Goal: Information Seeking & Learning: Learn about a topic

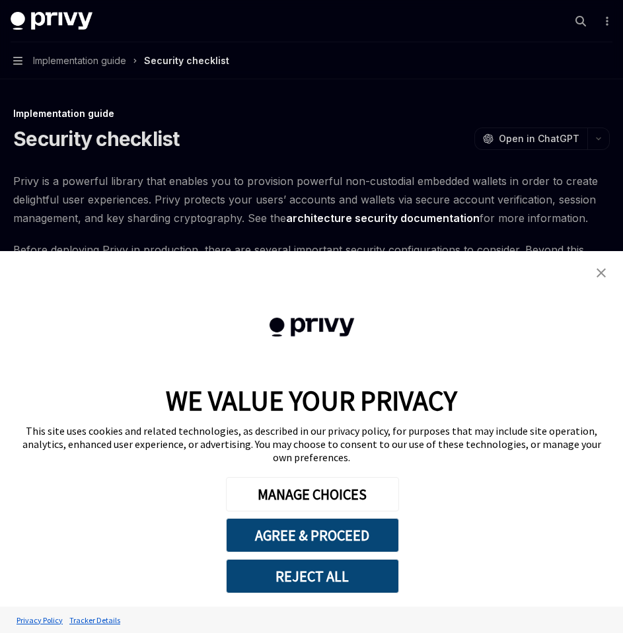
click at [599, 277] on img "close banner" at bounding box center [601, 272] width 9 height 9
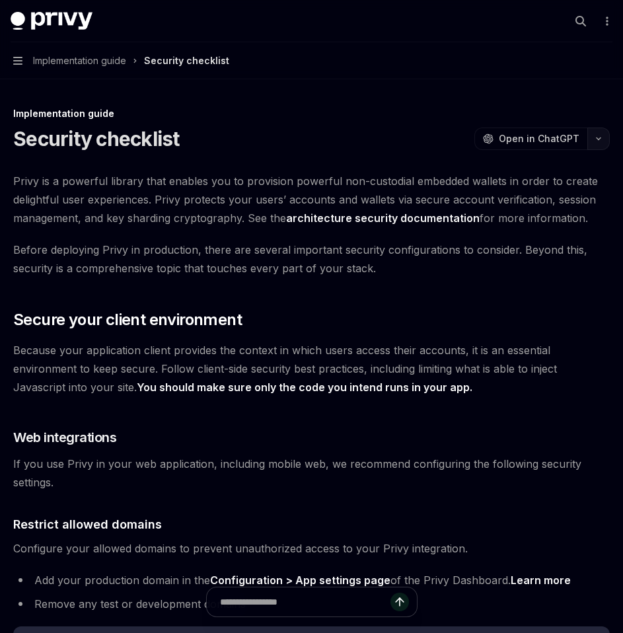
click at [604, 143] on button "button" at bounding box center [598, 139] width 22 height 22
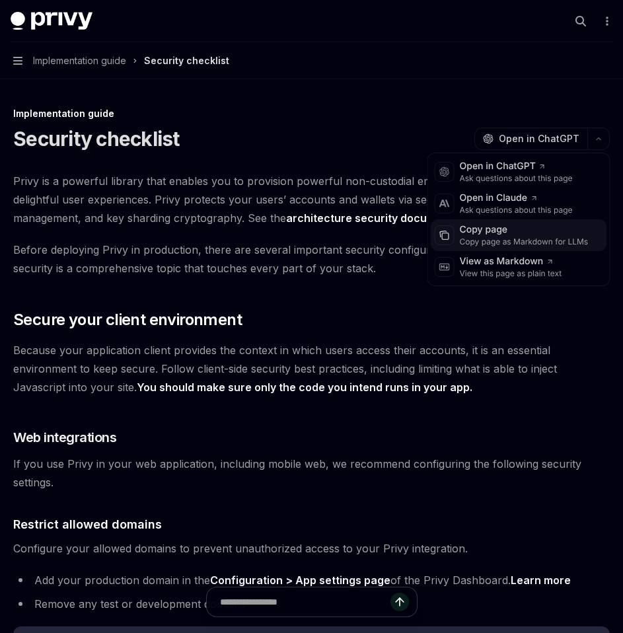
click at [521, 234] on div "Copy page" at bounding box center [524, 229] width 129 height 13
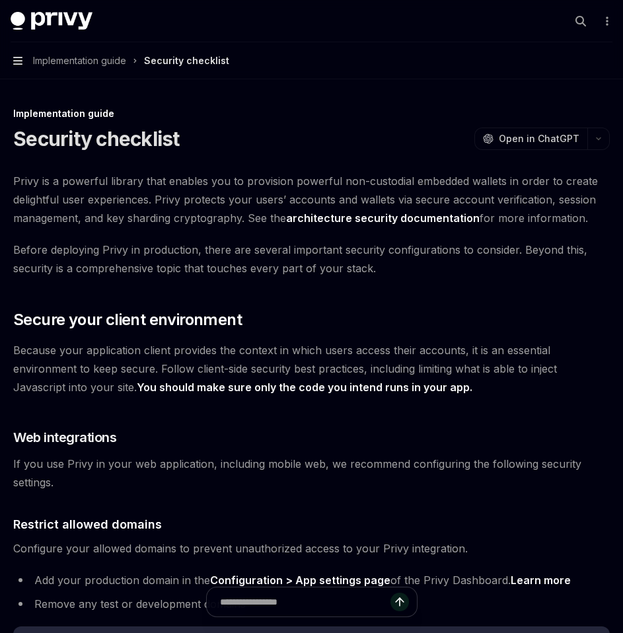
click at [18, 62] on icon "button" at bounding box center [17, 60] width 9 height 11
type textarea "*"
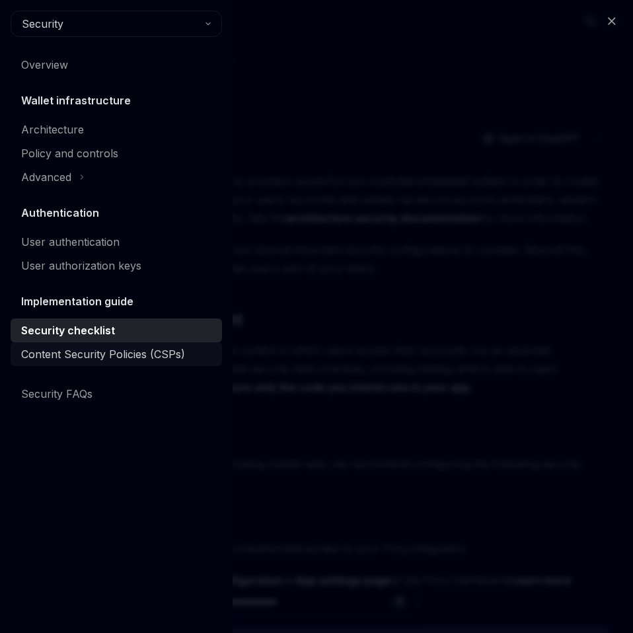
click at [100, 354] on div "Content Security Policies (CSPs)" at bounding box center [103, 354] width 164 height 16
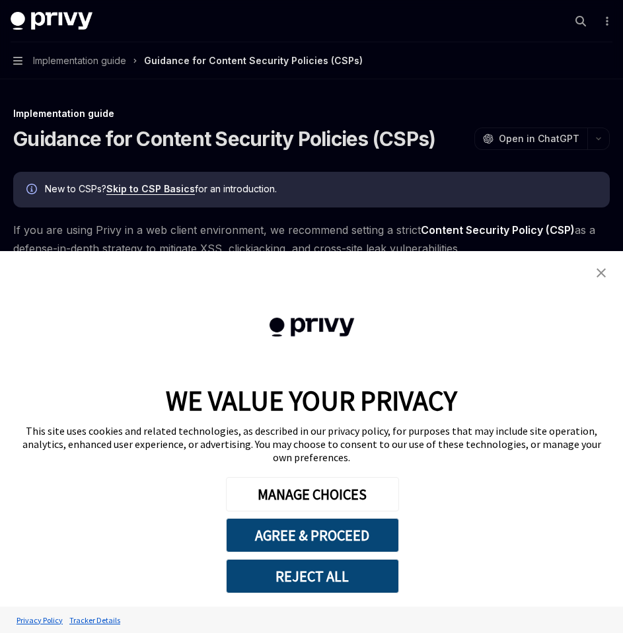
click at [601, 277] on img "close banner" at bounding box center [601, 272] width 9 height 9
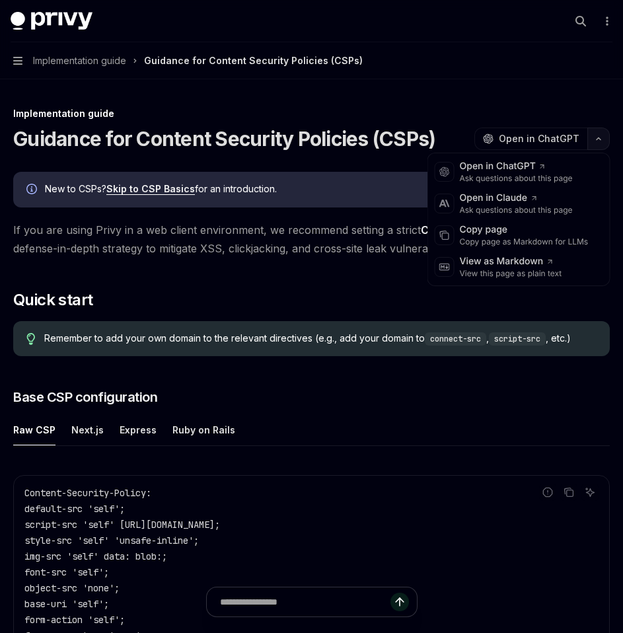
click at [598, 143] on button "button" at bounding box center [598, 139] width 22 height 22
click at [528, 248] on div "Copy page Copy page as Markdown for LLMs" at bounding box center [519, 235] width 176 height 32
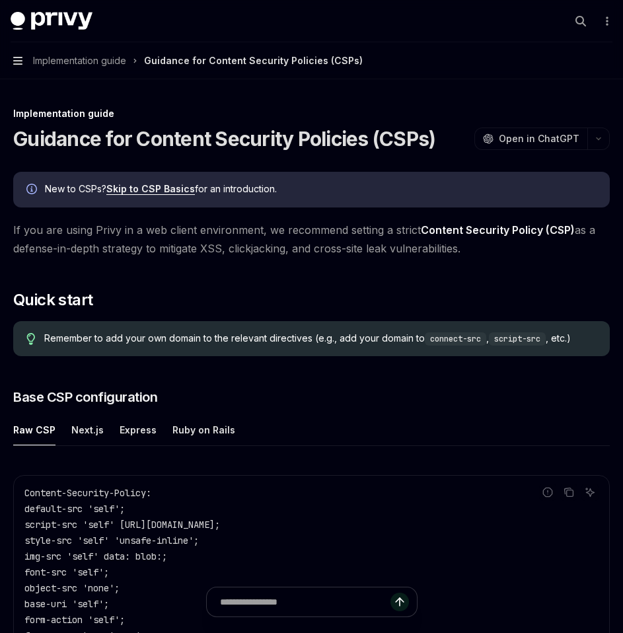
click at [17, 57] on icon "button" at bounding box center [17, 61] width 9 height 8
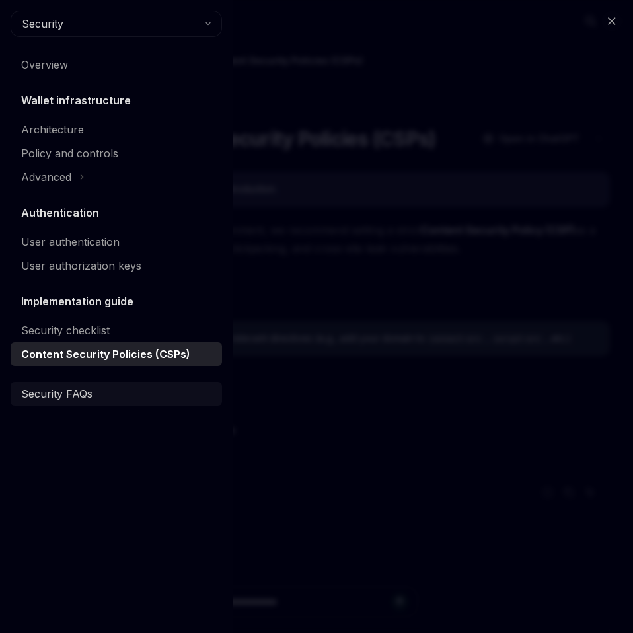
click at [66, 397] on div "Security FAQs" at bounding box center [56, 394] width 71 height 16
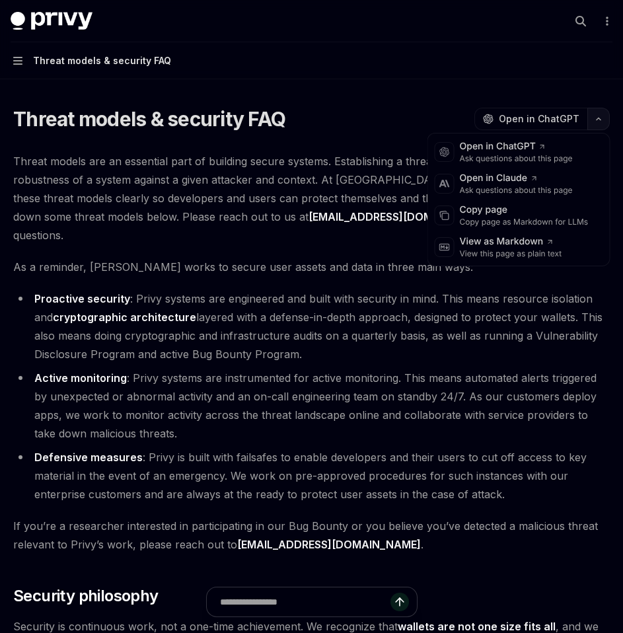
click at [598, 123] on button "button" at bounding box center [598, 119] width 22 height 22
click at [544, 213] on div "Copy page" at bounding box center [524, 209] width 129 height 13
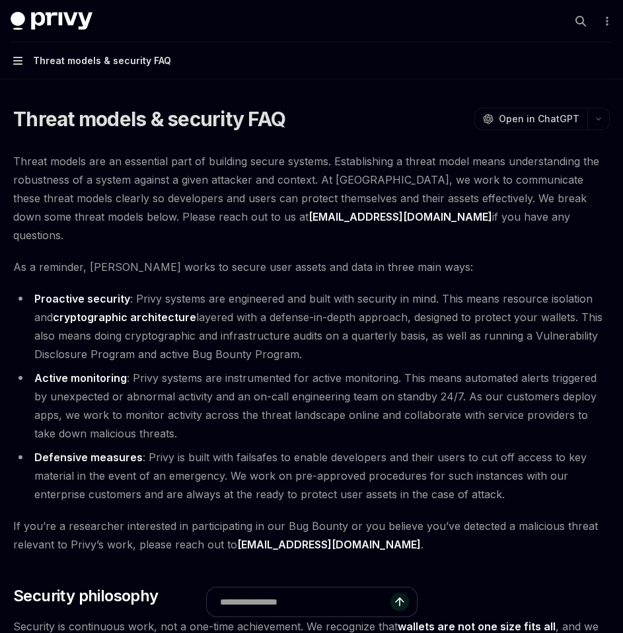
click at [21, 59] on icon "button" at bounding box center [17, 60] width 9 height 11
type textarea "*"
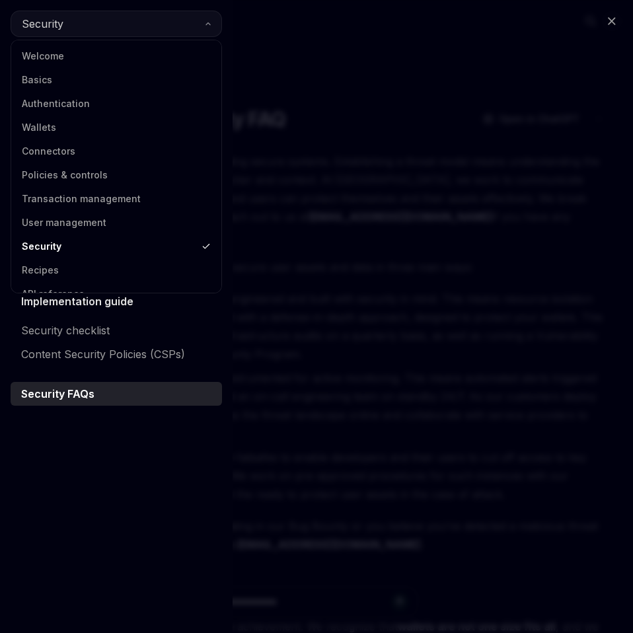
click at [147, 28] on button "Security" at bounding box center [116, 24] width 211 height 26
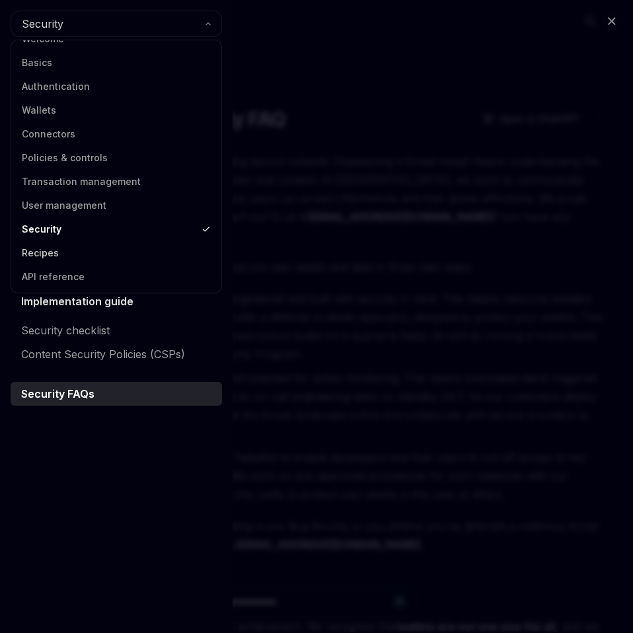
click at [79, 253] on link "Recipes" at bounding box center [116, 253] width 202 height 24
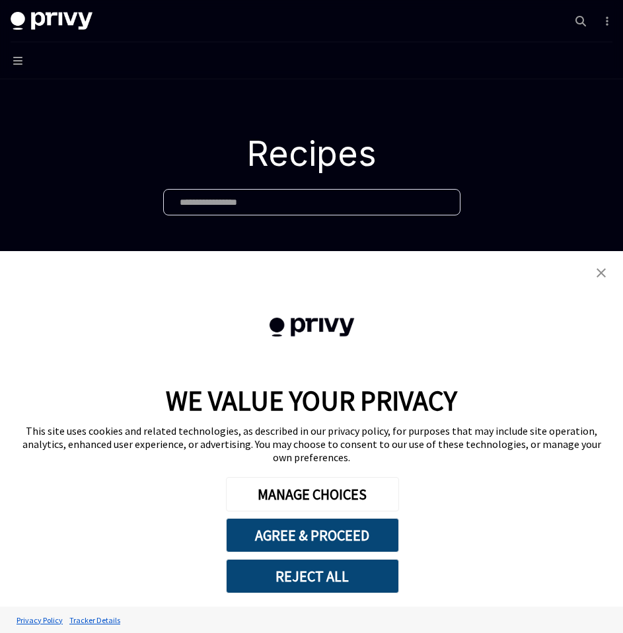
click at [606, 286] on link "close banner" at bounding box center [601, 273] width 26 height 26
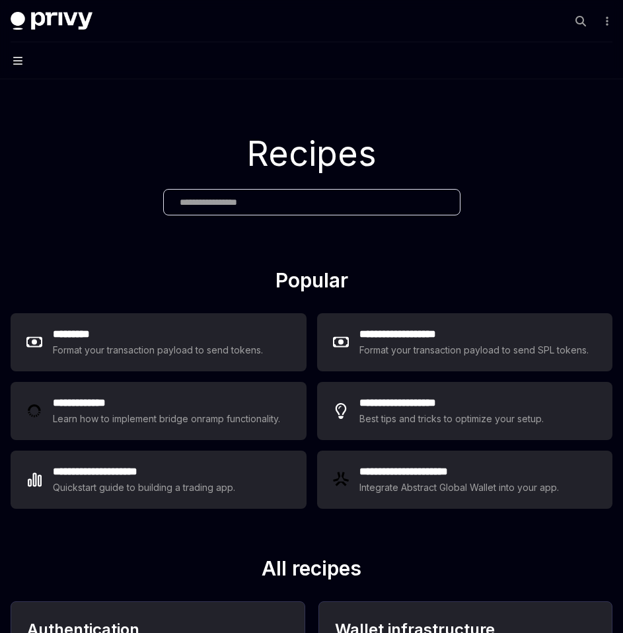
click at [21, 59] on icon "button" at bounding box center [17, 60] width 9 height 11
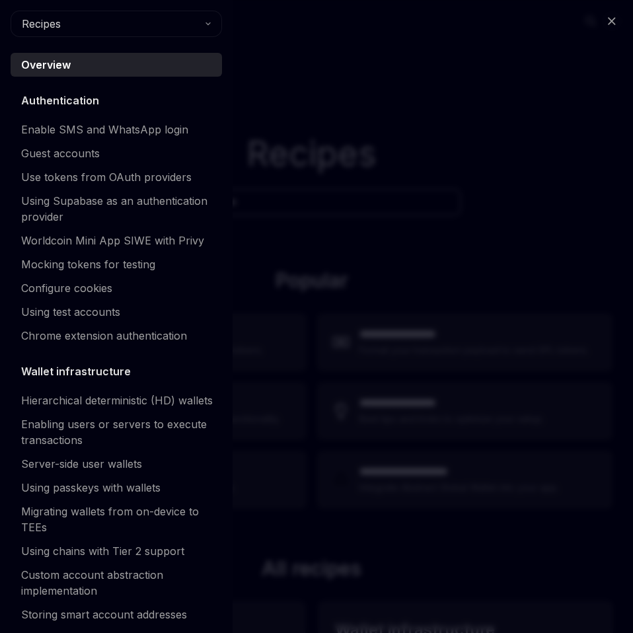
click at [450, 257] on div "Close navigation Recipes Overview Authentication Enable SMS and WhatsApp login …" at bounding box center [316, 316] width 633 height 633
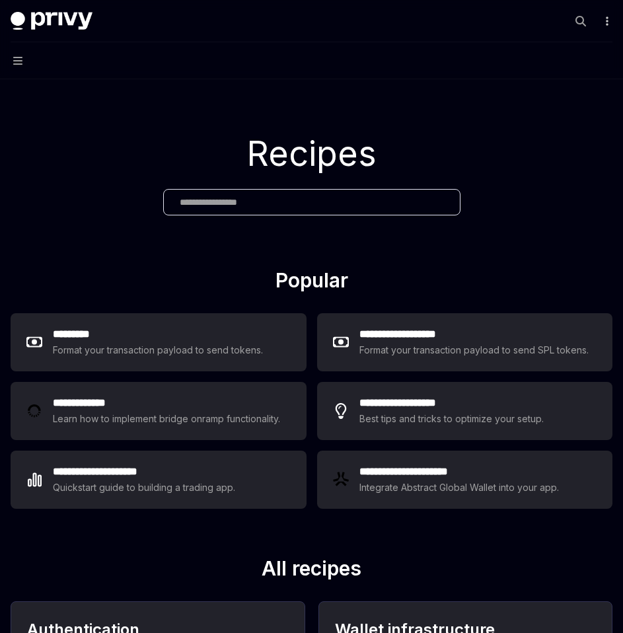
click at [603, 16] on icon "More actions" at bounding box center [607, 21] width 11 height 11
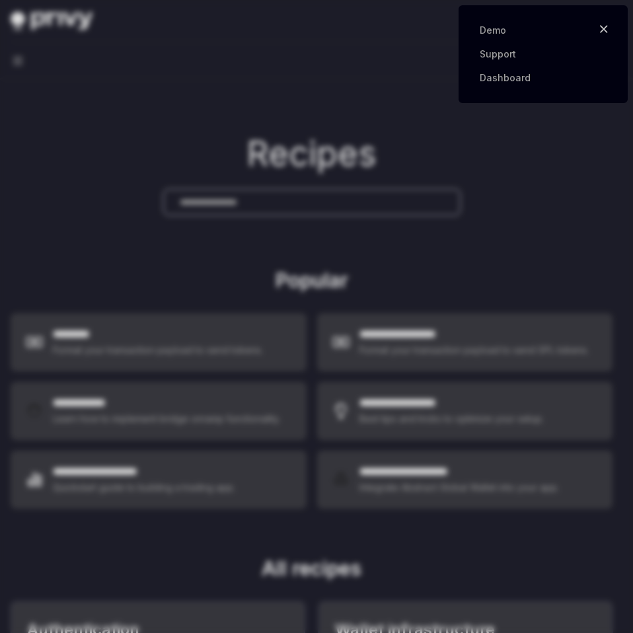
click at [605, 33] on icon "button" at bounding box center [603, 29] width 9 height 13
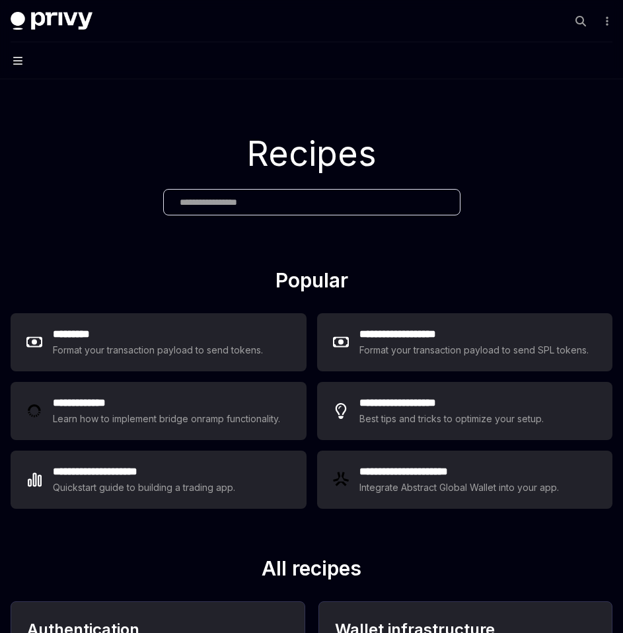
click at [15, 59] on icon "button" at bounding box center [17, 60] width 9 height 11
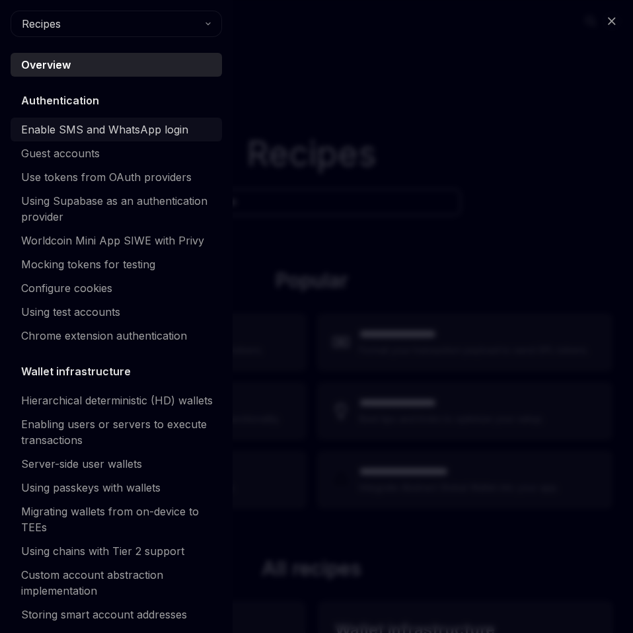
click at [74, 123] on div "Enable SMS and WhatsApp login" at bounding box center [104, 130] width 167 height 16
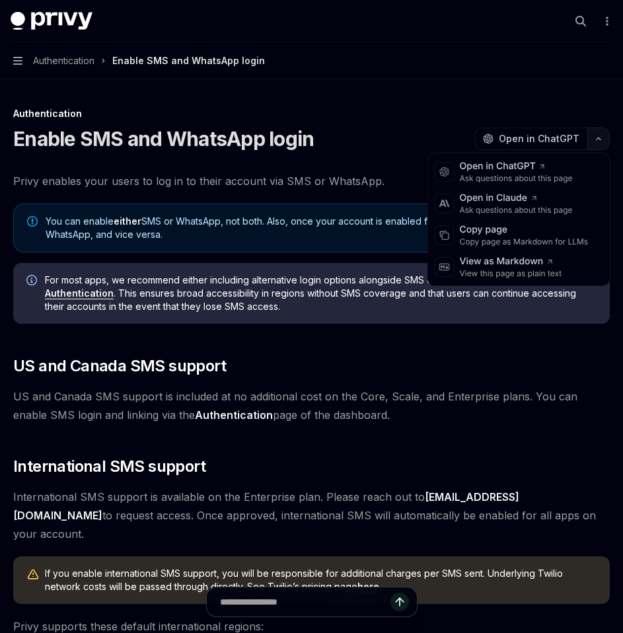
click at [595, 142] on button "button" at bounding box center [598, 139] width 22 height 22
click at [532, 240] on div "Copy page as Markdown for LLMs" at bounding box center [524, 242] width 129 height 11
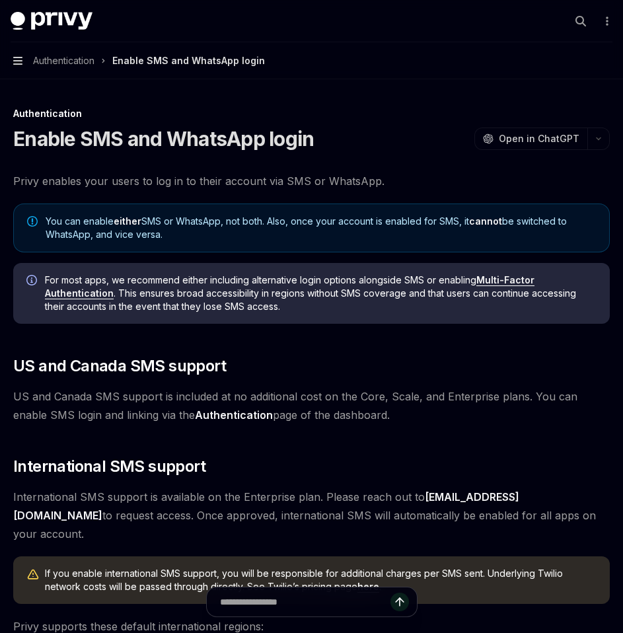
click at [18, 60] on icon "button" at bounding box center [17, 61] width 9 height 8
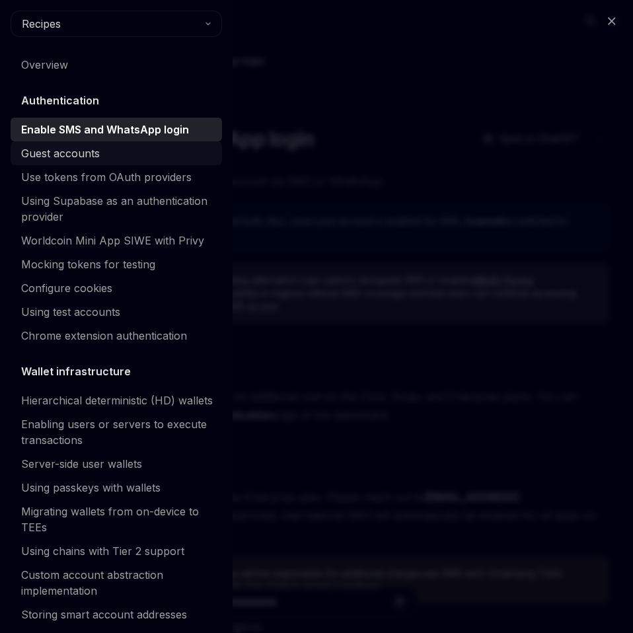
click at [57, 153] on div "Guest accounts" at bounding box center [60, 153] width 79 height 16
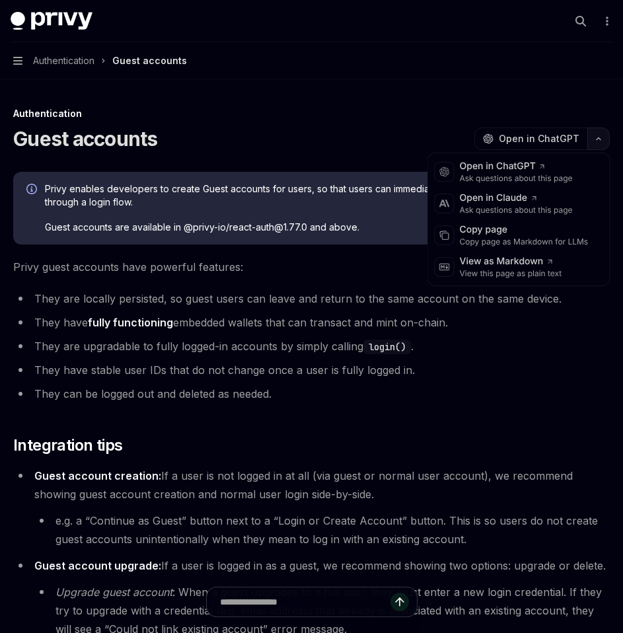
click at [589, 145] on button "button" at bounding box center [598, 139] width 22 height 22
click at [495, 240] on div "Copy page as Markdown for LLMs" at bounding box center [524, 242] width 129 height 11
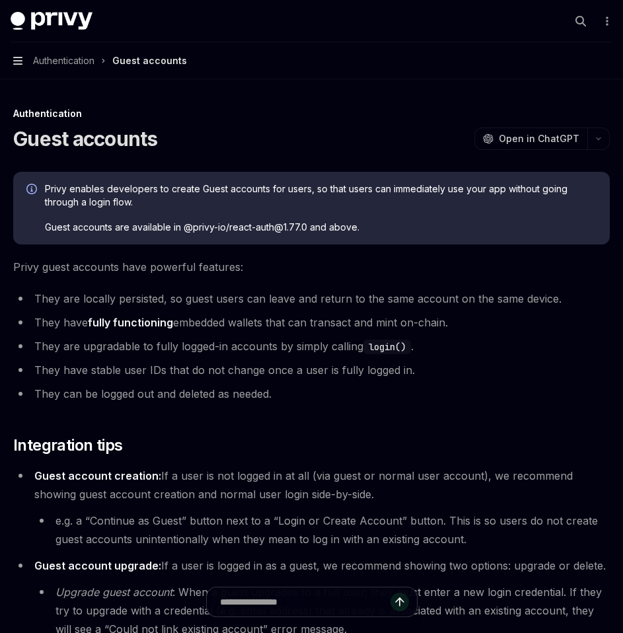
click at [19, 61] on icon "button" at bounding box center [17, 61] width 9 height 8
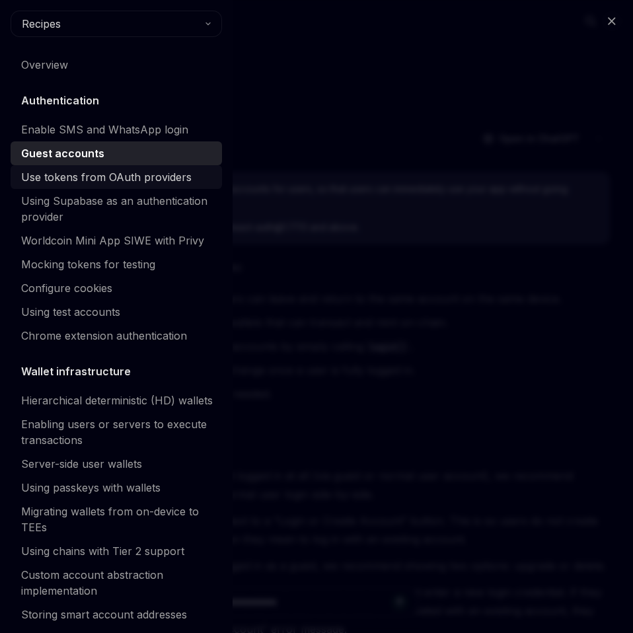
click at [98, 176] on div "Use tokens from OAuth providers" at bounding box center [106, 177] width 170 height 16
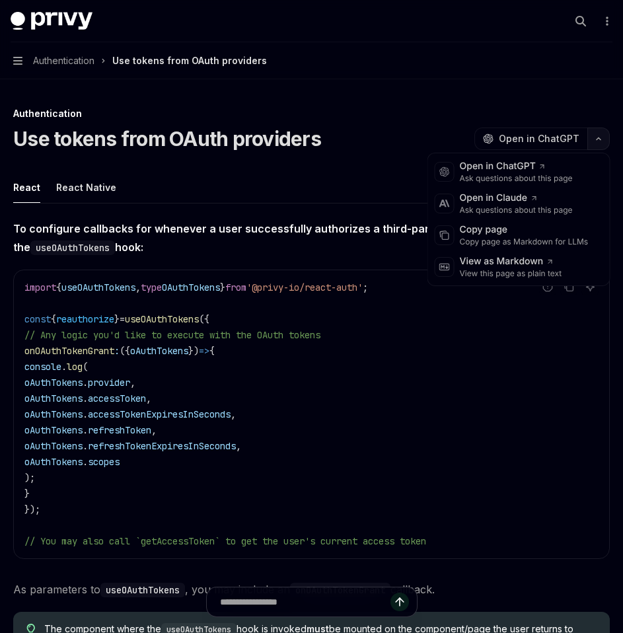
click at [598, 147] on button "button" at bounding box center [598, 139] width 22 height 22
click at [540, 235] on div "Copy page" at bounding box center [524, 229] width 129 height 13
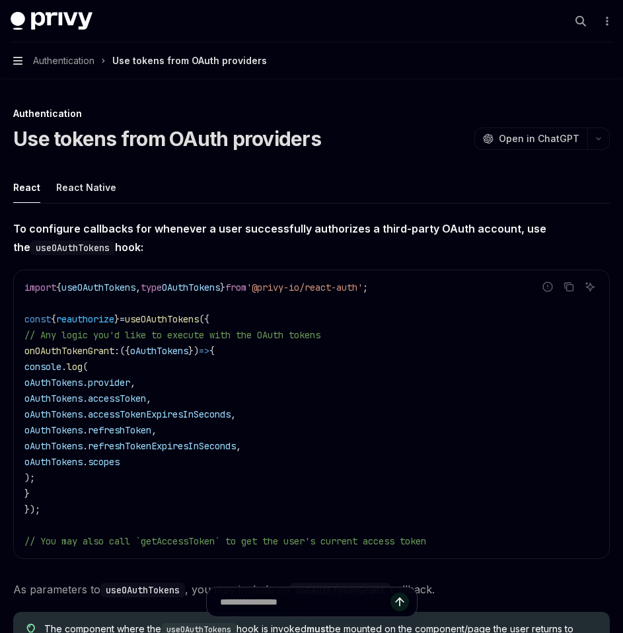
click at [15, 60] on icon "button" at bounding box center [17, 61] width 9 height 8
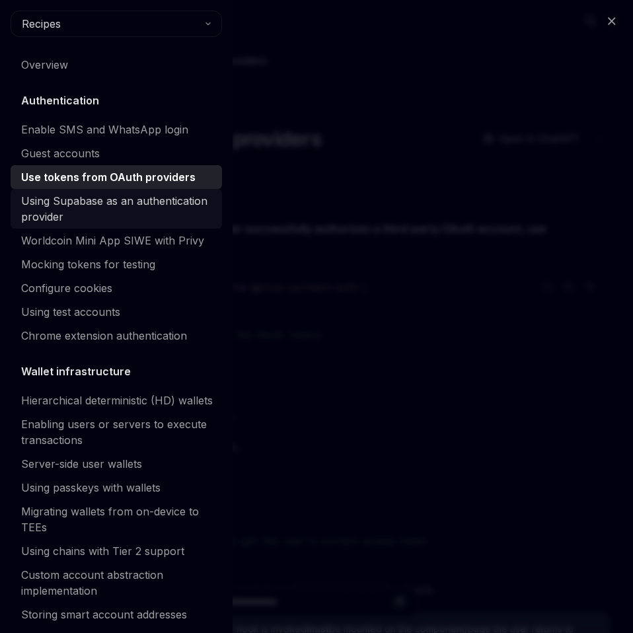
click at [69, 211] on div "Using Supabase as an authentication provider" at bounding box center [117, 209] width 193 height 32
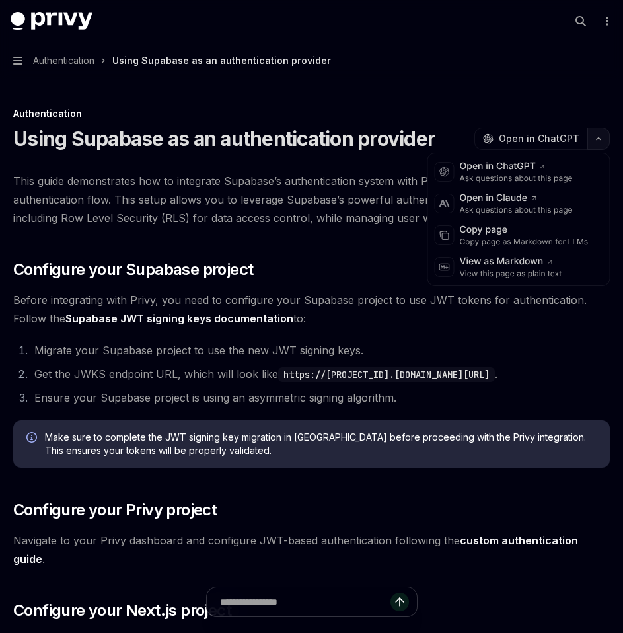
click at [595, 141] on button "button" at bounding box center [598, 139] width 22 height 22
click at [505, 236] on div "Copy page" at bounding box center [524, 229] width 129 height 13
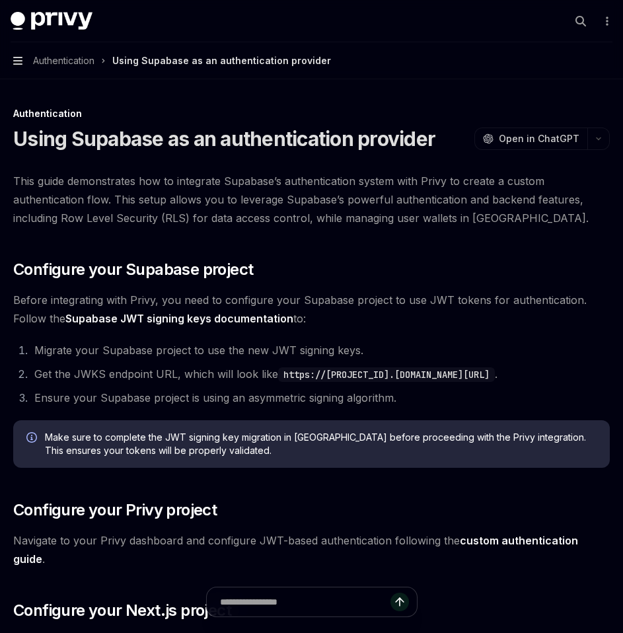
click at [22, 61] on icon "button" at bounding box center [17, 60] width 9 height 11
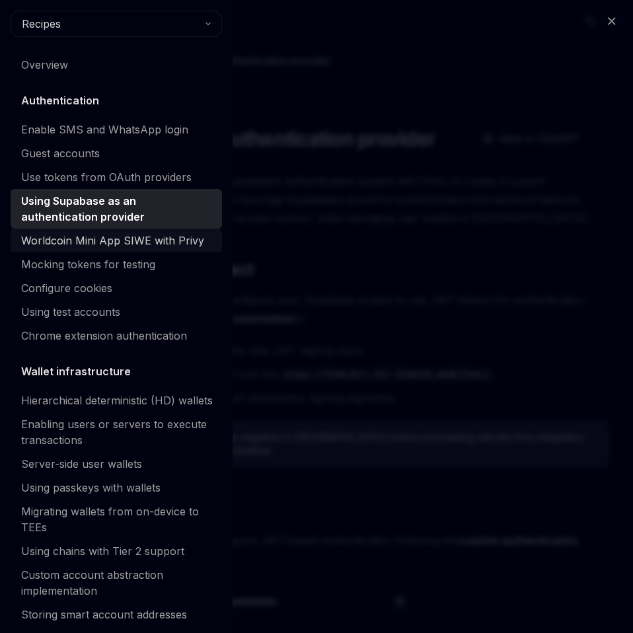
click at [67, 229] on link "Worldcoin Mini App SIWE with Privy" at bounding box center [116, 241] width 211 height 24
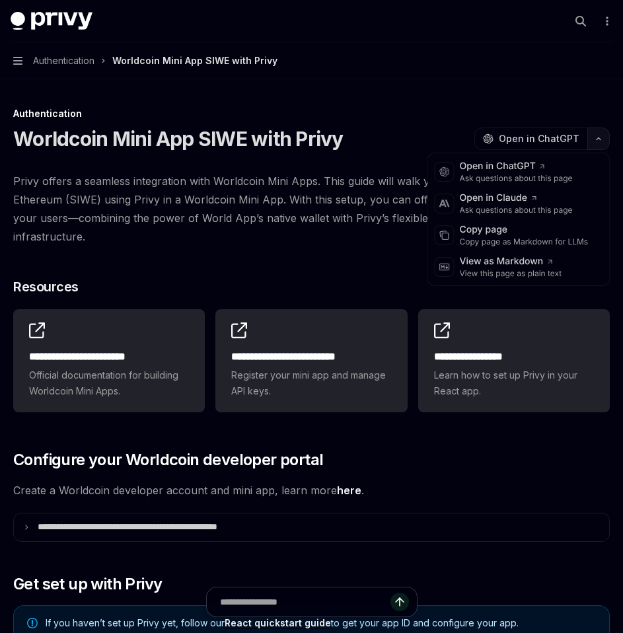
click at [589, 145] on button "button" at bounding box center [598, 139] width 22 height 22
click at [534, 244] on div "Copy page as Markdown for LLMs" at bounding box center [524, 242] width 129 height 11
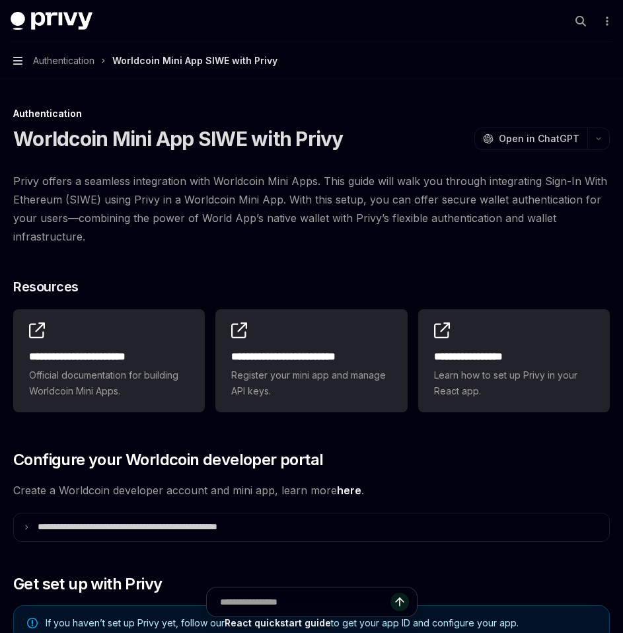
click at [17, 57] on icon "button" at bounding box center [17, 61] width 9 height 8
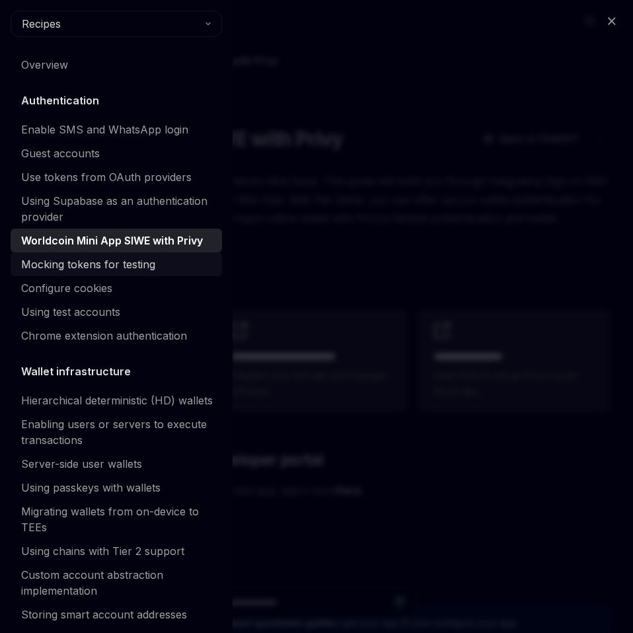
click at [90, 272] on div "Mocking tokens for testing" at bounding box center [88, 264] width 134 height 16
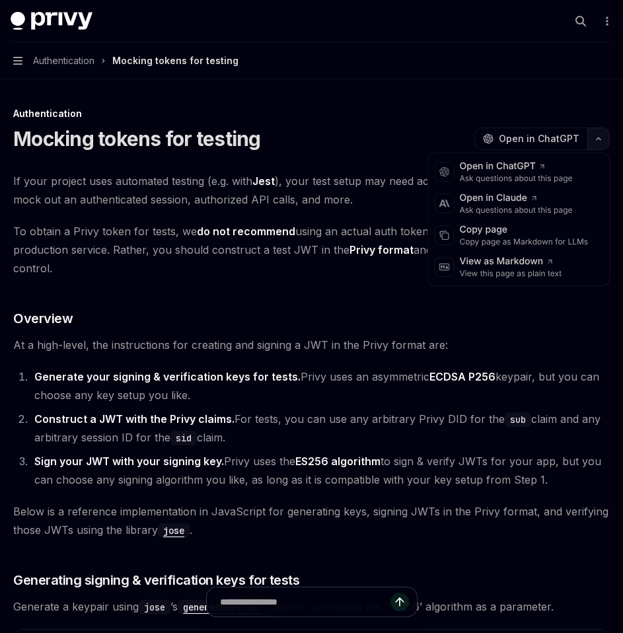
click at [597, 137] on icon "button" at bounding box center [599, 138] width 16 height 5
click at [520, 247] on div "Copy page Copy page as Markdown for LLMs" at bounding box center [519, 235] width 176 height 32
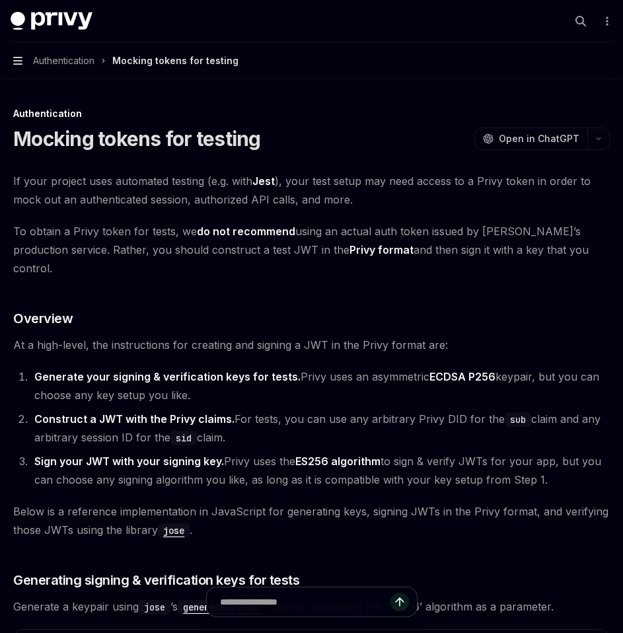
click at [18, 65] on icon "button" at bounding box center [17, 61] width 9 height 8
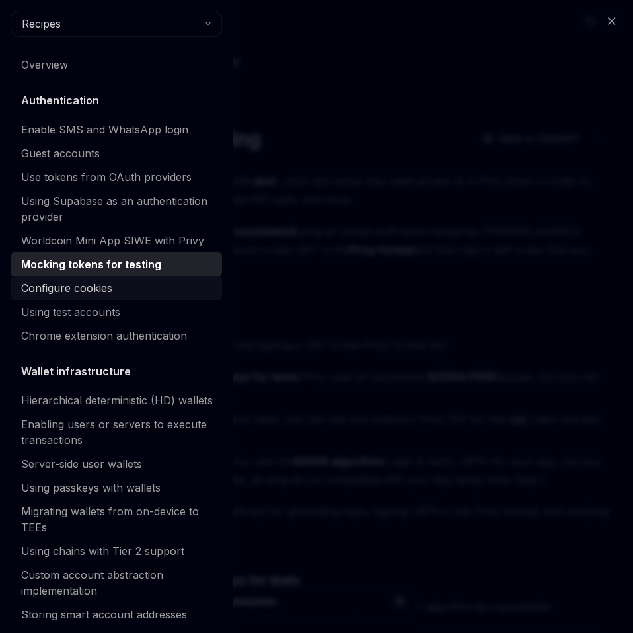
click at [69, 289] on div "Configure cookies" at bounding box center [66, 288] width 91 height 16
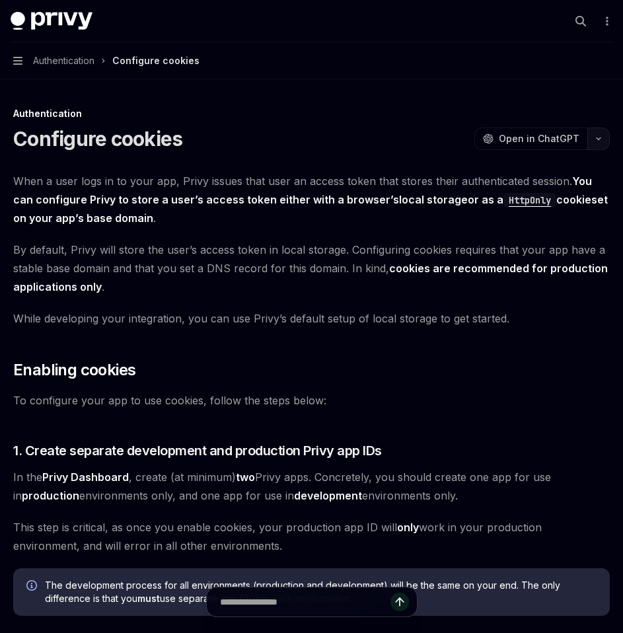
click at [595, 143] on button "button" at bounding box center [598, 139] width 22 height 22
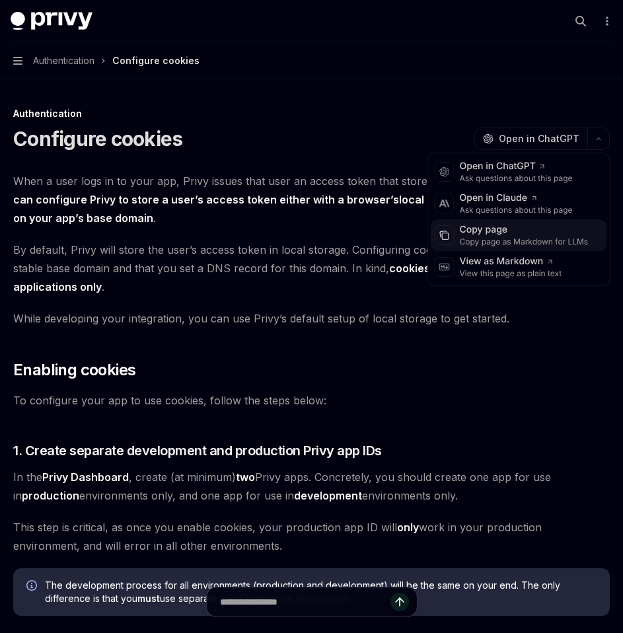
click at [526, 241] on div "Copy page as Markdown for LLMs" at bounding box center [524, 242] width 129 height 11
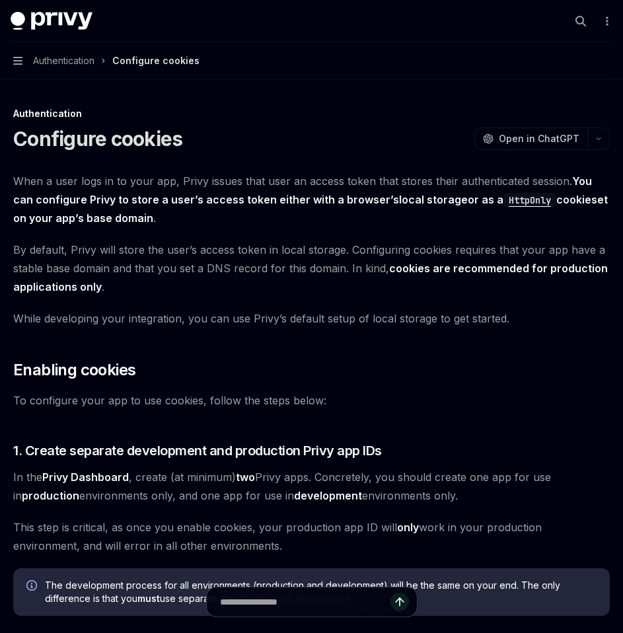
click at [22, 63] on button "Navigation Authentication Configure cookies" at bounding box center [311, 60] width 623 height 37
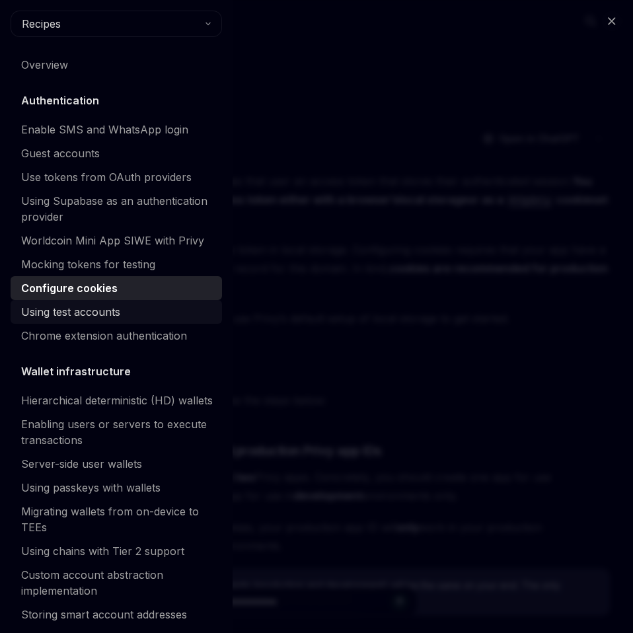
click at [70, 321] on link "Using test accounts" at bounding box center [116, 312] width 211 height 24
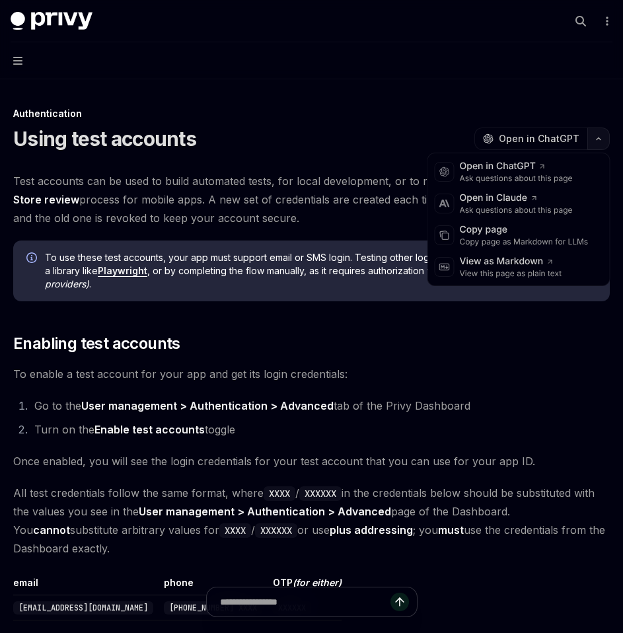
click at [599, 138] on icon "button" at bounding box center [599, 138] width 16 height 5
click at [550, 231] on div "Copy page" at bounding box center [524, 229] width 129 height 13
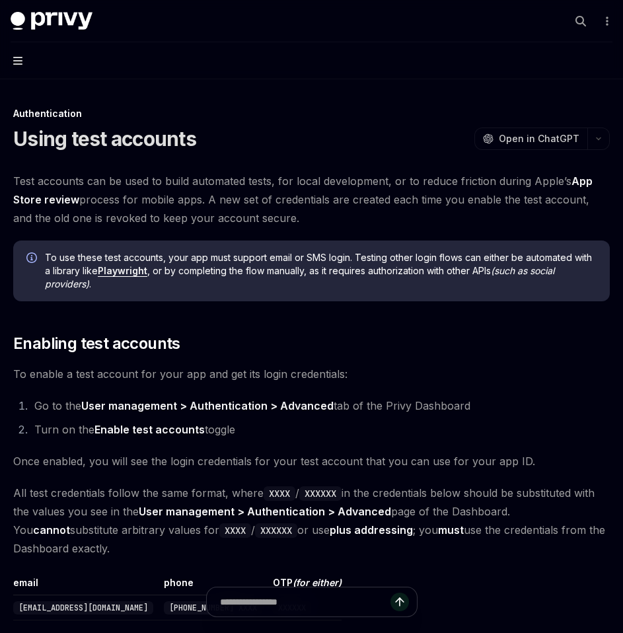
click at [21, 65] on icon "button" at bounding box center [17, 60] width 9 height 11
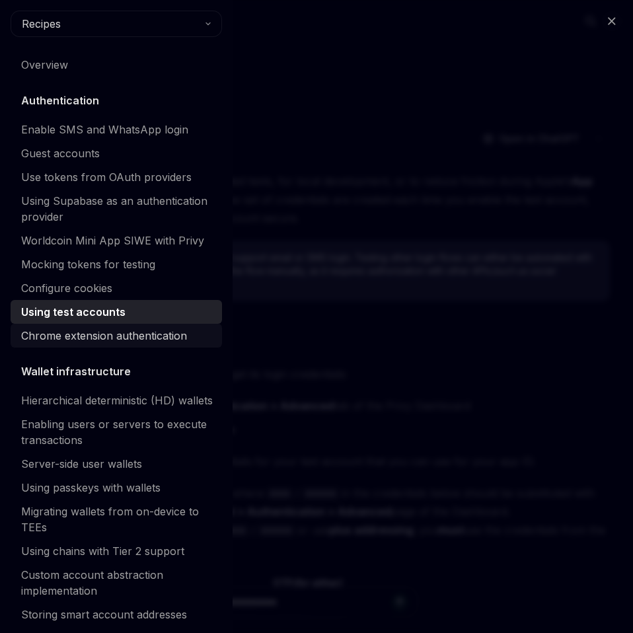
click at [100, 341] on div "Chrome extension authentication" at bounding box center [104, 336] width 166 height 16
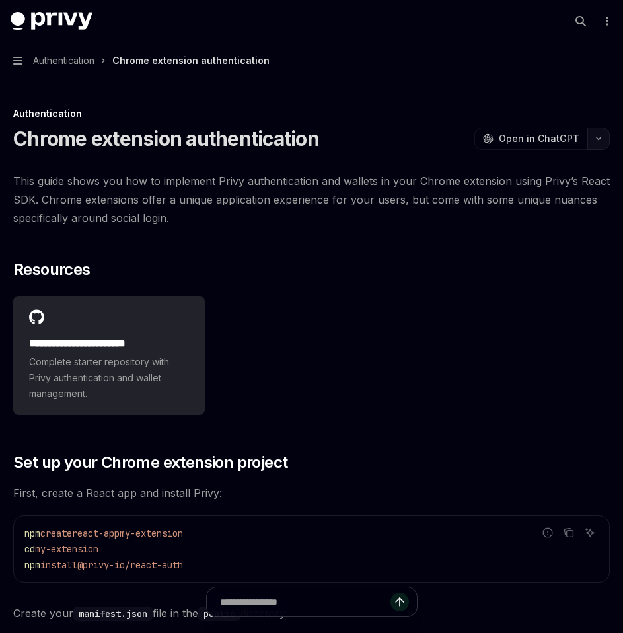
click at [597, 142] on button "button" at bounding box center [598, 139] width 22 height 22
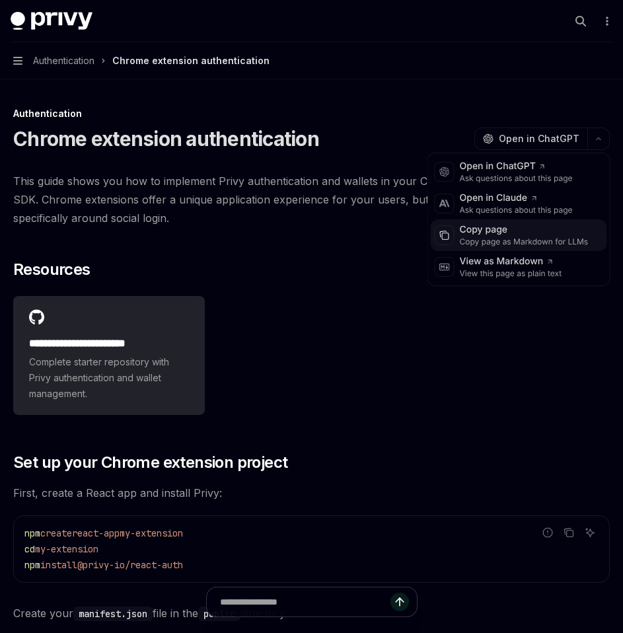
click at [565, 238] on div "Copy page as Markdown for LLMs" at bounding box center [524, 242] width 129 height 11
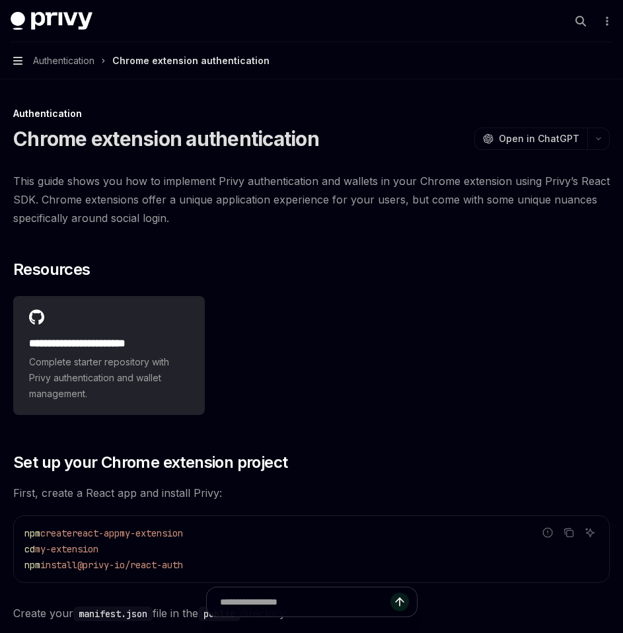
click at [18, 60] on icon "button" at bounding box center [17, 61] width 9 height 8
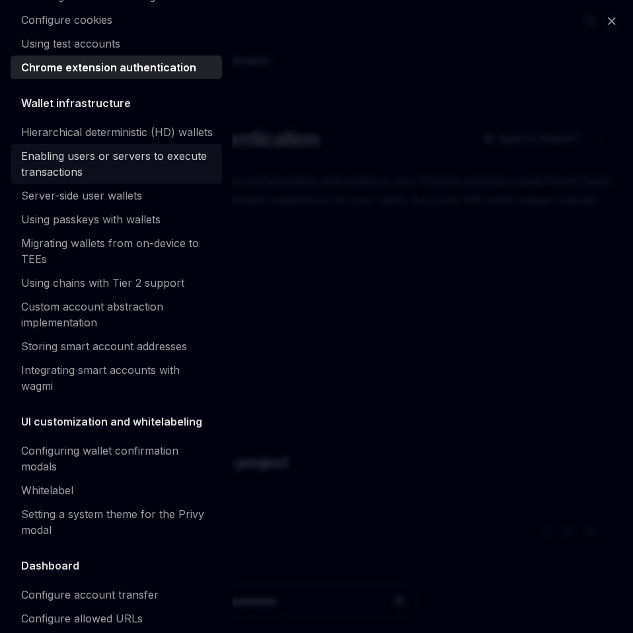
scroll to position [267, 0]
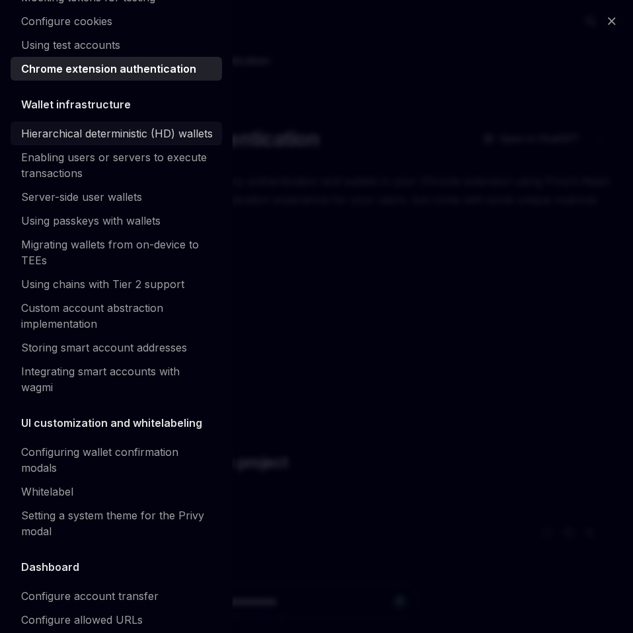
click at [112, 139] on div "Hierarchical deterministic (HD) wallets" at bounding box center [117, 134] width 192 height 16
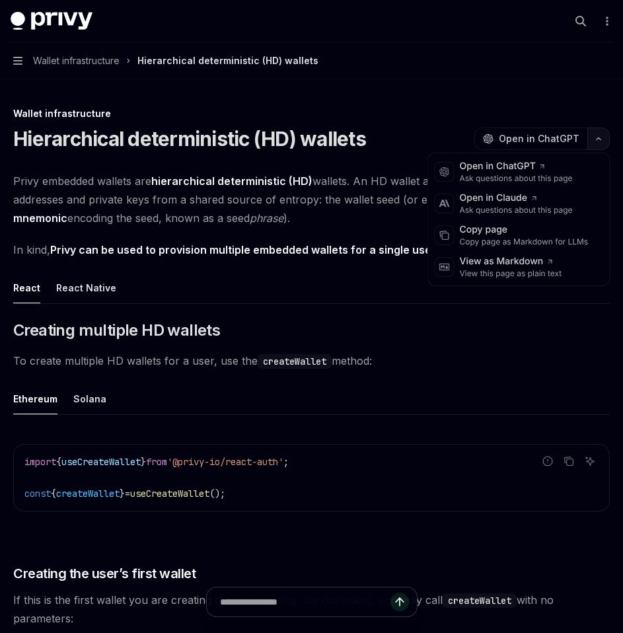
click at [602, 139] on button "button" at bounding box center [598, 139] width 22 height 22
click at [548, 238] on div "Copy page as Markdown for LLMs" at bounding box center [524, 242] width 129 height 11
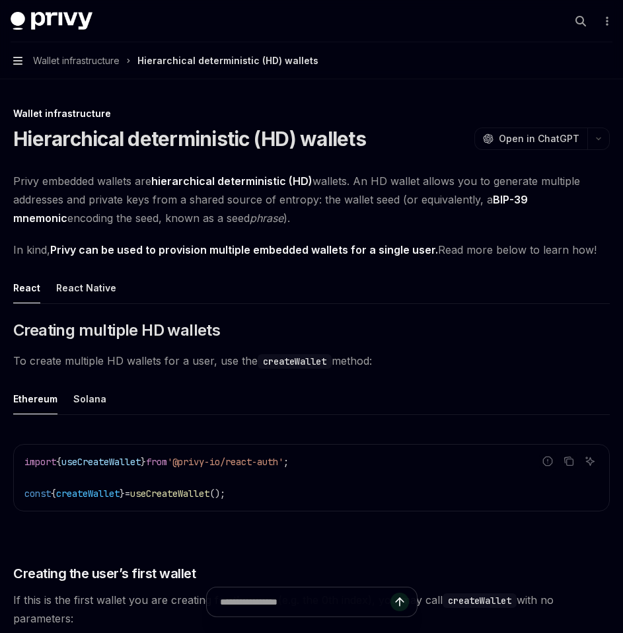
click at [20, 65] on icon "button" at bounding box center [17, 60] width 9 height 11
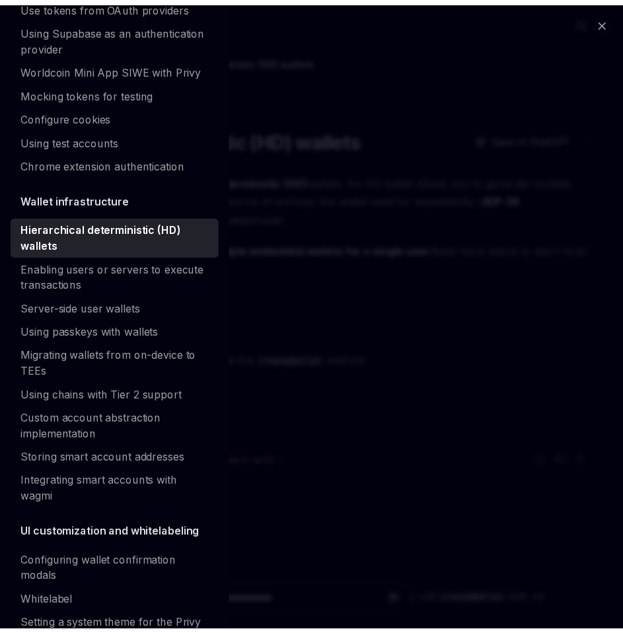
scroll to position [172, 0]
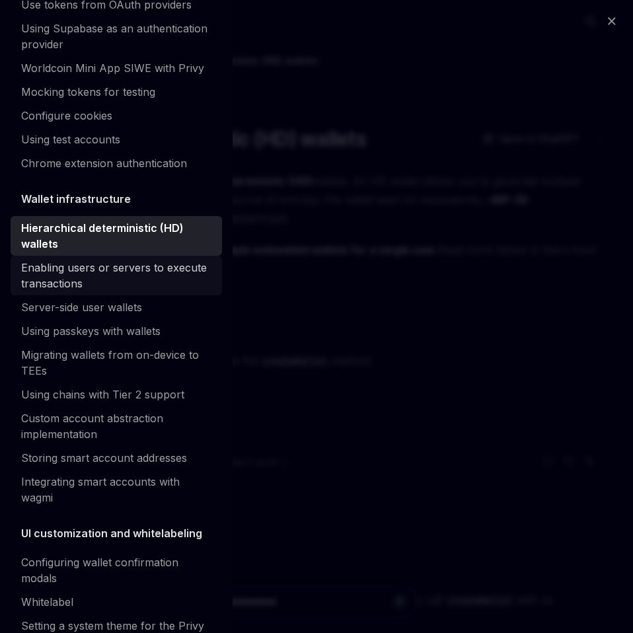
click at [88, 280] on div "Enabling users or servers to execute transactions" at bounding box center [117, 276] width 193 height 32
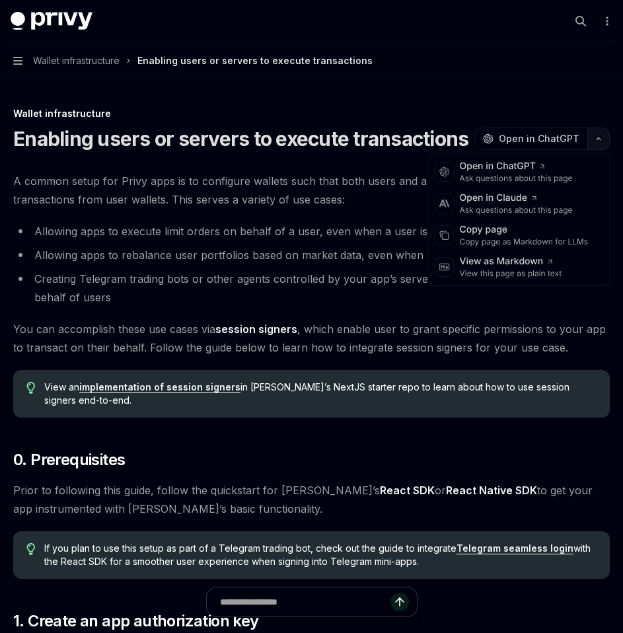
click at [596, 143] on button "button" at bounding box center [598, 139] width 22 height 22
click at [538, 240] on div "Copy page as Markdown for LLMs" at bounding box center [524, 242] width 129 height 11
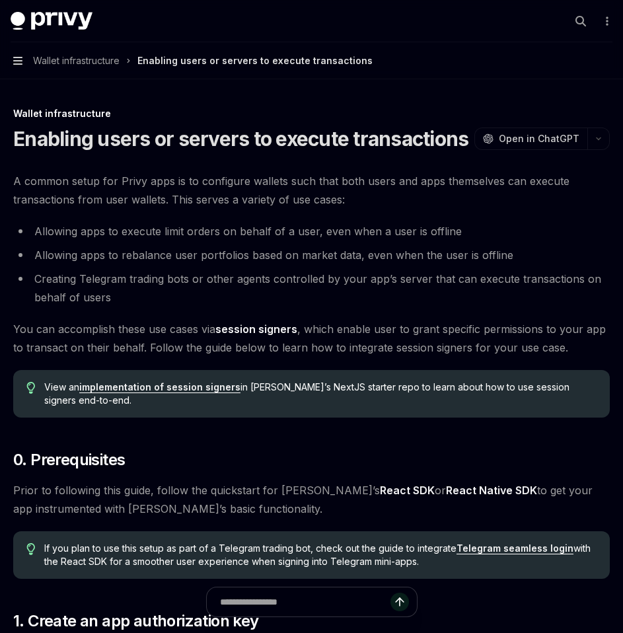
click at [17, 63] on icon "button" at bounding box center [17, 61] width 9 height 8
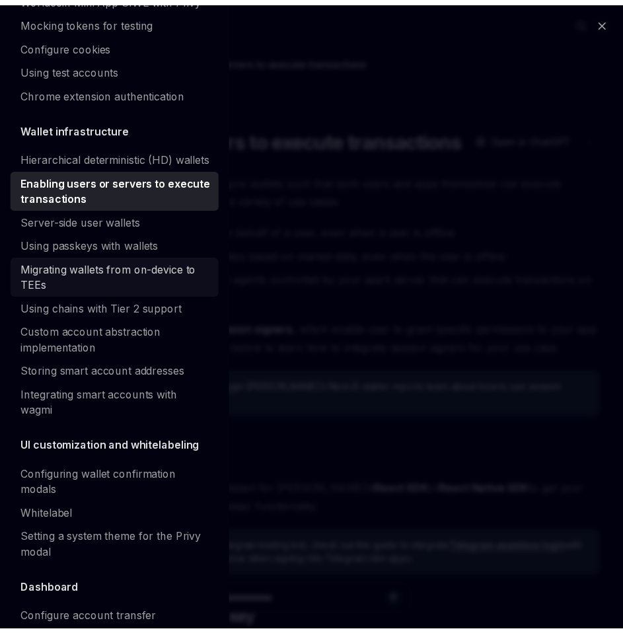
scroll to position [244, 0]
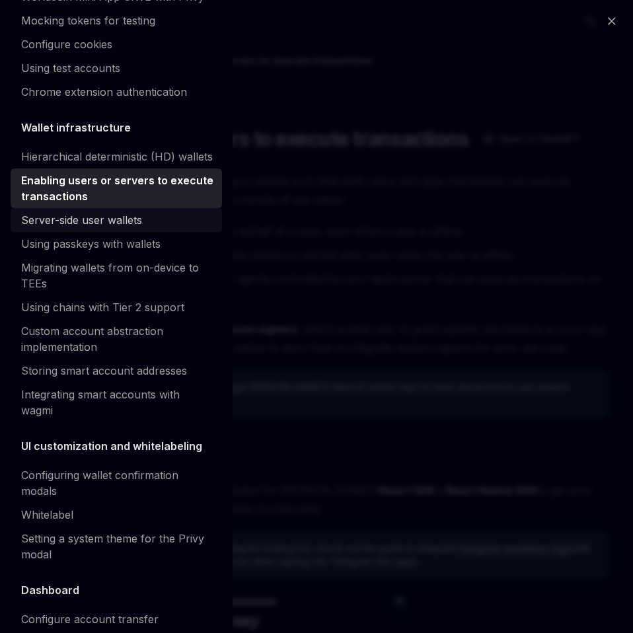
click at [109, 228] on div "Server-side user wallets" at bounding box center [81, 220] width 121 height 16
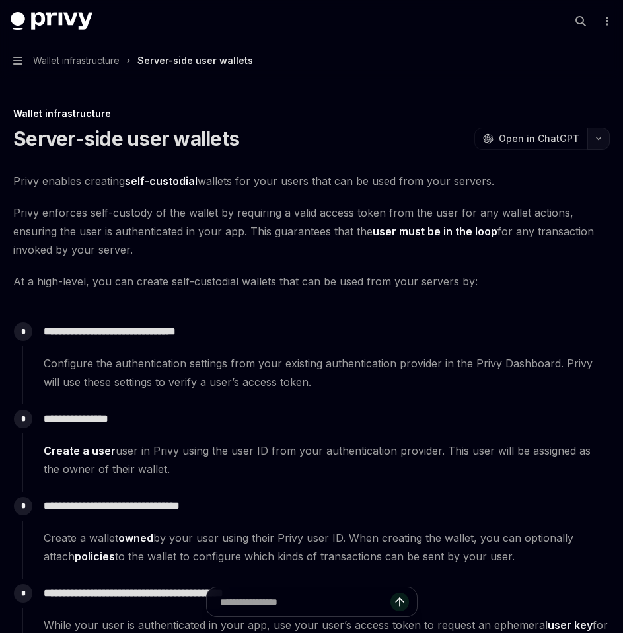
click at [598, 138] on icon "button" at bounding box center [599, 139] width 4 height 2
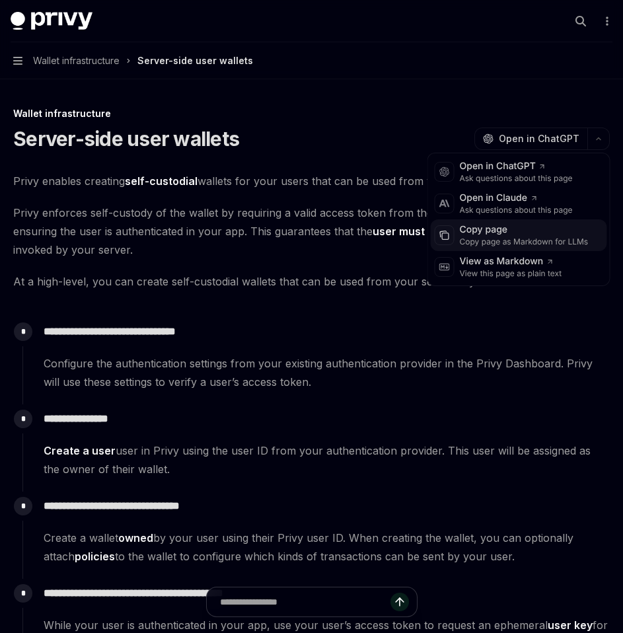
click at [545, 229] on div "Copy page" at bounding box center [524, 229] width 129 height 13
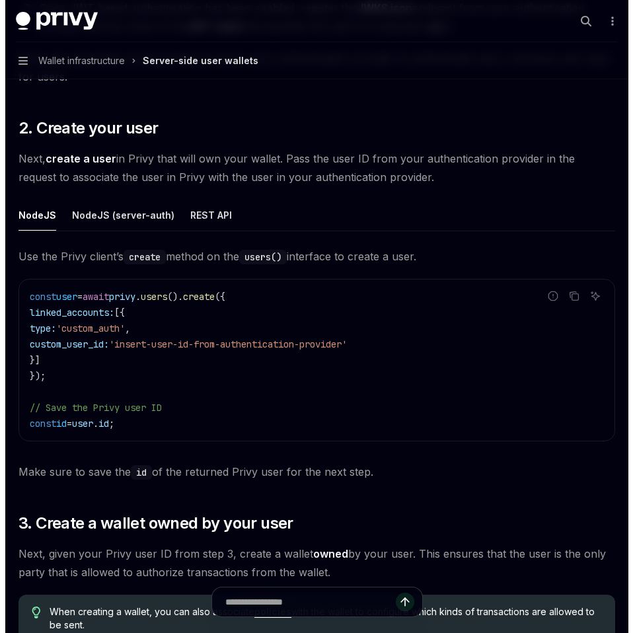
scroll to position [1037, 0]
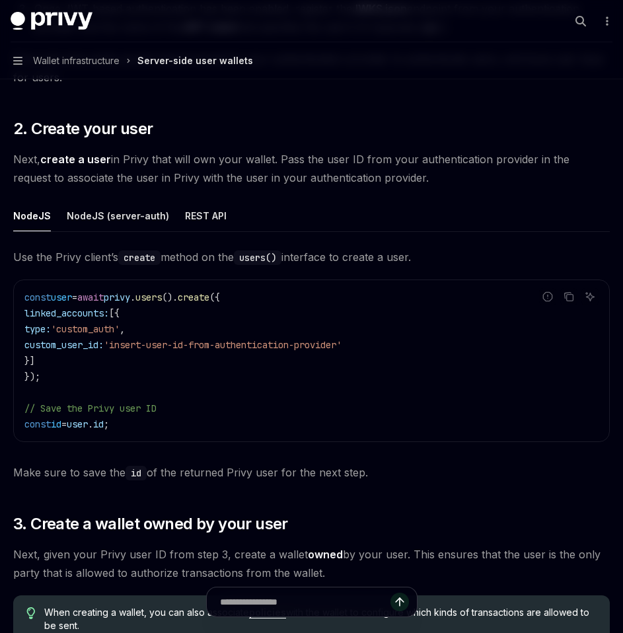
click at [18, 67] on button "Navigation Wallet infrastructure Server-side user wallets" at bounding box center [311, 60] width 623 height 37
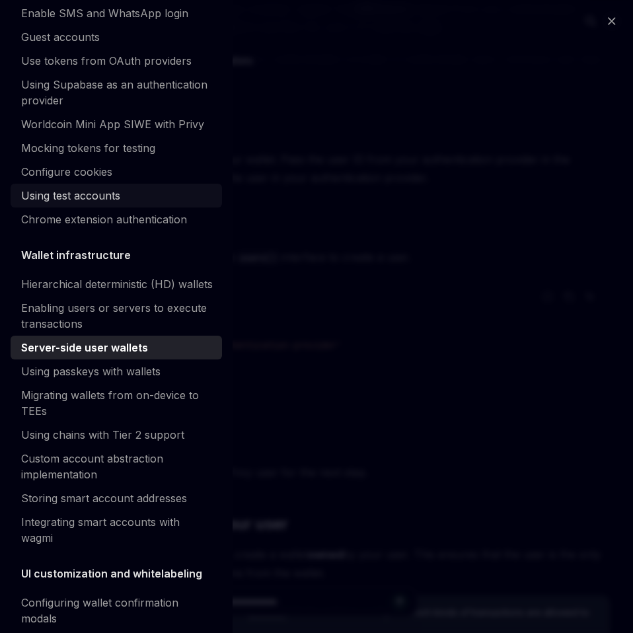
scroll to position [0, 0]
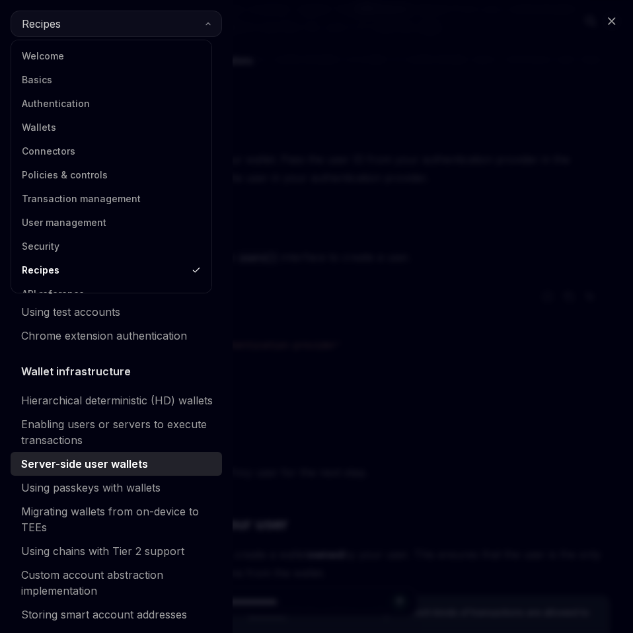
click at [120, 20] on button "Recipes" at bounding box center [116, 24] width 211 height 26
click at [62, 123] on link "Wallets" at bounding box center [111, 128] width 192 height 24
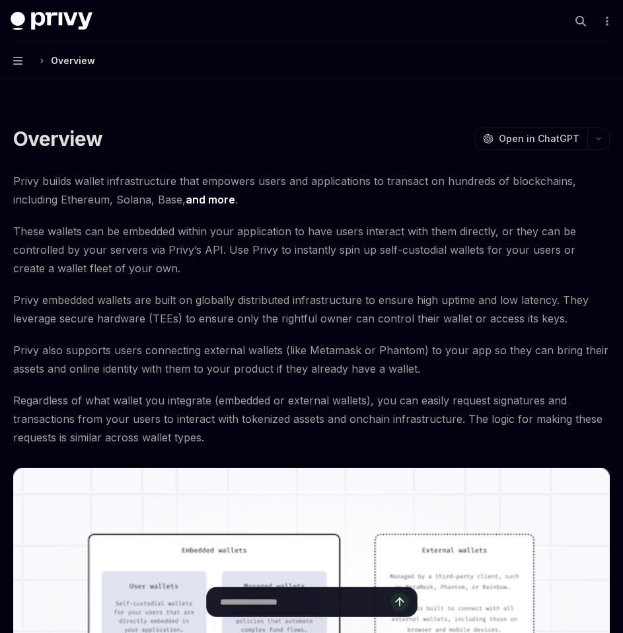
click at [18, 55] on button "Navigation Overview" at bounding box center [311, 60] width 623 height 37
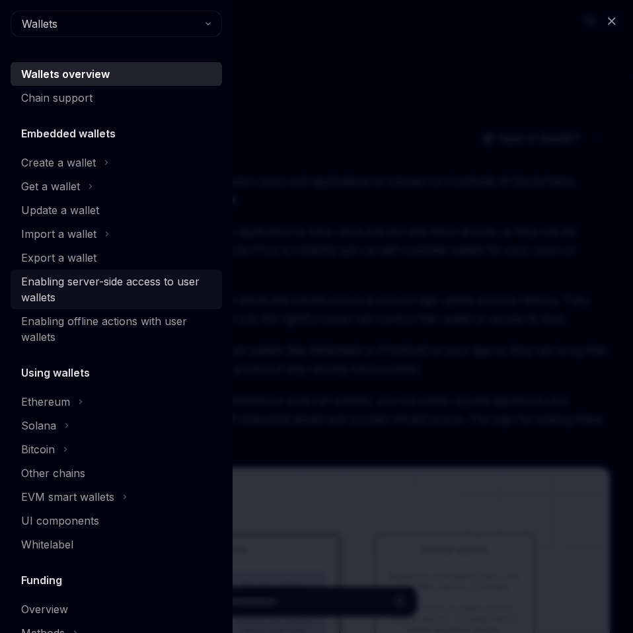
click at [63, 297] on div "Enabling server-side access to user wallets" at bounding box center [117, 290] width 193 height 32
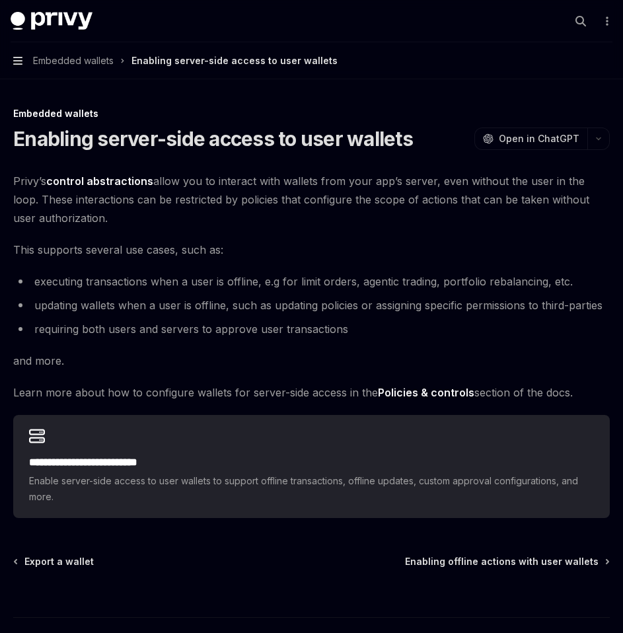
click at [20, 59] on icon "button" at bounding box center [17, 60] width 9 height 11
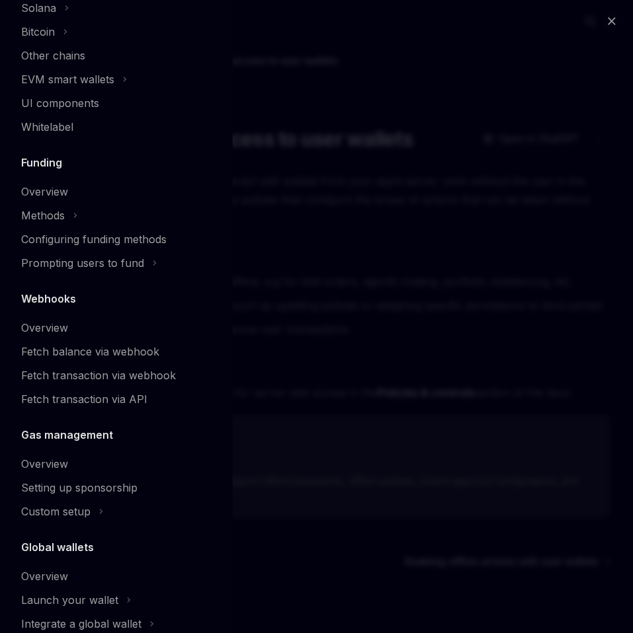
scroll to position [452, 0]
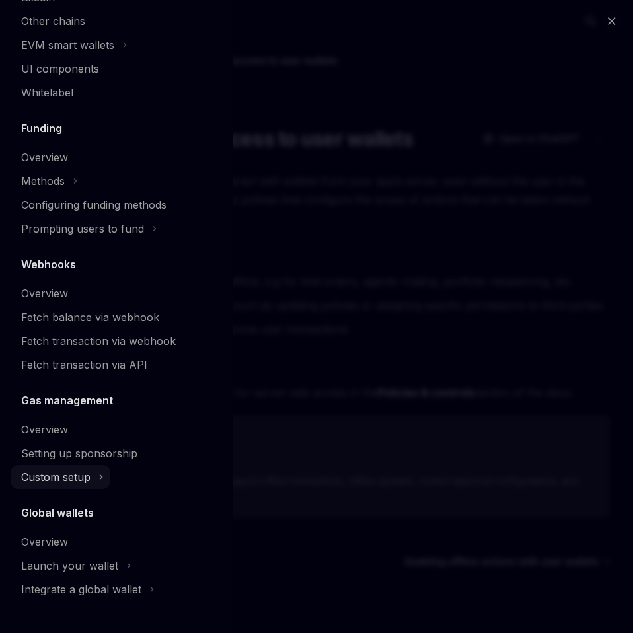
click at [90, 474] on div "Custom setup" at bounding box center [55, 477] width 69 height 16
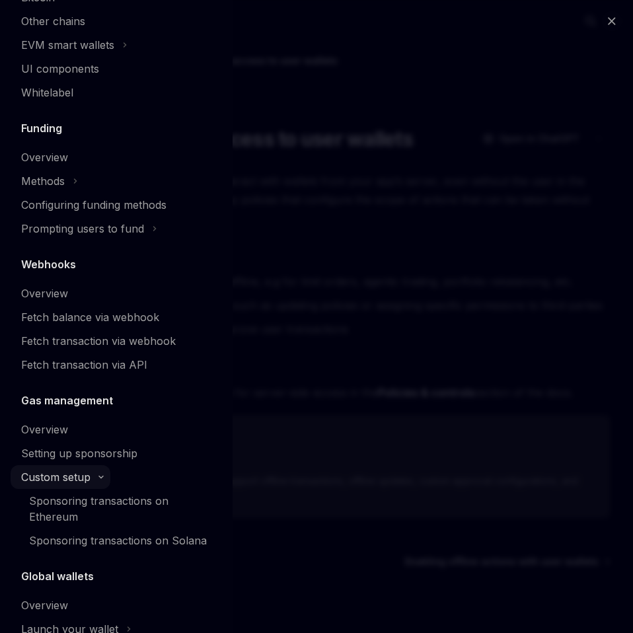
click at [90, 474] on div "Custom setup" at bounding box center [55, 477] width 69 height 16
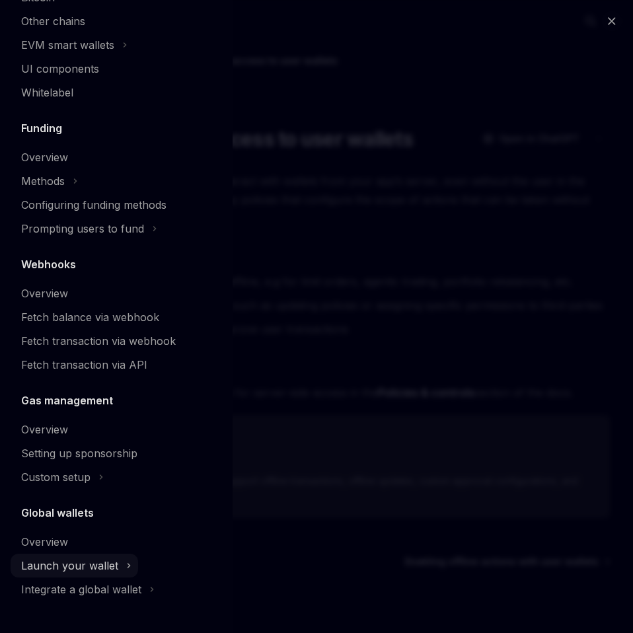
click at [94, 564] on div "Launch your wallet" at bounding box center [69, 566] width 97 height 16
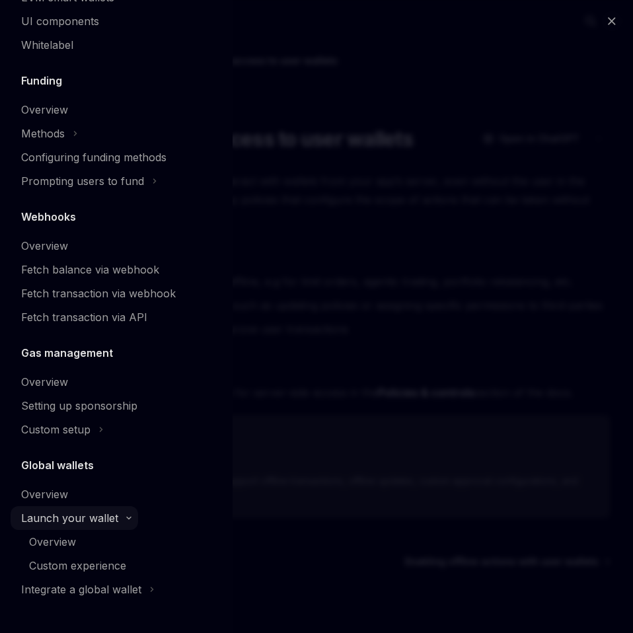
click at [91, 517] on div "Launch your wallet" at bounding box center [69, 518] width 97 height 16
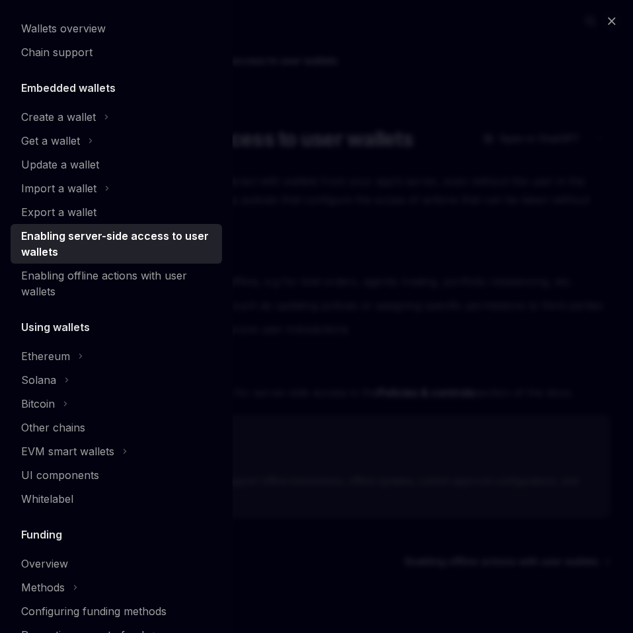
scroll to position [0, 0]
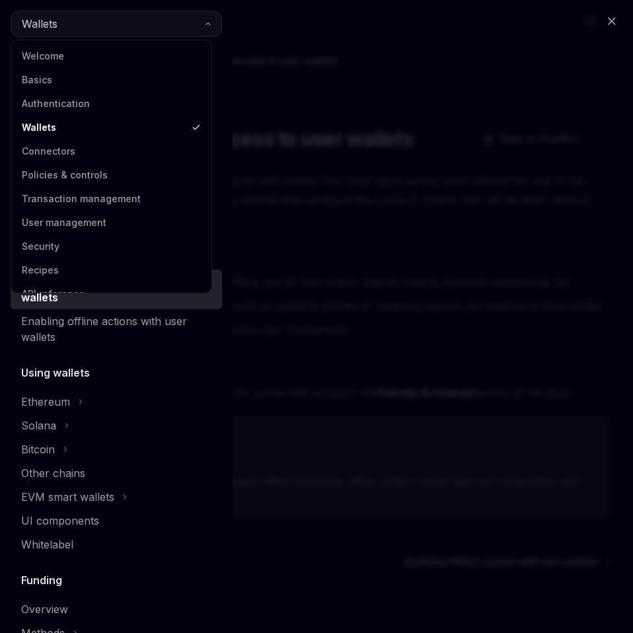
click at [75, 30] on button "Wallets" at bounding box center [116, 24] width 211 height 26
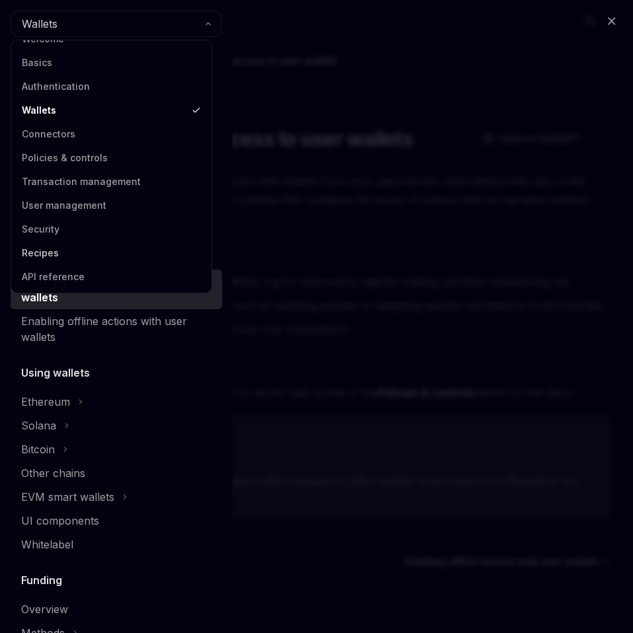
click at [66, 258] on link "Recipes" at bounding box center [111, 253] width 192 height 24
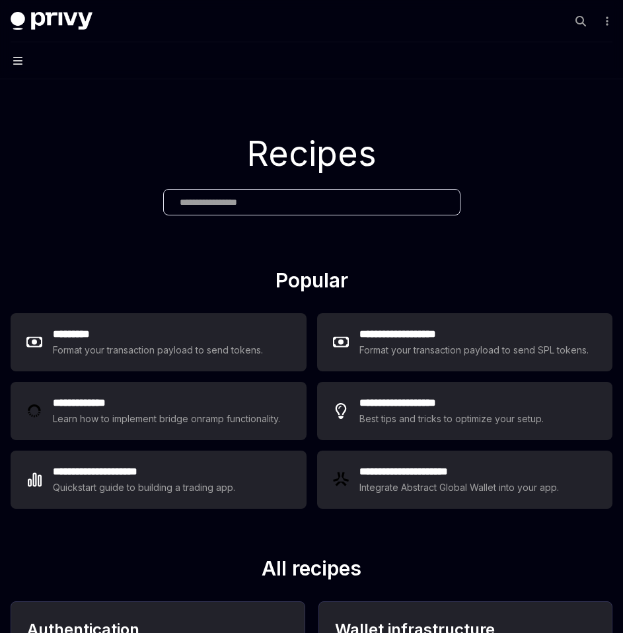
click at [14, 65] on icon "button" at bounding box center [17, 60] width 9 height 11
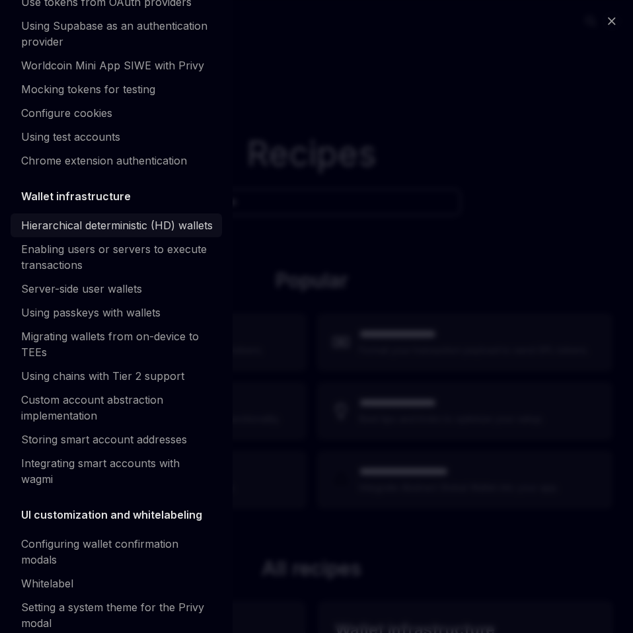
scroll to position [176, 0]
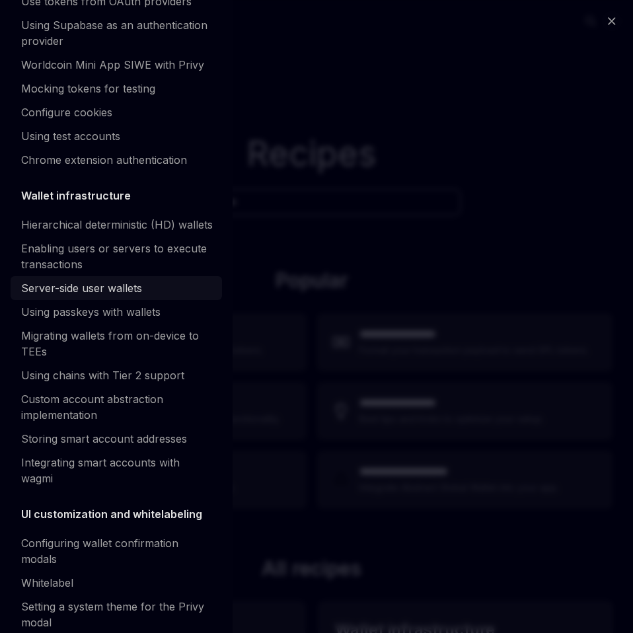
click at [106, 296] on div "Server-side user wallets" at bounding box center [81, 288] width 121 height 16
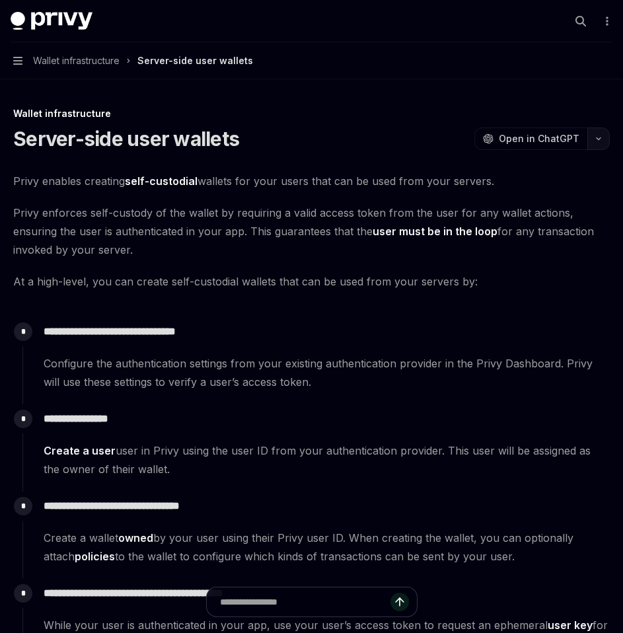
click at [604, 145] on button "button" at bounding box center [598, 139] width 22 height 22
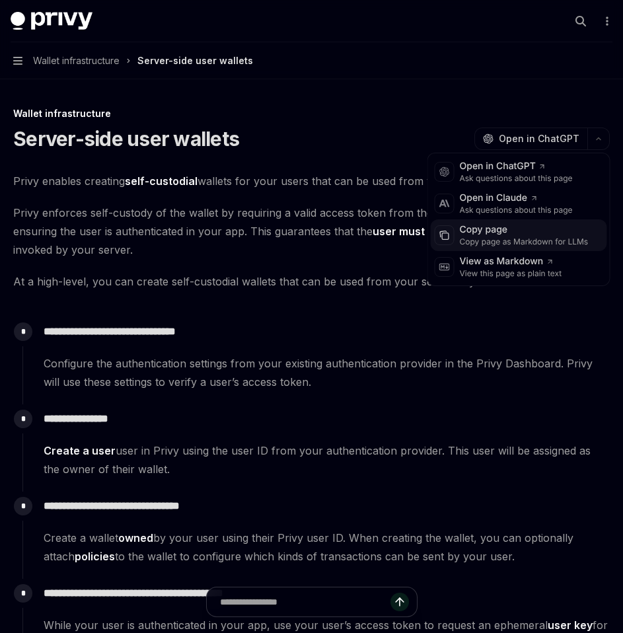
click at [544, 237] on div "Copy page as Markdown for LLMs" at bounding box center [524, 242] width 129 height 11
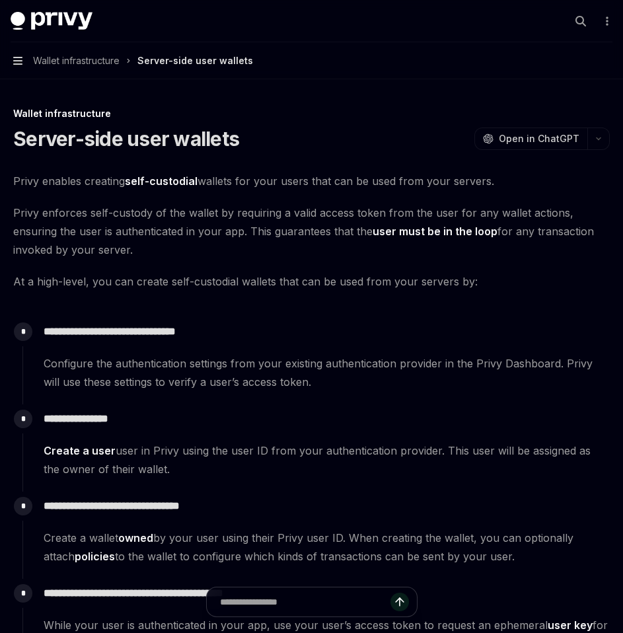
click at [14, 65] on icon "button" at bounding box center [17, 61] width 9 height 8
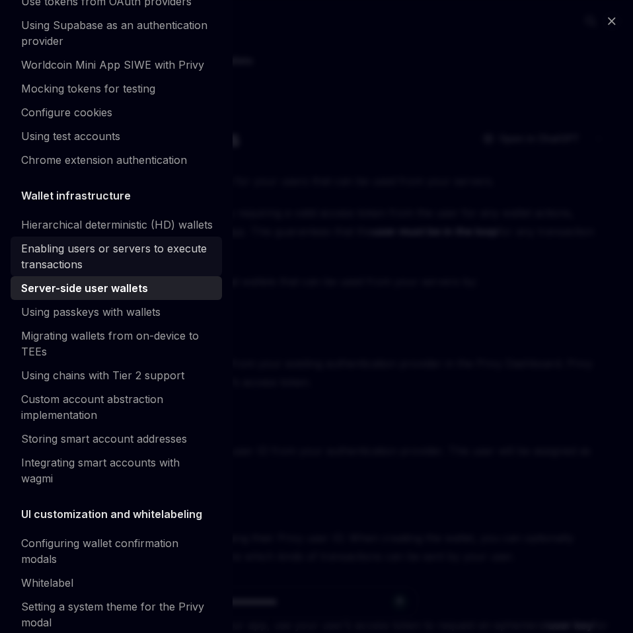
scroll to position [179, 0]
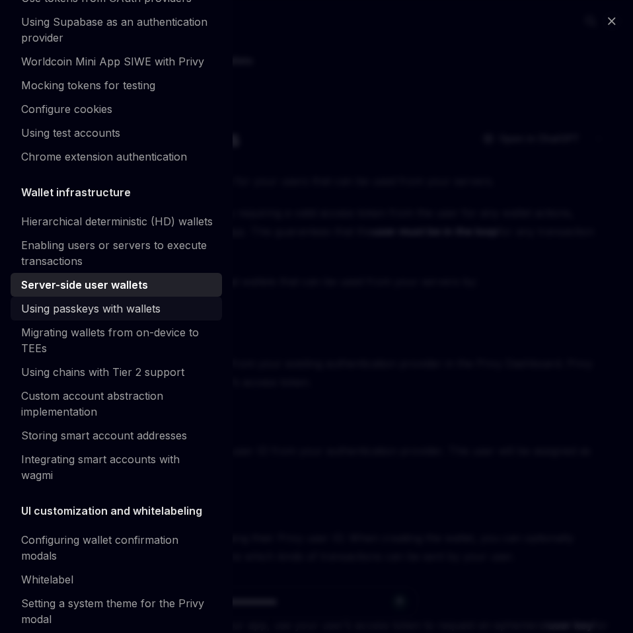
click at [83, 316] on div "Using passkeys with wallets" at bounding box center [90, 309] width 139 height 16
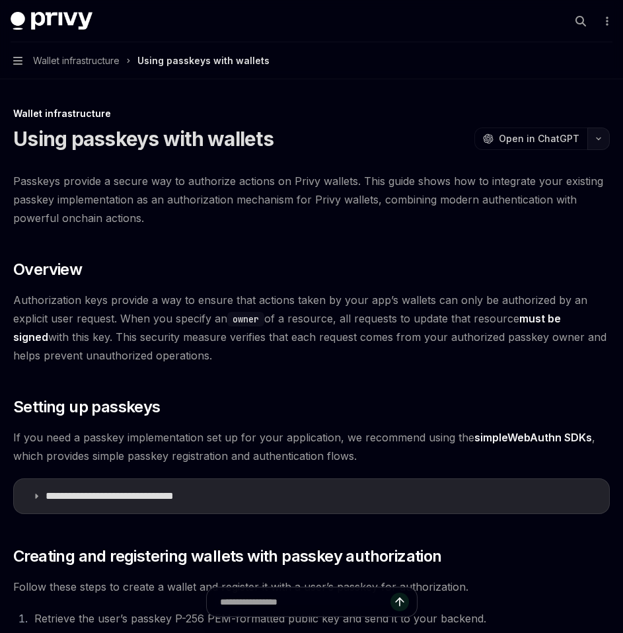
click at [604, 144] on button "button" at bounding box center [598, 139] width 22 height 22
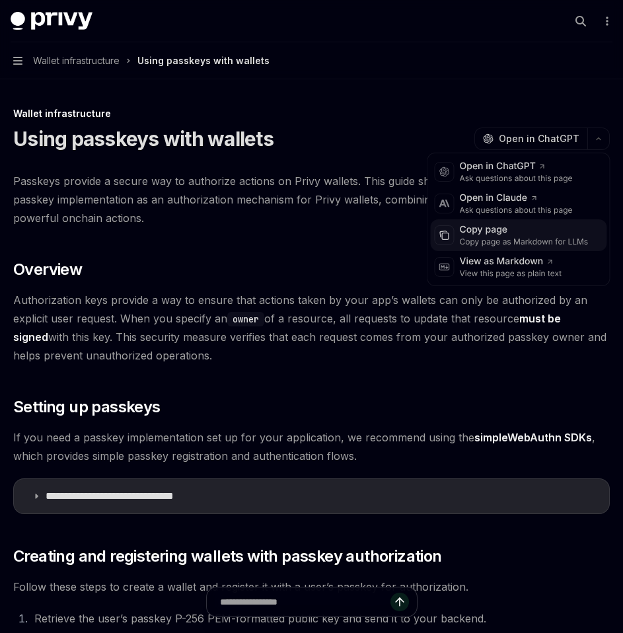
click at [550, 238] on div "Copy page as Markdown for LLMs" at bounding box center [524, 242] width 129 height 11
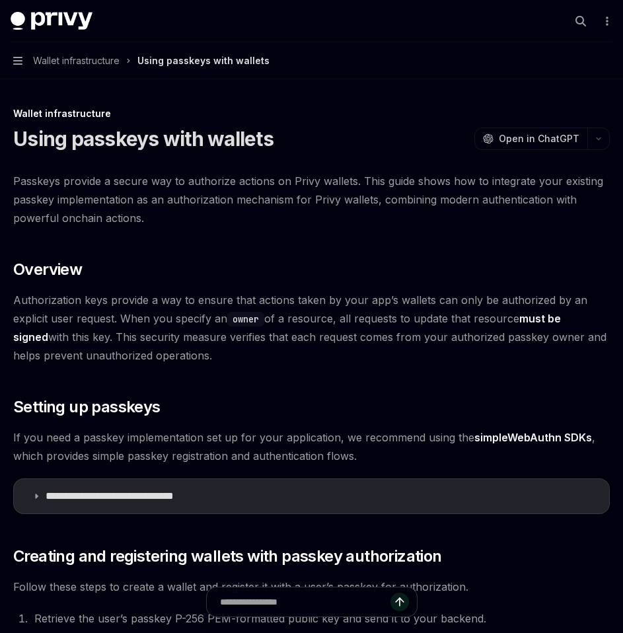
click at [18, 71] on button "Navigation Wallet infrastructure Using passkeys with wallets" at bounding box center [311, 60] width 623 height 37
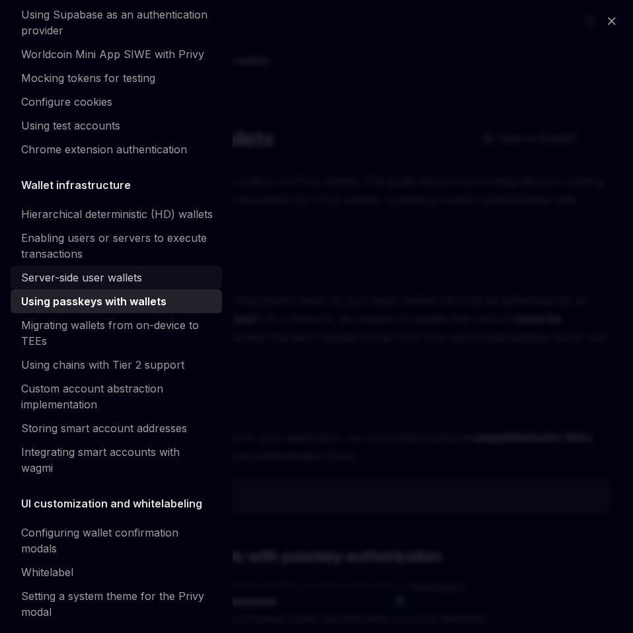
scroll to position [188, 0]
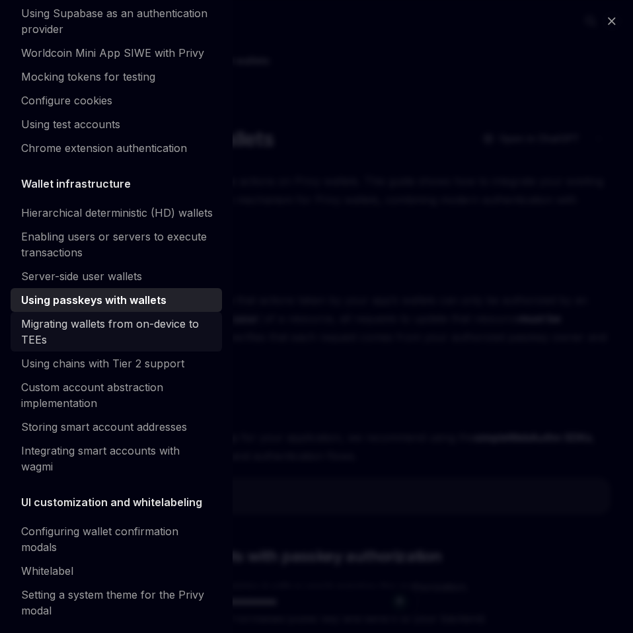
click at [87, 345] on div "Migrating wallets from on-device to TEEs" at bounding box center [117, 332] width 193 height 32
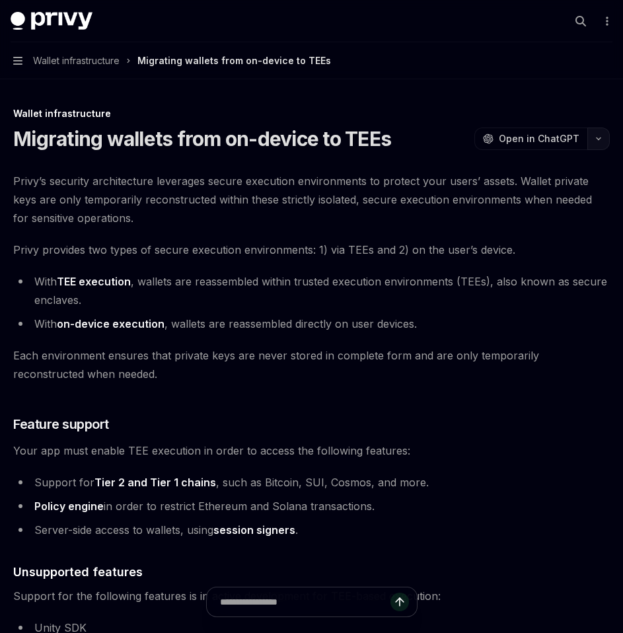
click at [601, 135] on button "button" at bounding box center [598, 139] width 22 height 22
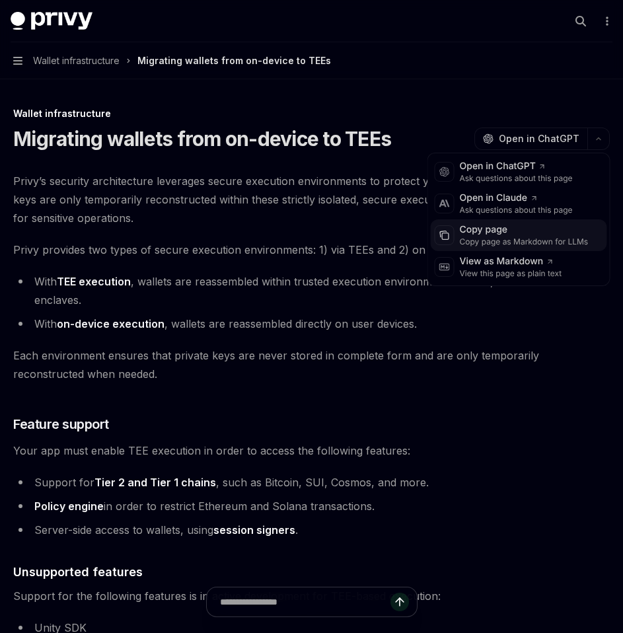
click at [545, 237] on div "Copy page as Markdown for LLMs" at bounding box center [524, 242] width 129 height 11
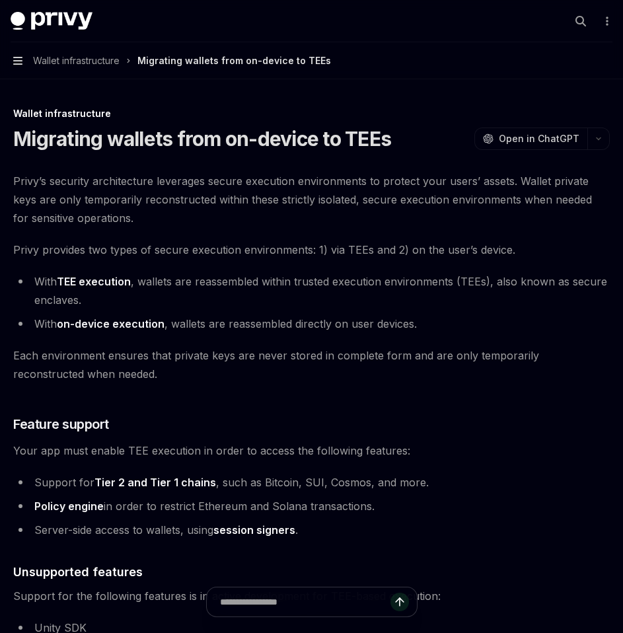
click at [17, 63] on icon "button" at bounding box center [17, 61] width 9 height 8
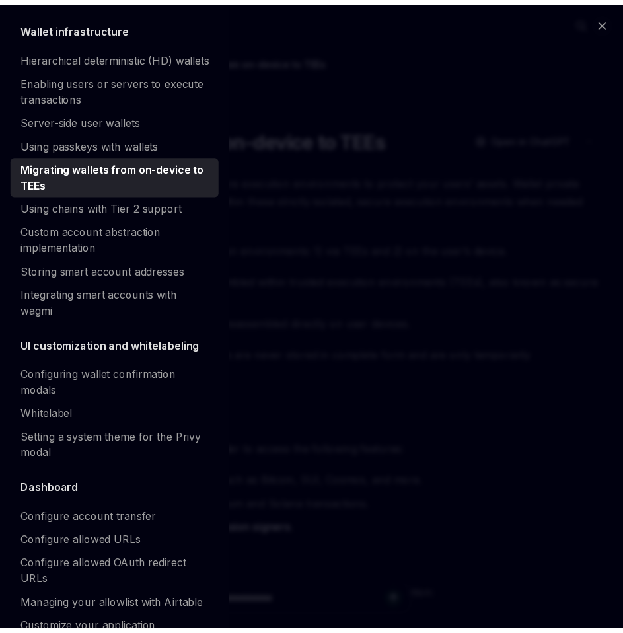
scroll to position [350, 0]
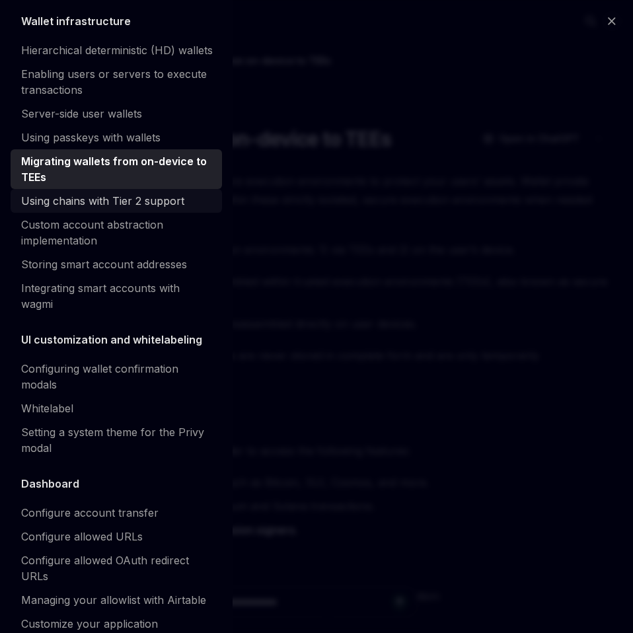
click at [103, 209] on div "Using chains with Tier 2 support" at bounding box center [102, 201] width 163 height 16
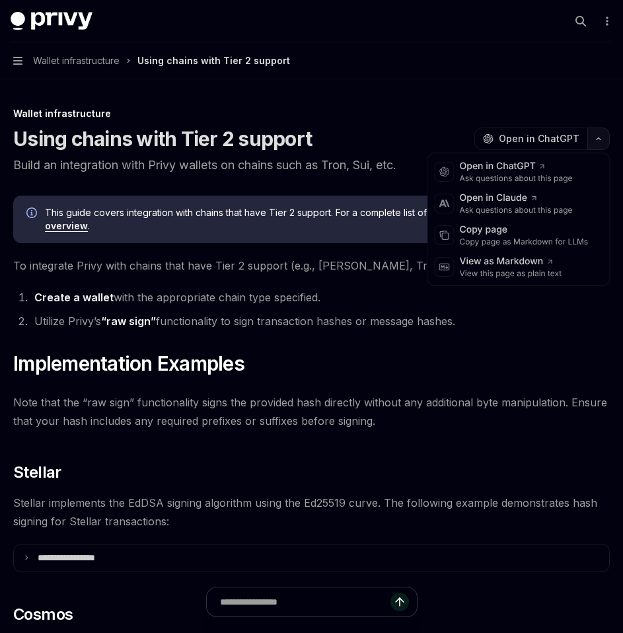
click at [592, 145] on button "button" at bounding box center [598, 139] width 22 height 22
click at [539, 235] on div "Copy page" at bounding box center [524, 229] width 129 height 13
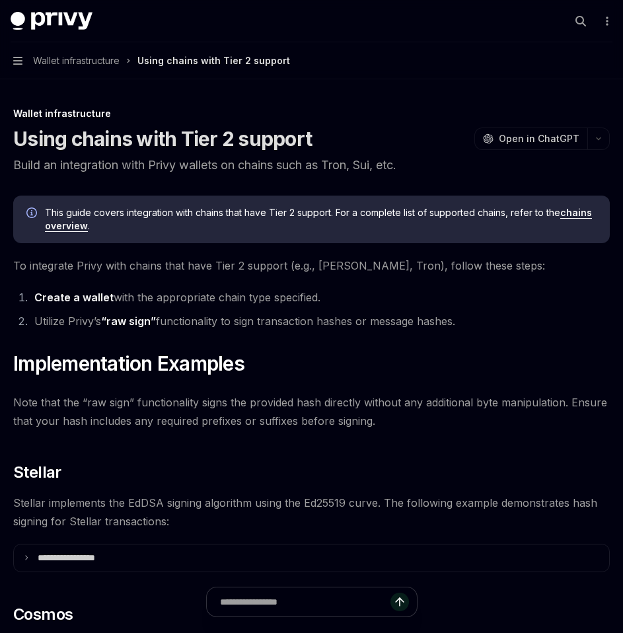
click at [18, 67] on button "Navigation Wallet infrastructure Using chains with Tier 2 support" at bounding box center [311, 60] width 623 height 37
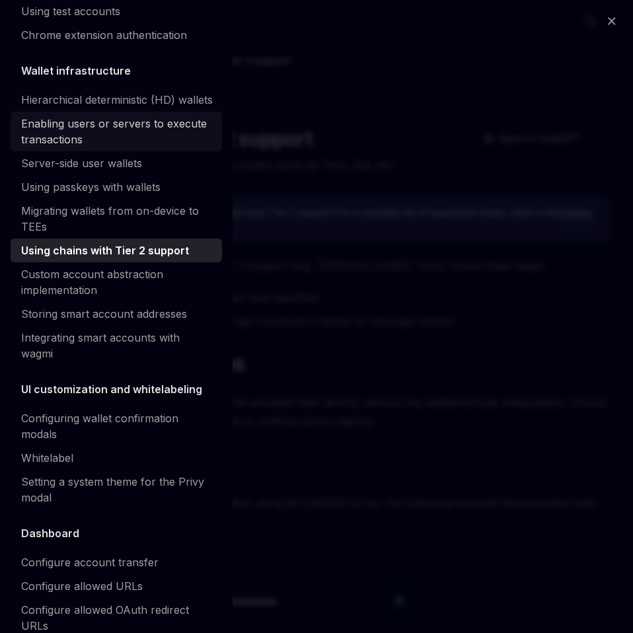
scroll to position [301, 0]
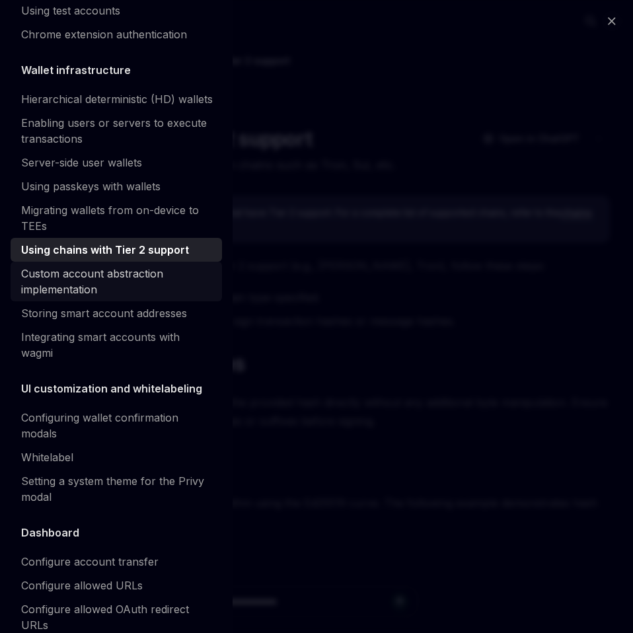
click at [75, 297] on div "Custom account abstraction implementation" at bounding box center [117, 282] width 193 height 32
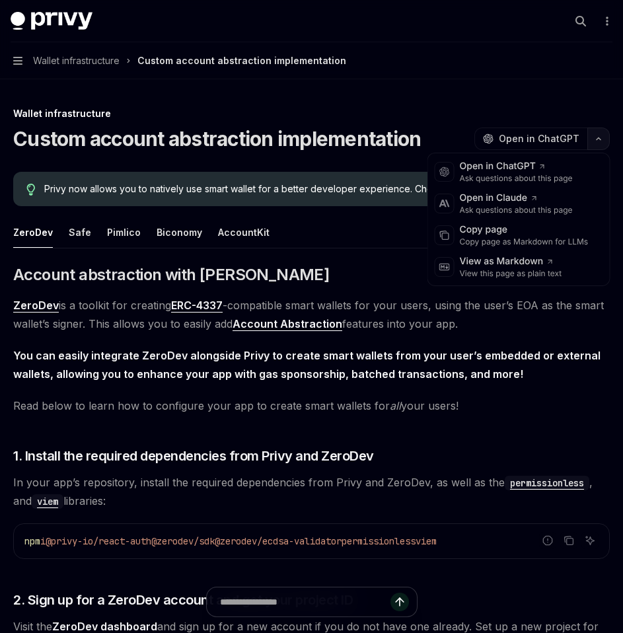
click at [600, 138] on icon "button" at bounding box center [599, 139] width 4 height 2
click at [515, 244] on div "Copy page as Markdown for LLMs" at bounding box center [524, 242] width 129 height 11
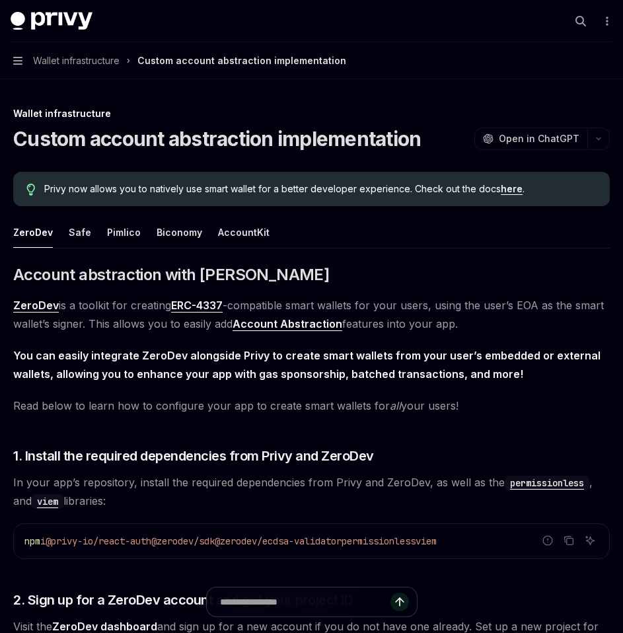
click at [26, 58] on button "Navigation Wallet infrastructure Custom account abstraction implementation" at bounding box center [311, 60] width 623 height 37
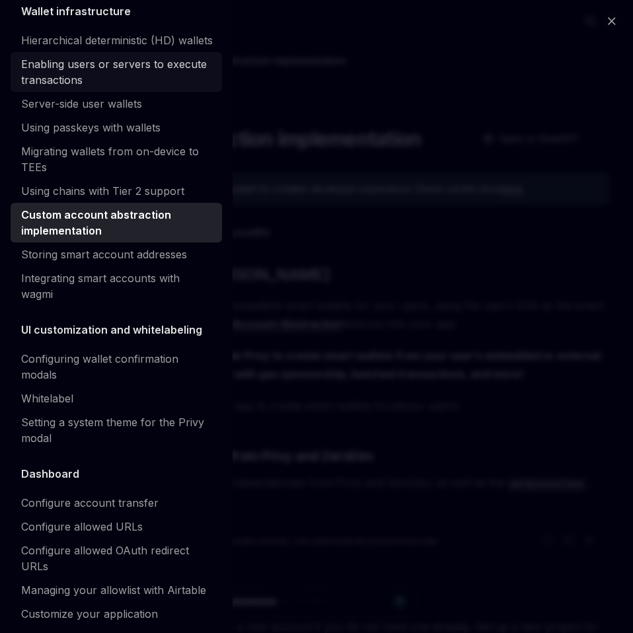
scroll to position [361, 0]
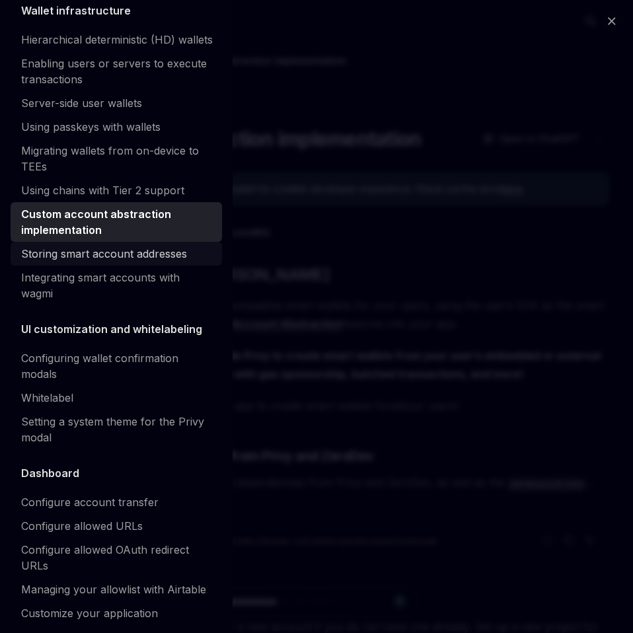
click at [73, 262] on div "Storing smart account addresses" at bounding box center [104, 254] width 166 height 16
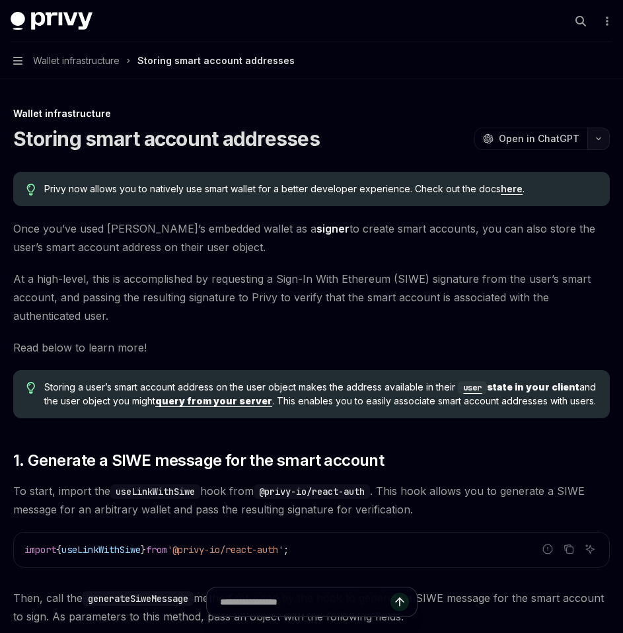
click at [591, 142] on button "button" at bounding box center [598, 139] width 22 height 22
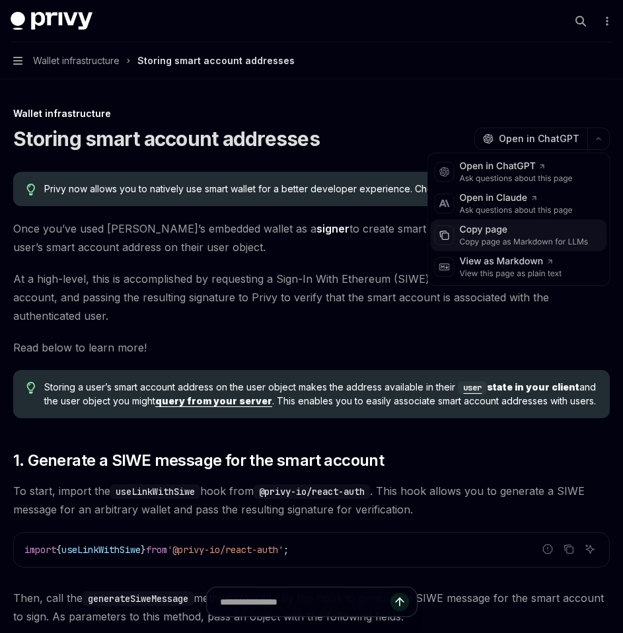
click at [517, 238] on div "Copy page as Markdown for LLMs" at bounding box center [524, 242] width 129 height 11
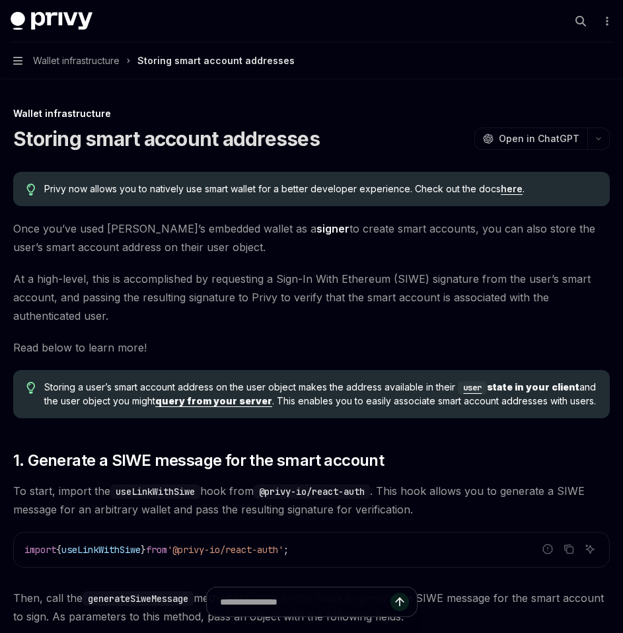
click at [26, 65] on button "Navigation Wallet infrastructure Storing smart account addresses" at bounding box center [311, 60] width 623 height 37
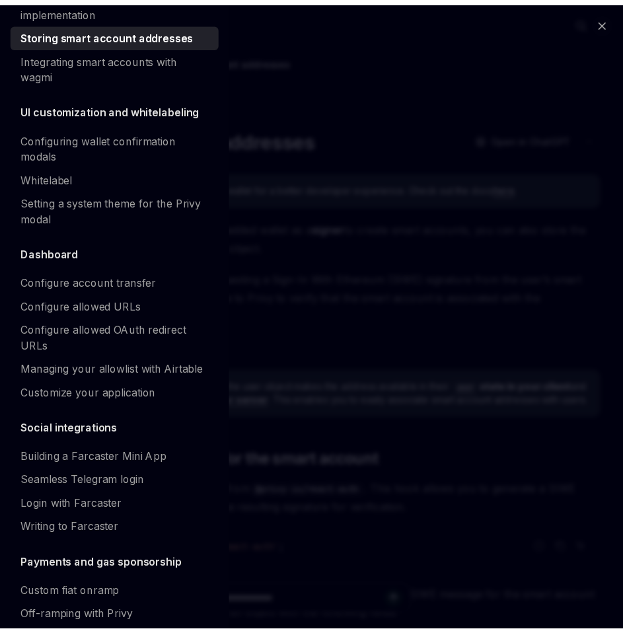
scroll to position [581, 0]
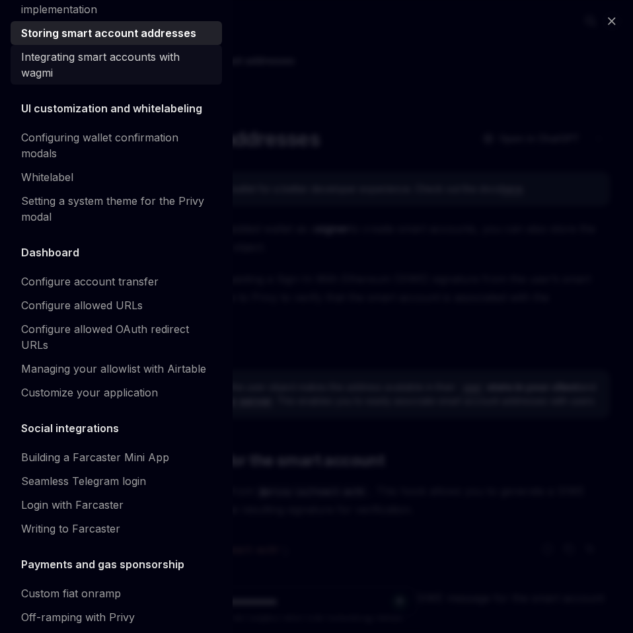
click at [87, 81] on div "Integrating smart accounts with wagmi" at bounding box center [117, 65] width 193 height 32
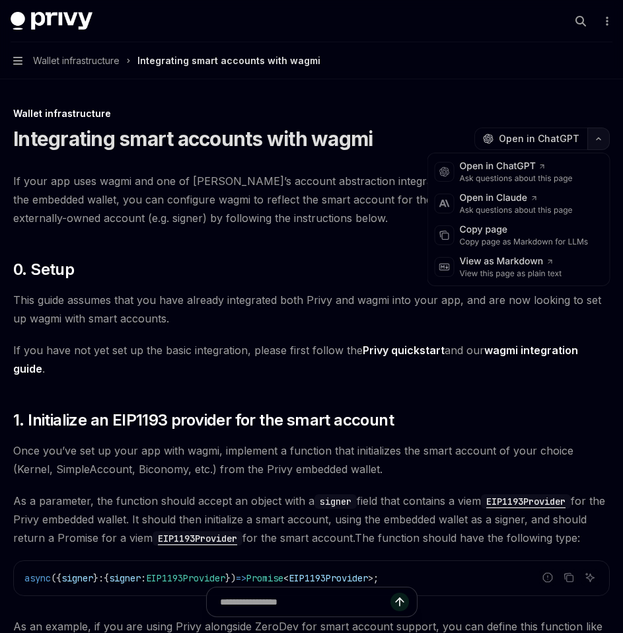
click at [597, 140] on icon "button" at bounding box center [599, 138] width 16 height 5
click at [554, 232] on div "Copy page" at bounding box center [524, 229] width 129 height 13
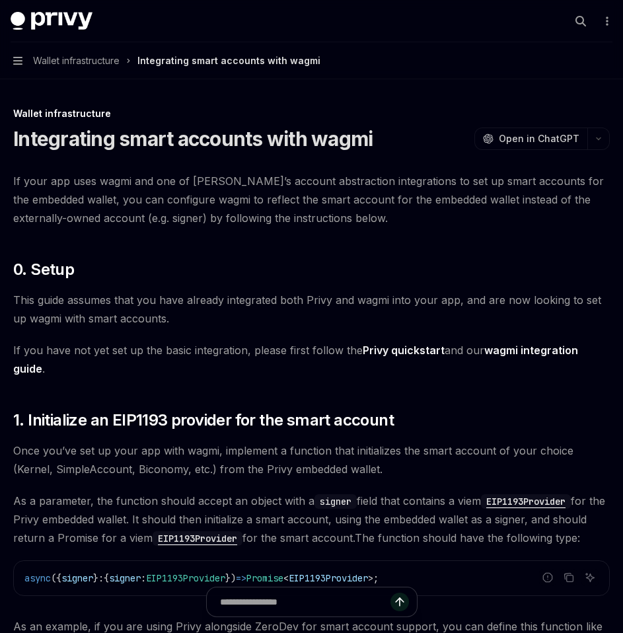
click at [18, 68] on button "Navigation Wallet infrastructure Integrating smart accounts with wagmi" at bounding box center [311, 60] width 623 height 37
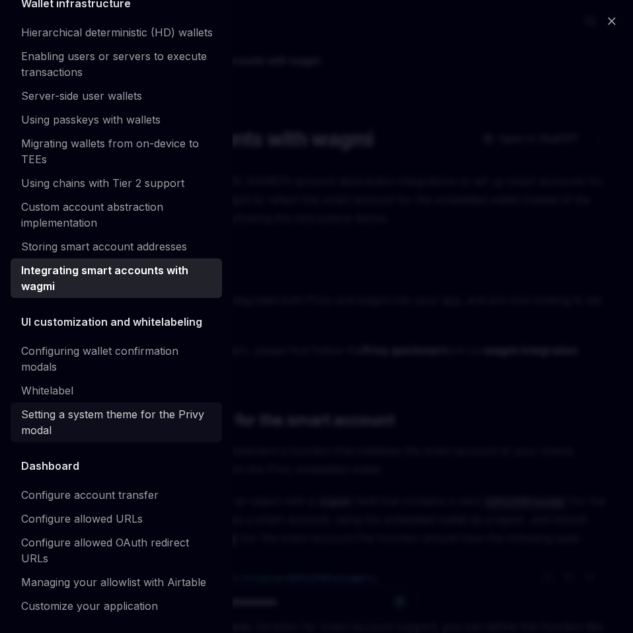
scroll to position [369, 0]
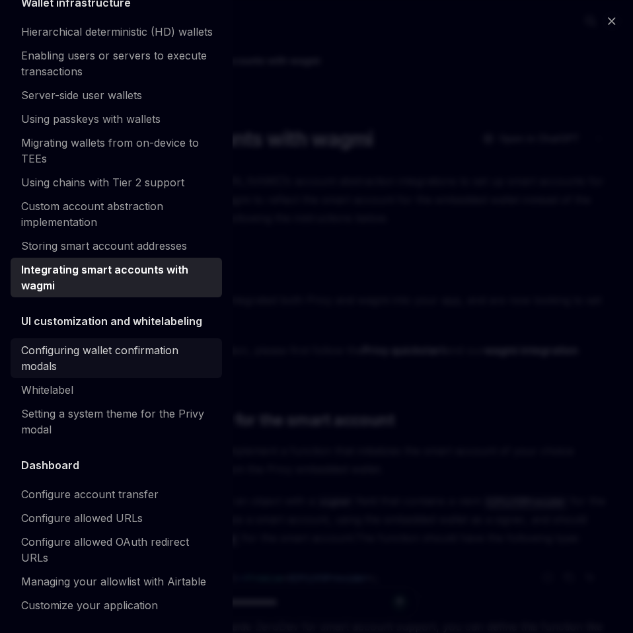
click at [83, 371] on div "Configuring wallet confirmation modals" at bounding box center [117, 358] width 193 height 32
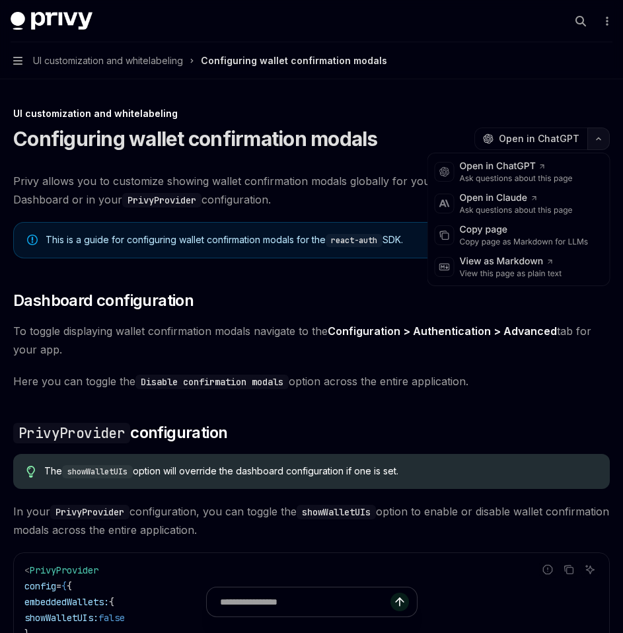
click at [593, 141] on button "button" at bounding box center [598, 139] width 22 height 22
click at [536, 235] on div "Copy page" at bounding box center [524, 229] width 129 height 13
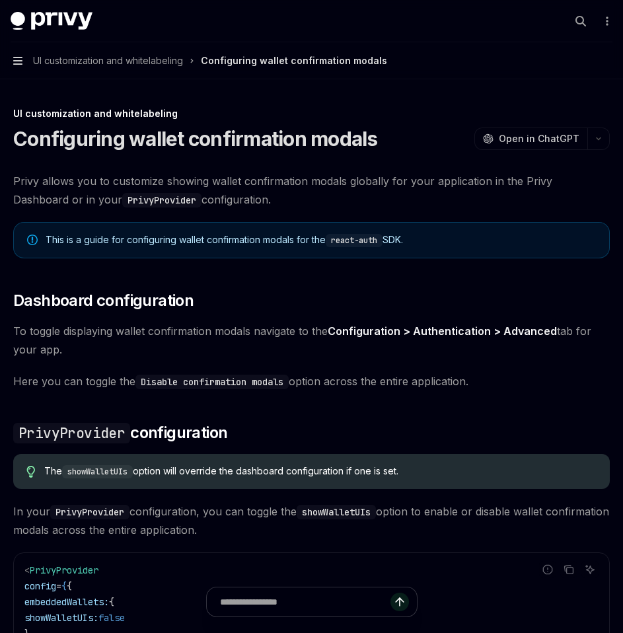
click at [22, 65] on icon "button" at bounding box center [17, 60] width 9 height 11
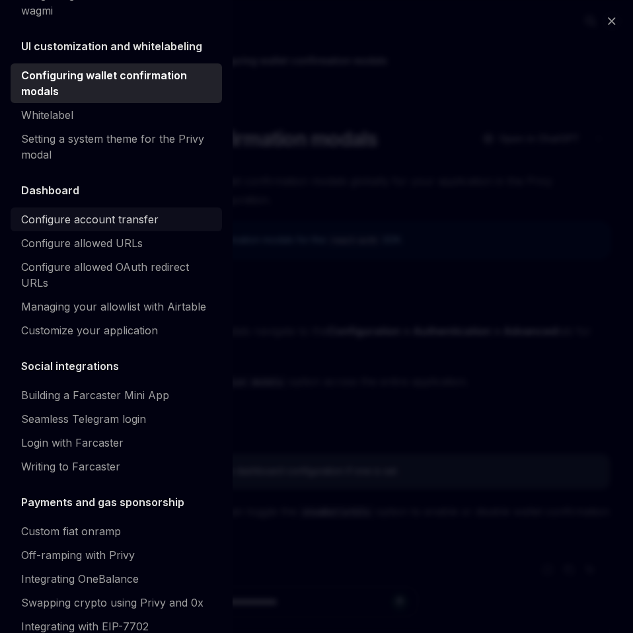
scroll to position [645, 0]
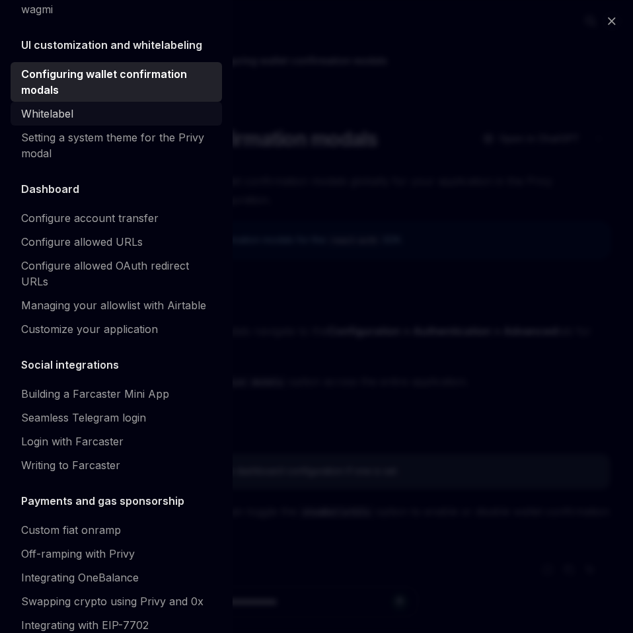
click at [64, 122] on div "Whitelabel" at bounding box center [47, 114] width 52 height 16
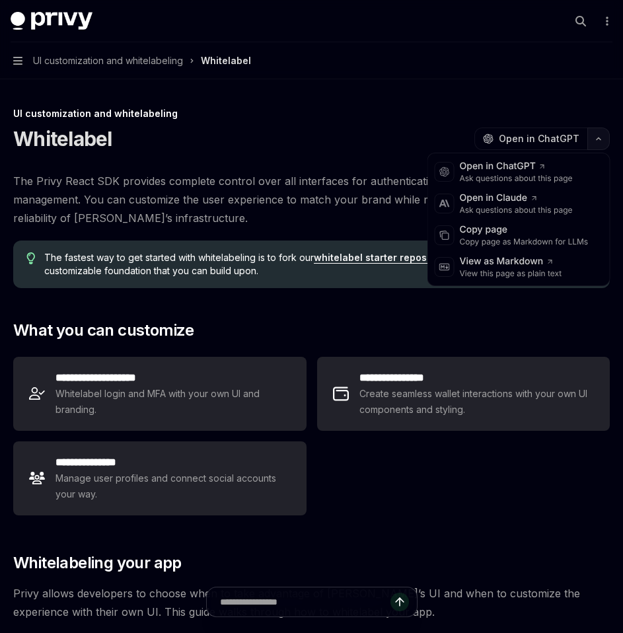
click at [595, 142] on button "button" at bounding box center [598, 139] width 22 height 22
click at [542, 236] on div "Copy page" at bounding box center [524, 229] width 129 height 13
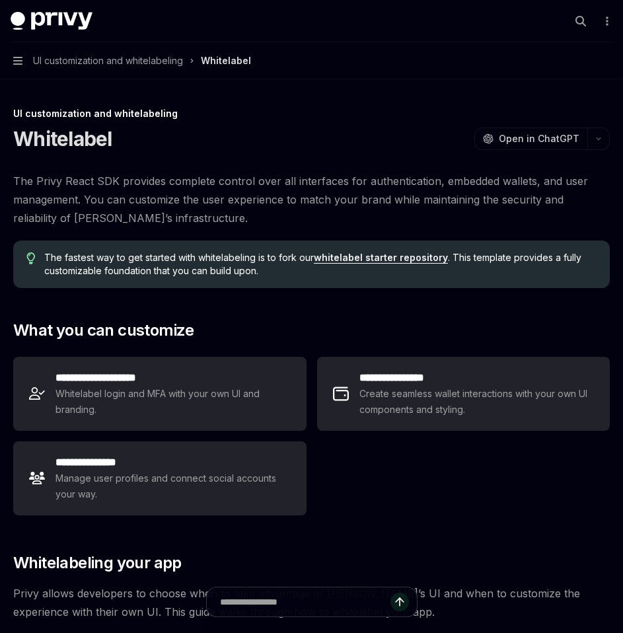
click at [22, 65] on button "Navigation UI customization and whitelabeling Whitelabel" at bounding box center [311, 60] width 623 height 37
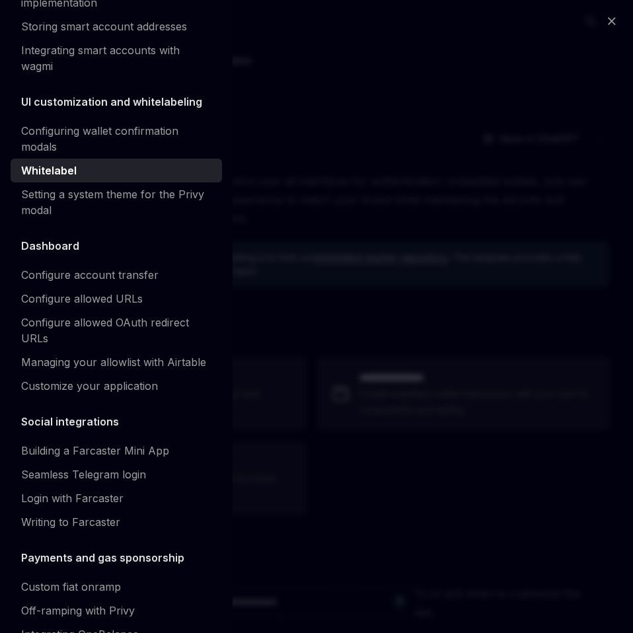
scroll to position [589, 0]
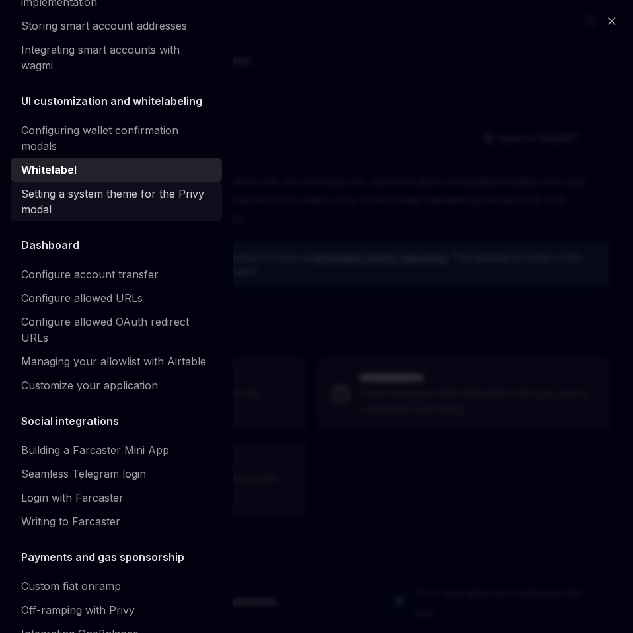
click at [73, 217] on div "Setting a system theme for the Privy modal" at bounding box center [117, 202] width 193 height 32
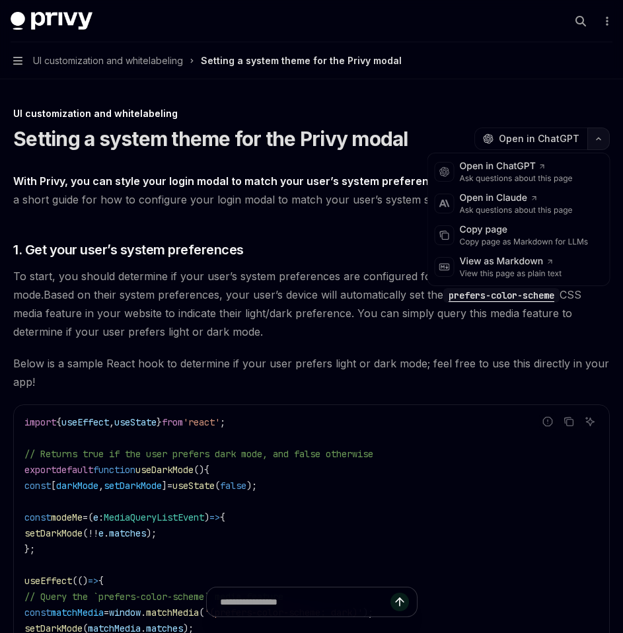
click at [597, 139] on icon "button" at bounding box center [599, 139] width 4 height 2
click at [526, 235] on div "Copy page" at bounding box center [524, 229] width 129 height 13
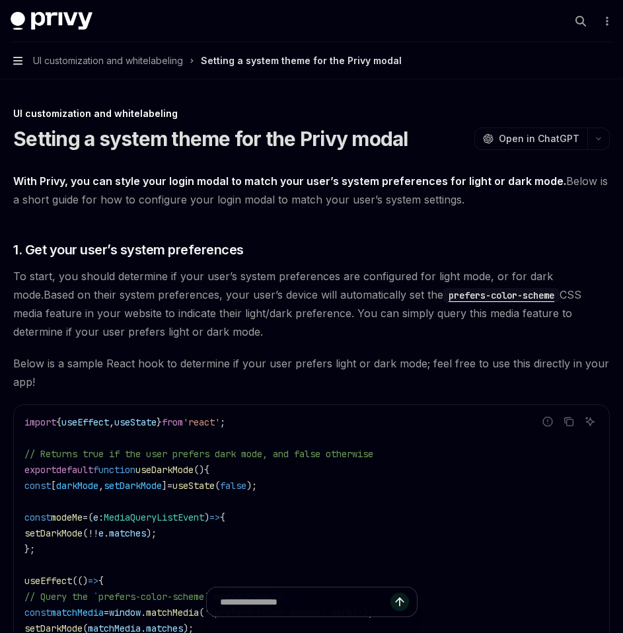
click at [21, 65] on icon "button" at bounding box center [17, 60] width 9 height 11
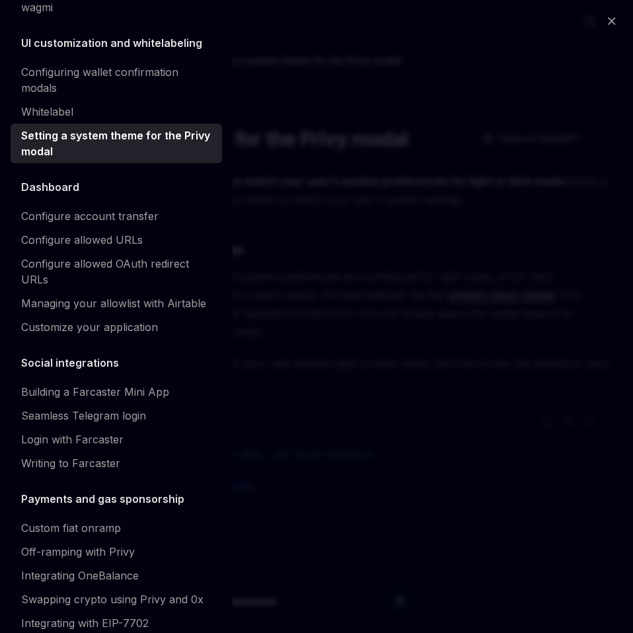
scroll to position [645, 0]
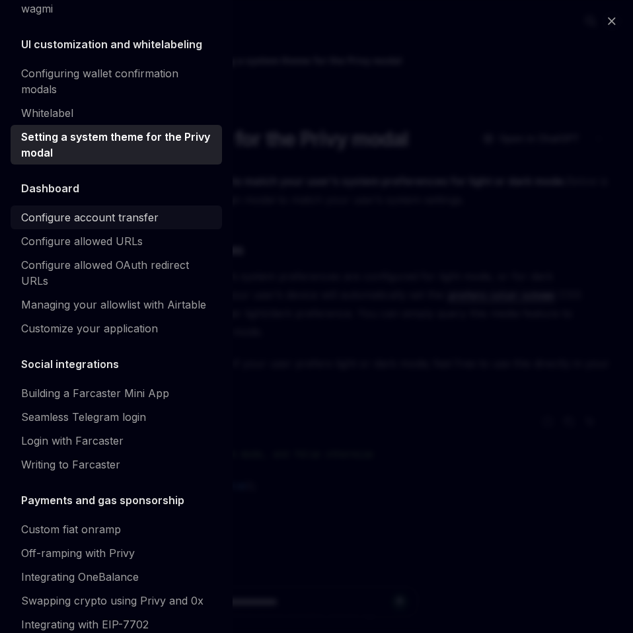
click at [57, 225] on div "Configure account transfer" at bounding box center [89, 217] width 137 height 16
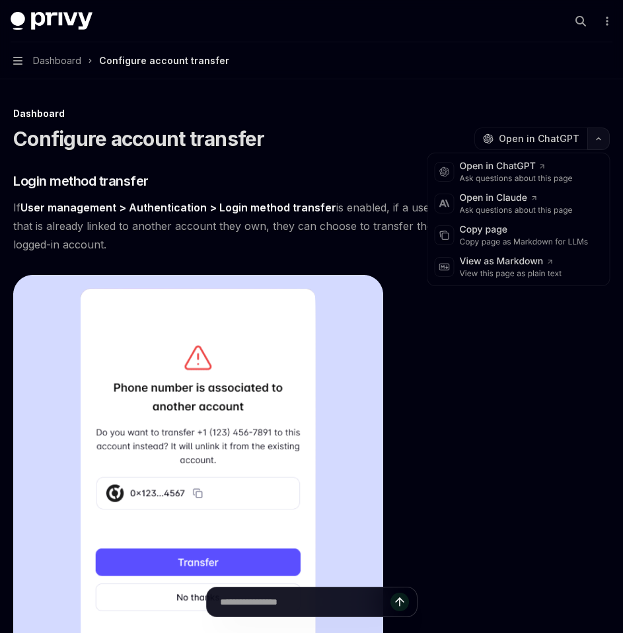
click at [606, 137] on icon "button" at bounding box center [599, 138] width 16 height 5
click at [535, 235] on div "Copy page" at bounding box center [524, 229] width 129 height 13
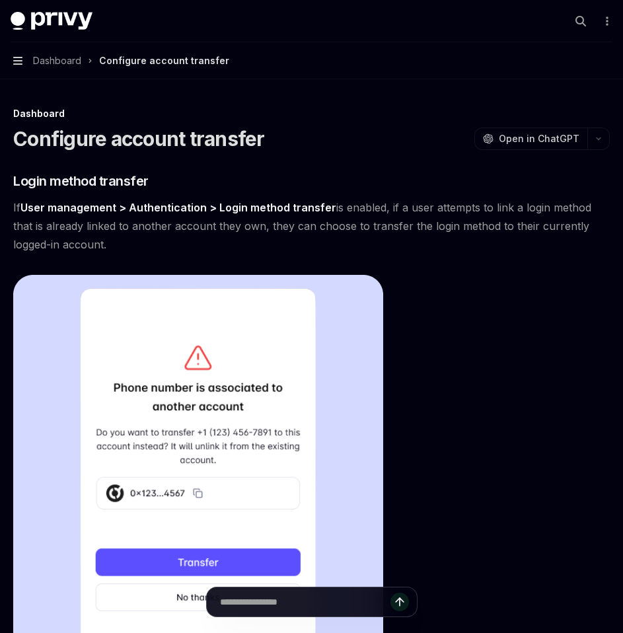
click at [17, 65] on icon "button" at bounding box center [17, 61] width 9 height 8
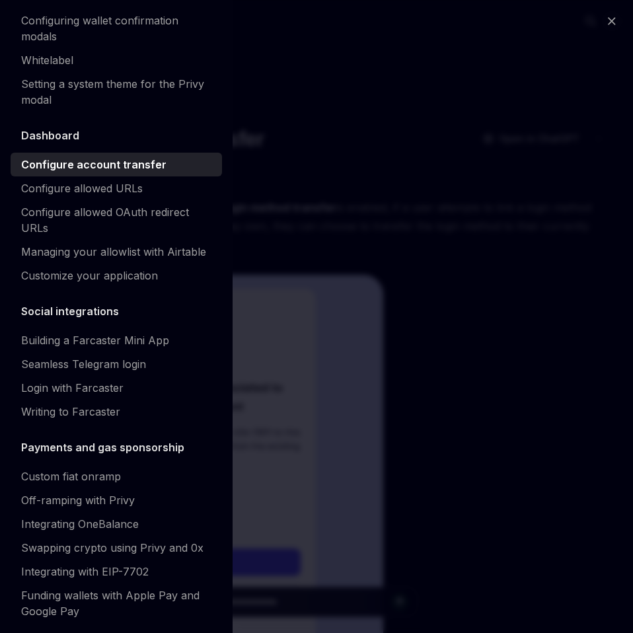
scroll to position [695, 0]
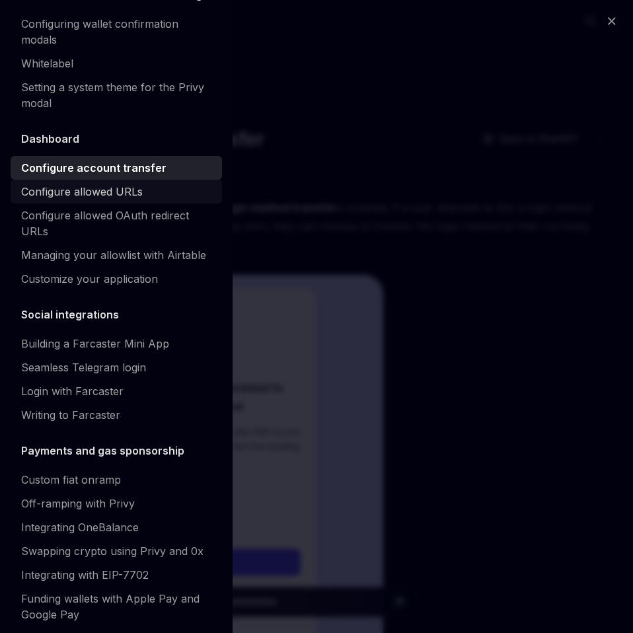
click at [82, 200] on div "Configure allowed URLs" at bounding box center [82, 192] width 122 height 16
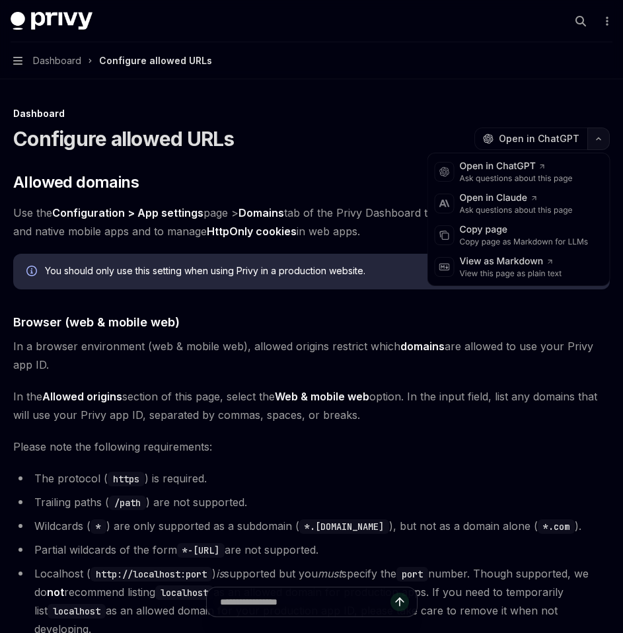
click at [598, 141] on icon "button" at bounding box center [599, 138] width 16 height 5
click at [537, 235] on div "Copy page" at bounding box center [524, 229] width 129 height 13
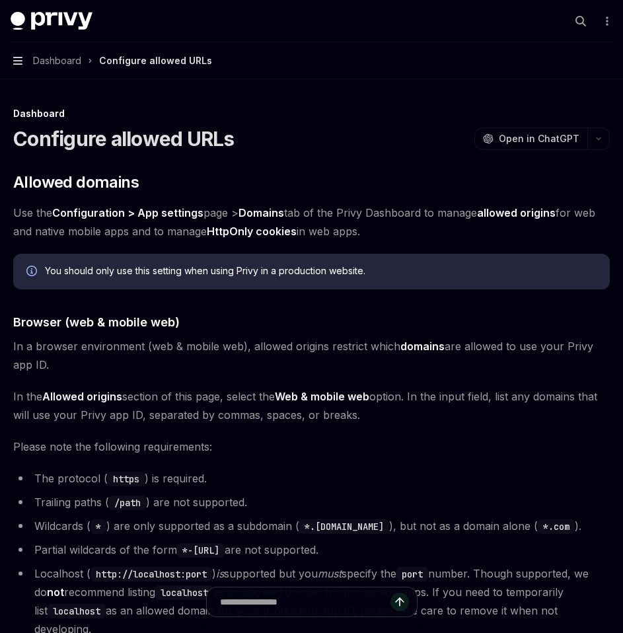
click at [17, 62] on icon "button" at bounding box center [17, 60] width 9 height 11
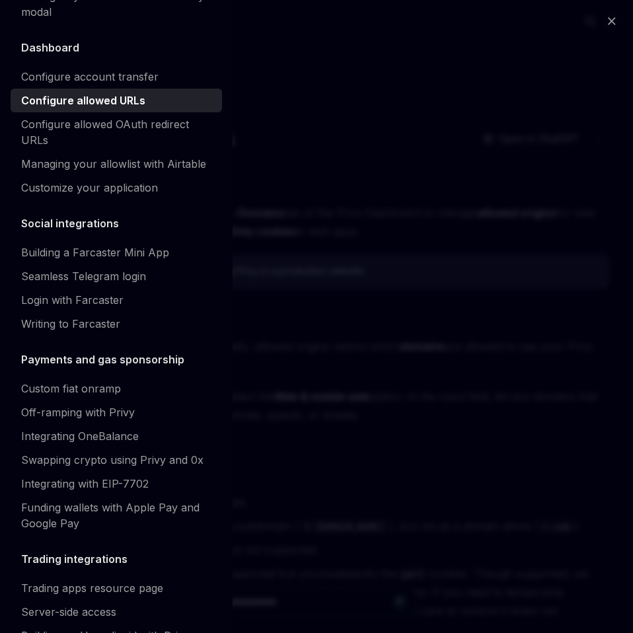
scroll to position [799, 0]
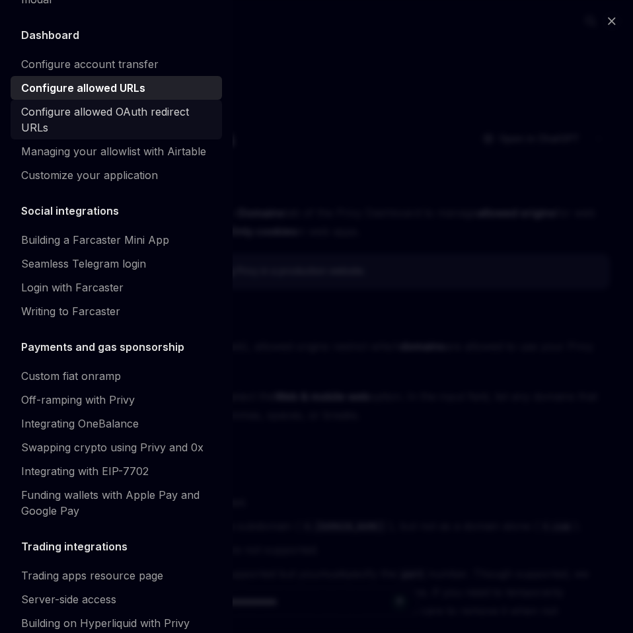
click at [108, 135] on div "Configure allowed OAuth redirect URLs" at bounding box center [117, 120] width 193 height 32
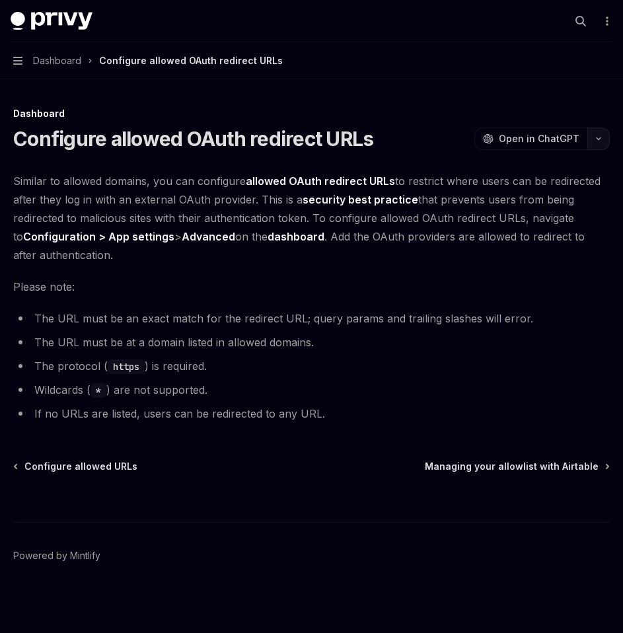
click at [605, 138] on icon "button" at bounding box center [599, 138] width 16 height 5
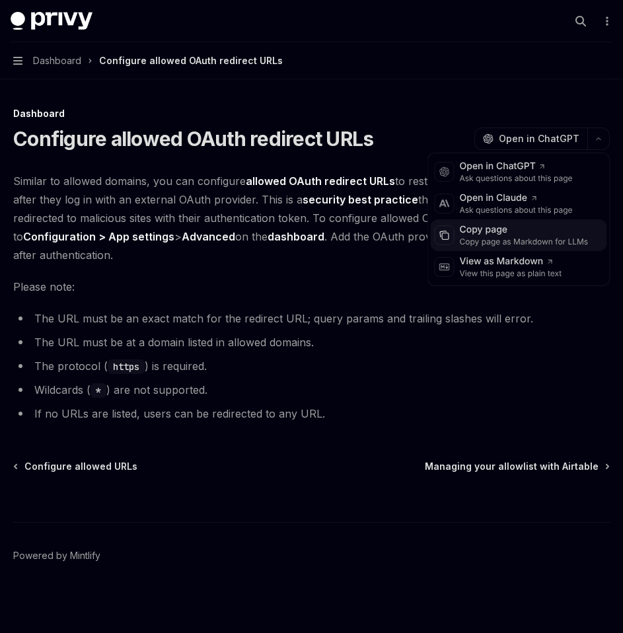
click at [546, 240] on div "Copy page as Markdown for LLMs" at bounding box center [524, 242] width 129 height 11
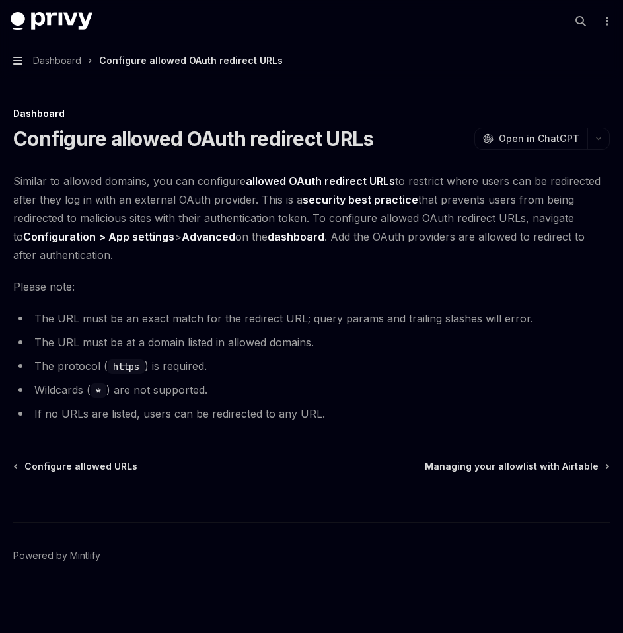
click at [21, 62] on icon "button" at bounding box center [17, 60] width 9 height 11
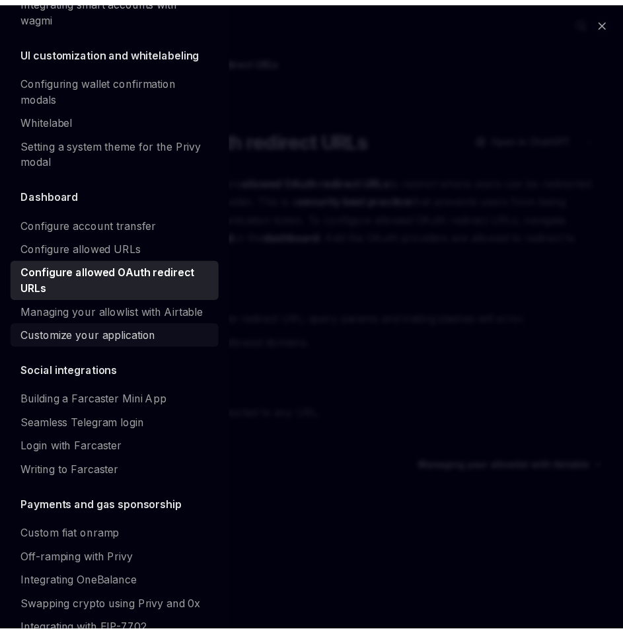
scroll to position [627, 0]
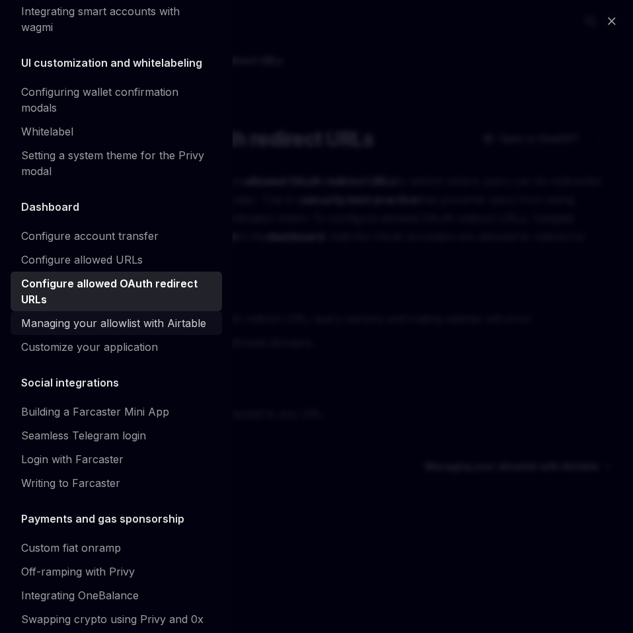
click at [90, 331] on div "Managing your allowlist with Airtable" at bounding box center [113, 323] width 185 height 16
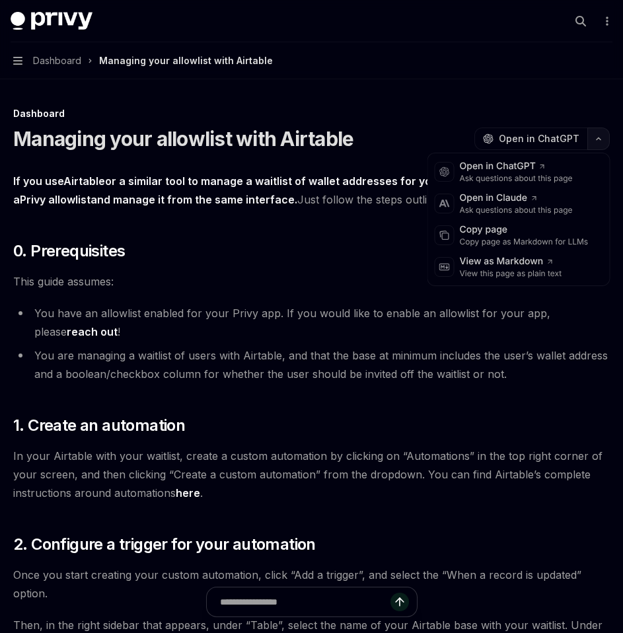
click at [599, 133] on button "button" at bounding box center [598, 139] width 22 height 22
click at [535, 241] on div "Copy page as Markdown for LLMs" at bounding box center [524, 242] width 129 height 11
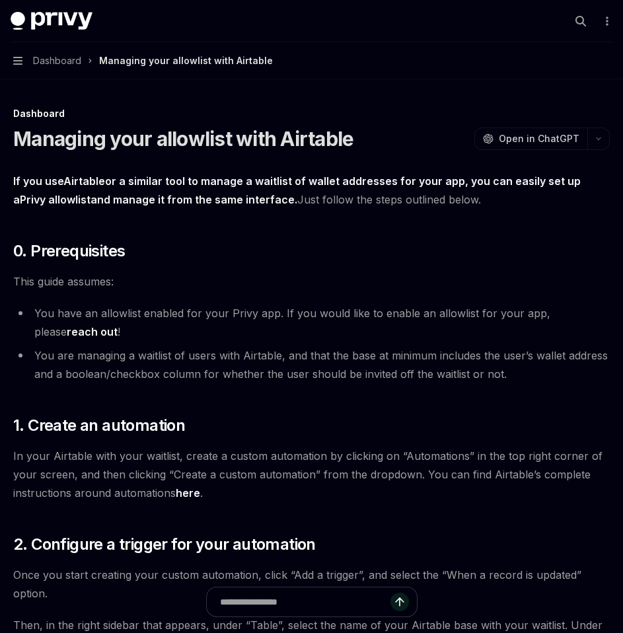
click at [24, 58] on button "Navigation Dashboard Managing your allowlist with Airtable" at bounding box center [311, 60] width 623 height 37
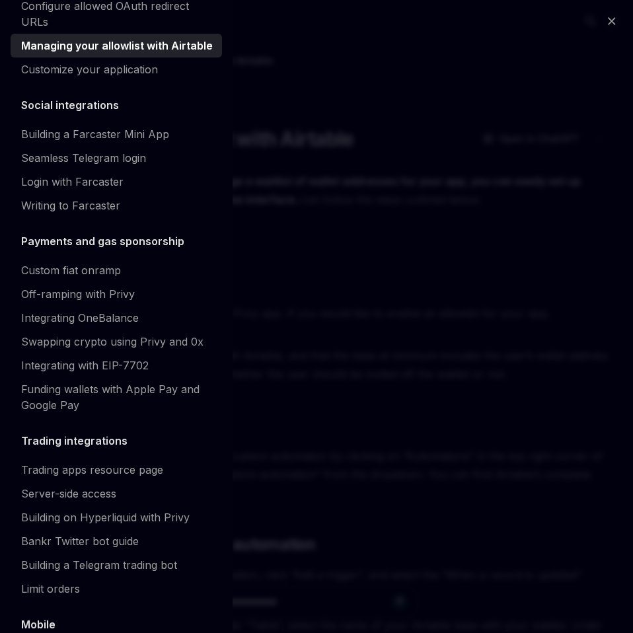
scroll to position [906, 0]
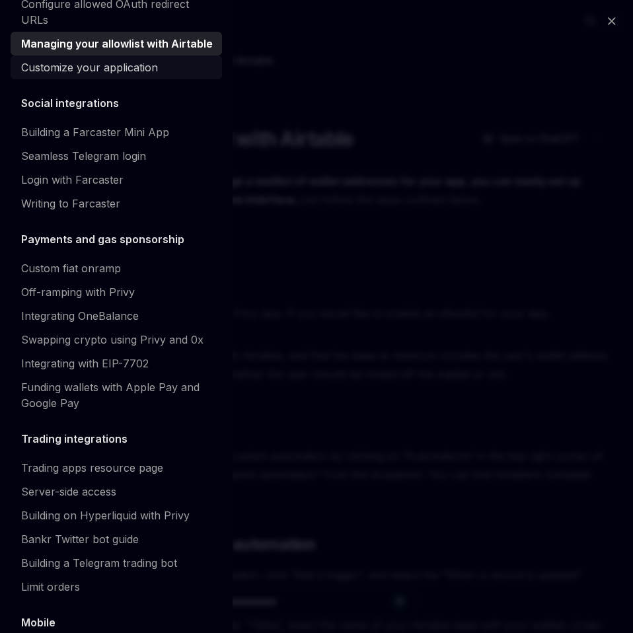
click at [102, 75] on div "Customize your application" at bounding box center [89, 67] width 137 height 16
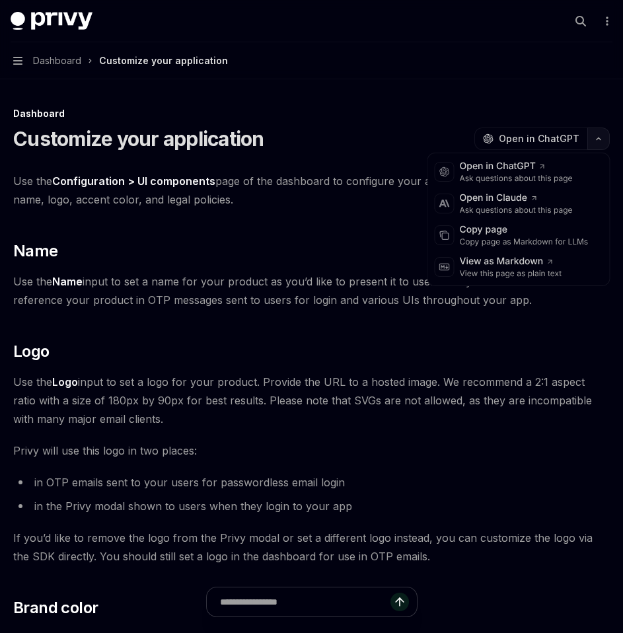
click at [601, 143] on button "button" at bounding box center [598, 139] width 22 height 22
click at [539, 232] on div "Copy page" at bounding box center [524, 229] width 129 height 13
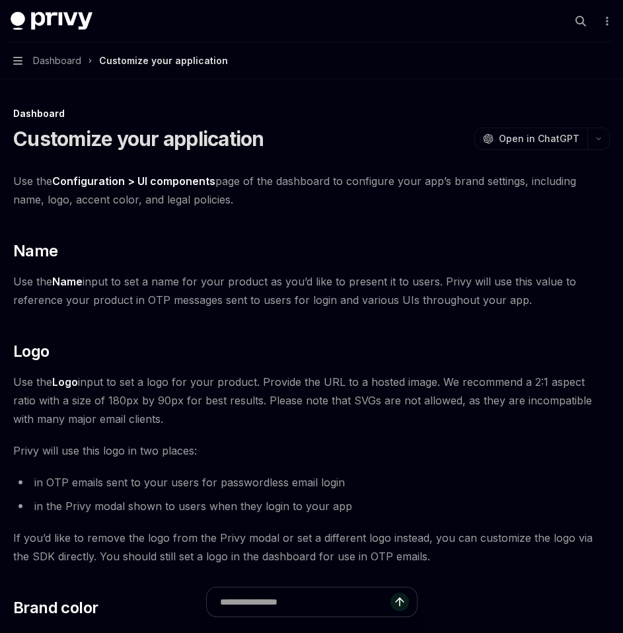
click at [22, 55] on button "Navigation Dashboard Customize your application" at bounding box center [311, 60] width 623 height 37
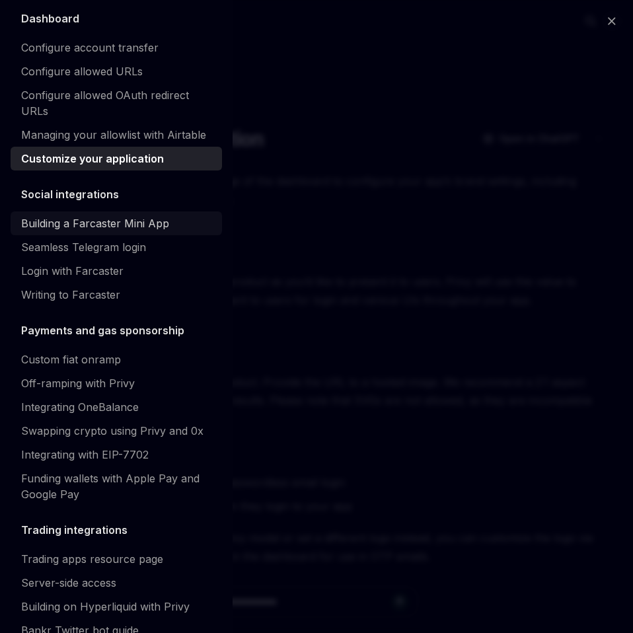
scroll to position [815, 0]
click at [103, 232] on div "Building a Farcaster Mini App" at bounding box center [95, 224] width 148 height 16
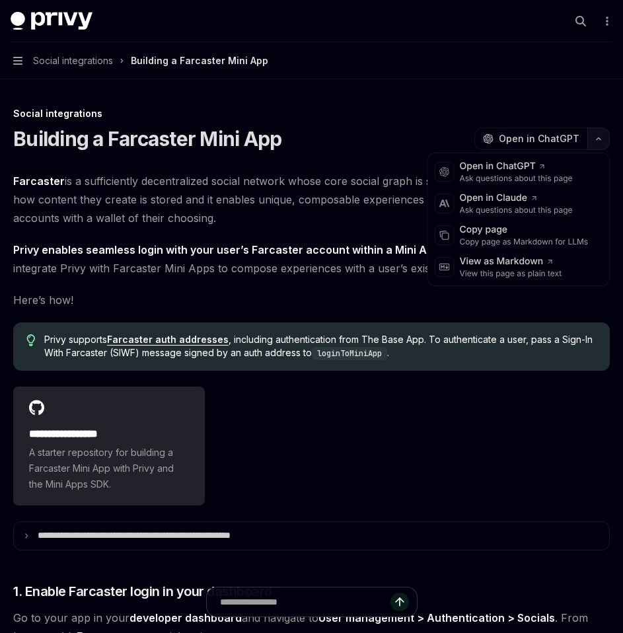
click at [601, 145] on button "button" at bounding box center [598, 139] width 22 height 22
click at [554, 239] on div "Copy page as Markdown for LLMs" at bounding box center [524, 242] width 129 height 11
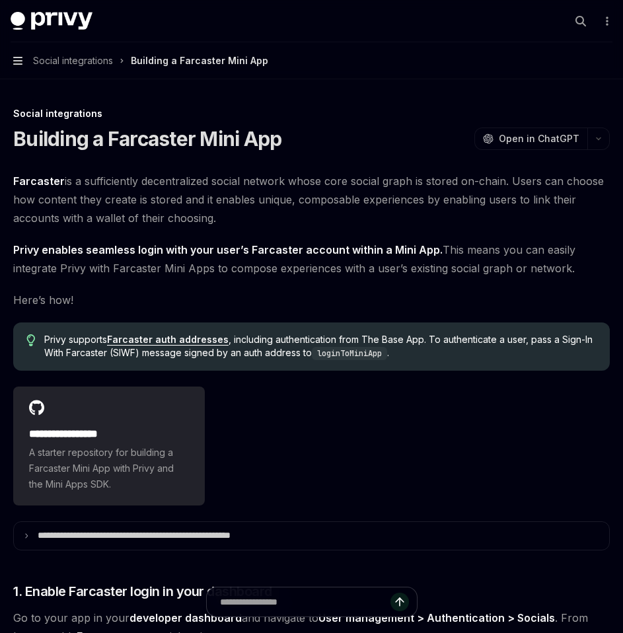
click at [15, 61] on icon "button" at bounding box center [17, 60] width 9 height 11
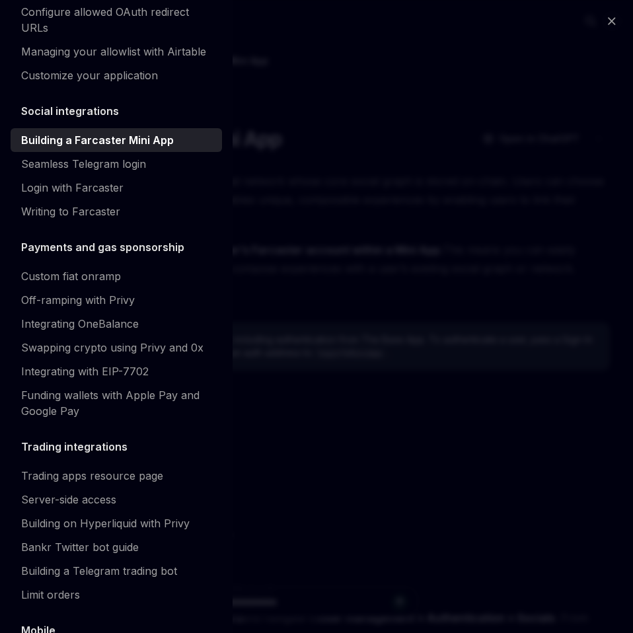
scroll to position [899, 0]
click at [79, 171] on div "Seamless Telegram login" at bounding box center [83, 163] width 125 height 16
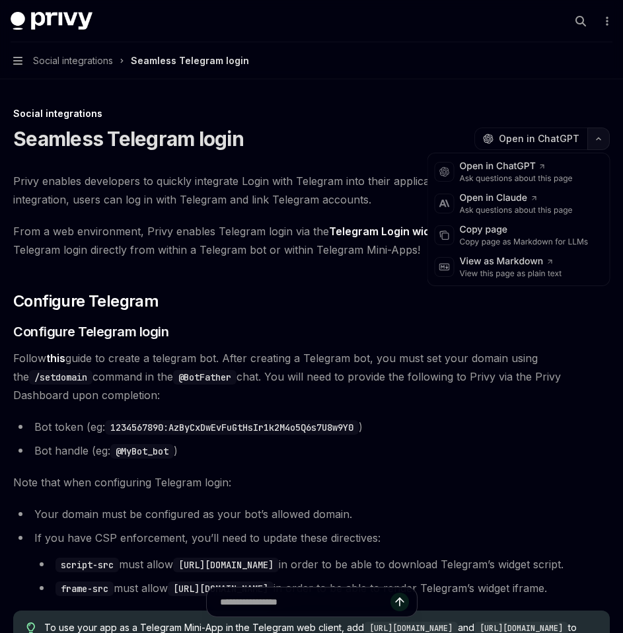
click at [597, 132] on button "button" at bounding box center [598, 139] width 22 height 22
click at [541, 223] on div "Copy page Copy page as Markdown for LLMs" at bounding box center [519, 235] width 176 height 32
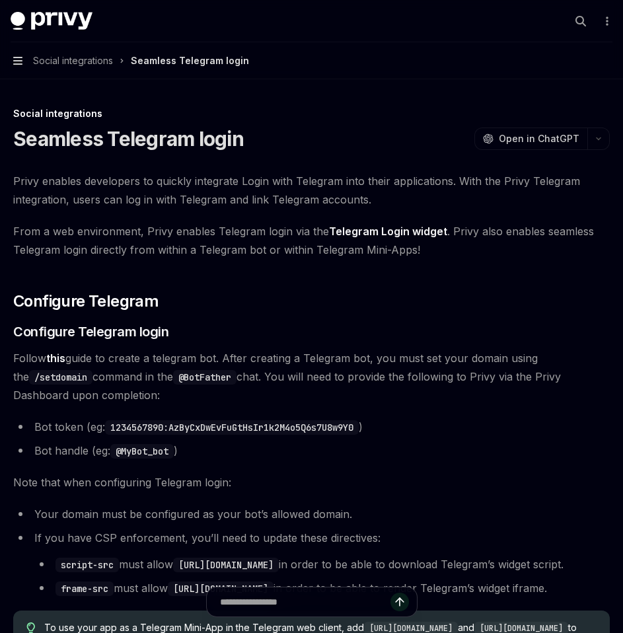
click at [19, 57] on icon "button" at bounding box center [17, 61] width 9 height 8
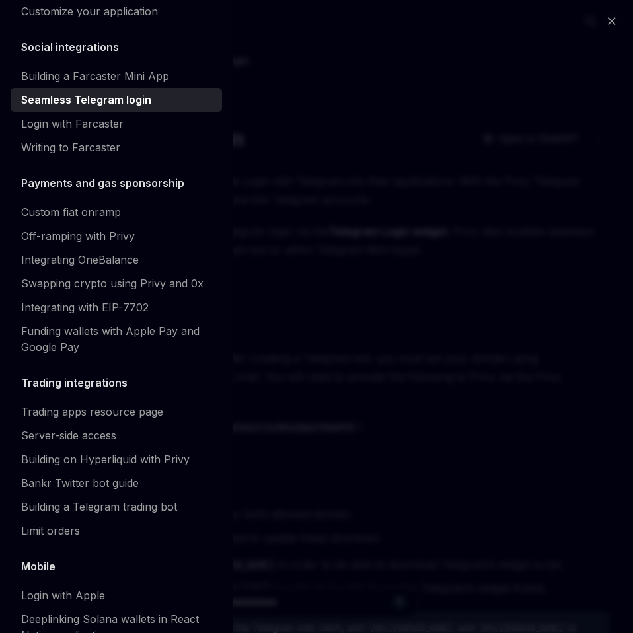
scroll to position [969, 0]
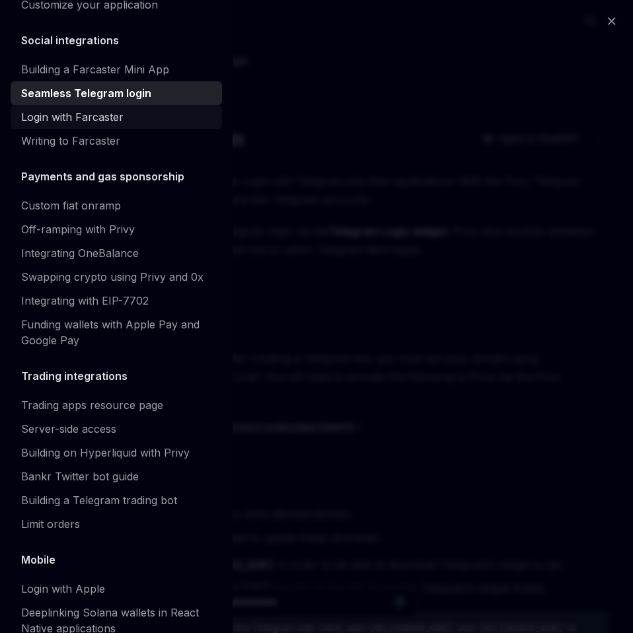
click at [71, 125] on div "Login with Farcaster" at bounding box center [72, 117] width 102 height 16
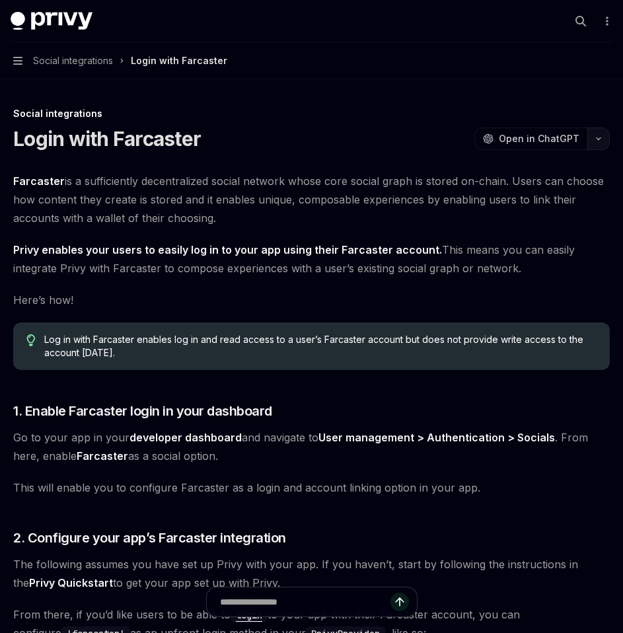
click at [592, 143] on button "button" at bounding box center [598, 139] width 22 height 22
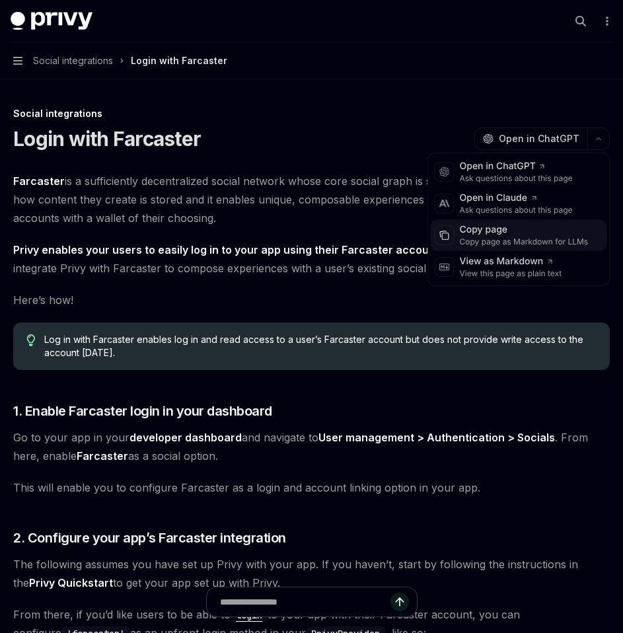
click at [523, 243] on div "Copy page as Markdown for LLMs" at bounding box center [524, 242] width 129 height 11
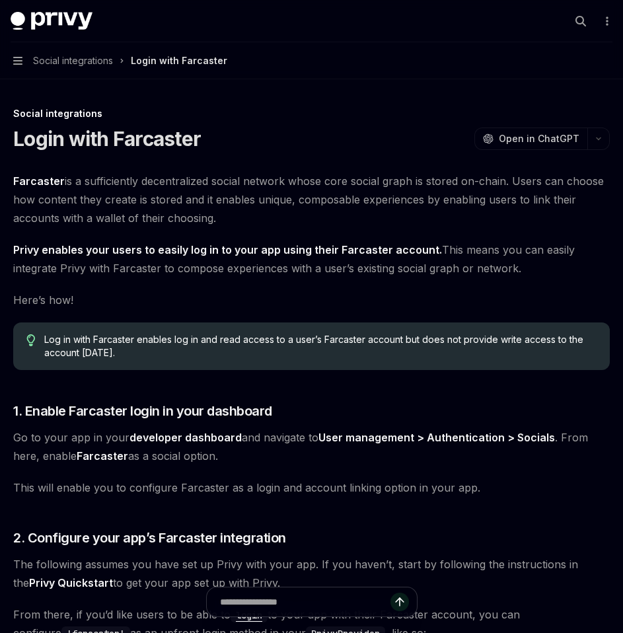
click at [28, 63] on button "Navigation Social integrations Login with Farcaster" at bounding box center [311, 60] width 623 height 37
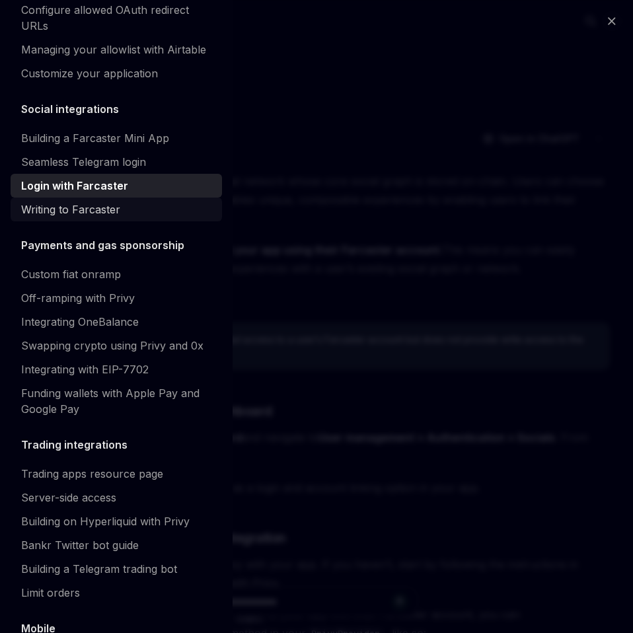
scroll to position [900, 0]
click at [47, 218] on div "Writing to Farcaster" at bounding box center [70, 210] width 99 height 16
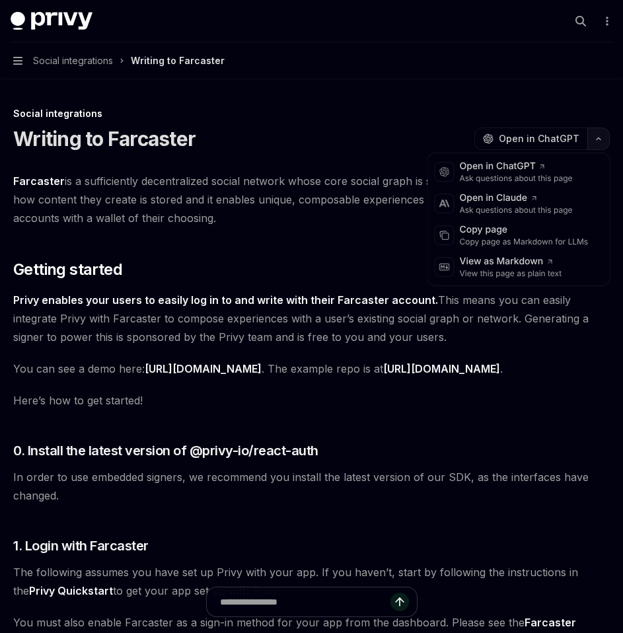
click at [601, 141] on button "button" at bounding box center [598, 139] width 22 height 22
click at [544, 225] on div "Copy page" at bounding box center [524, 229] width 129 height 13
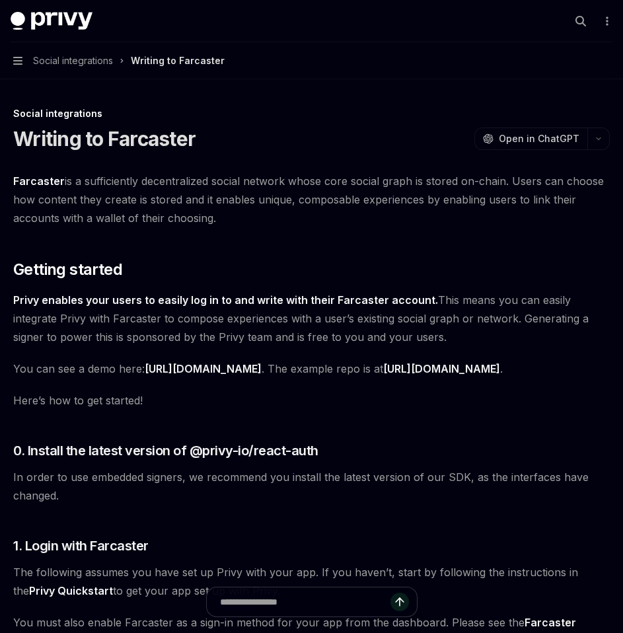
click at [32, 66] on button "Navigation Social integrations Writing to [GEOGRAPHIC_DATA]" at bounding box center [311, 60] width 623 height 37
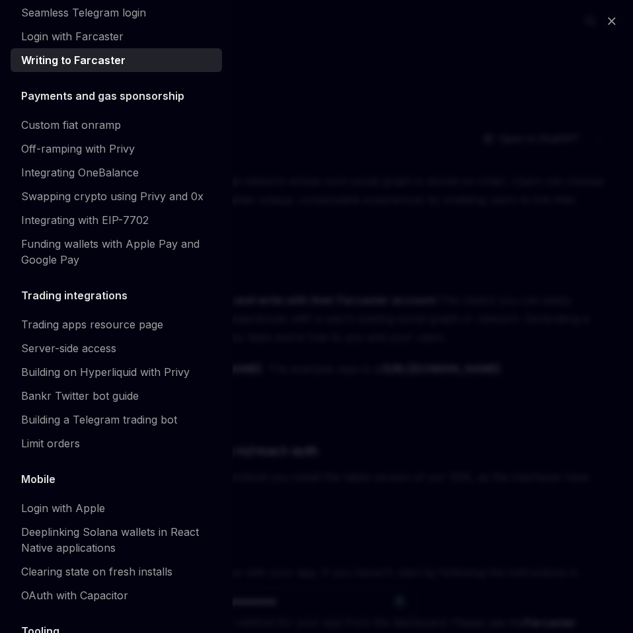
scroll to position [1050, 0]
click at [102, 132] on div "Custom fiat onramp" at bounding box center [71, 124] width 100 height 16
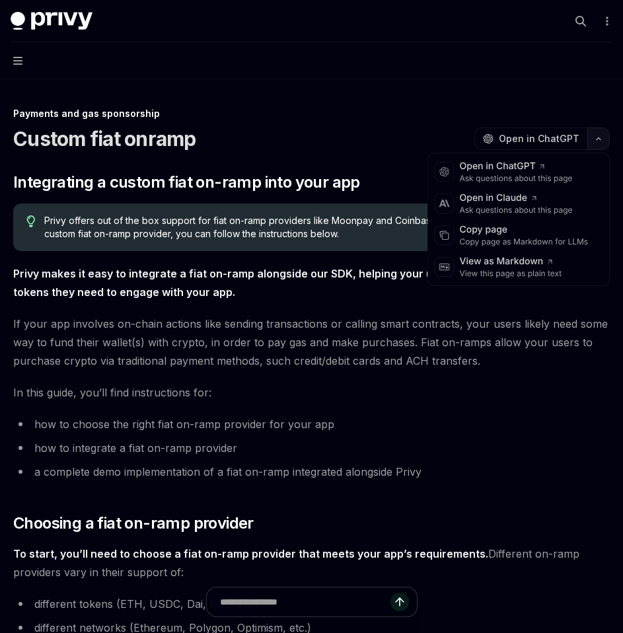
click at [605, 148] on button "button" at bounding box center [598, 139] width 22 height 22
click at [544, 242] on div "Copy page as Markdown for LLMs" at bounding box center [524, 242] width 129 height 11
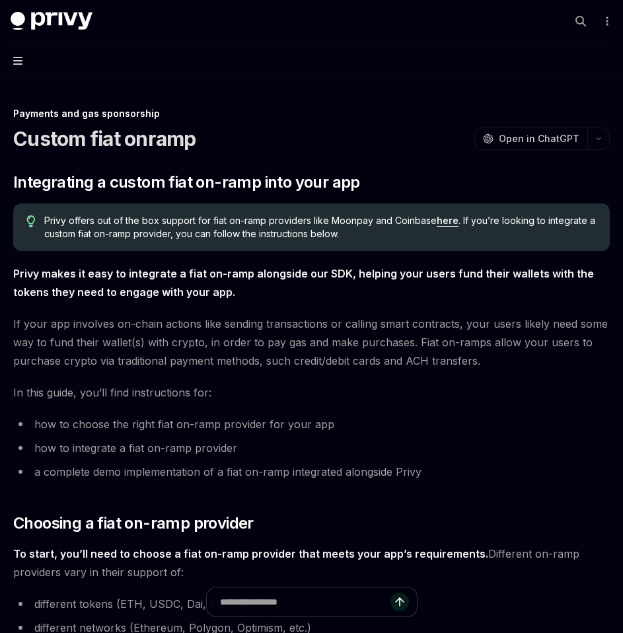
click at [21, 57] on icon "button" at bounding box center [17, 61] width 9 height 8
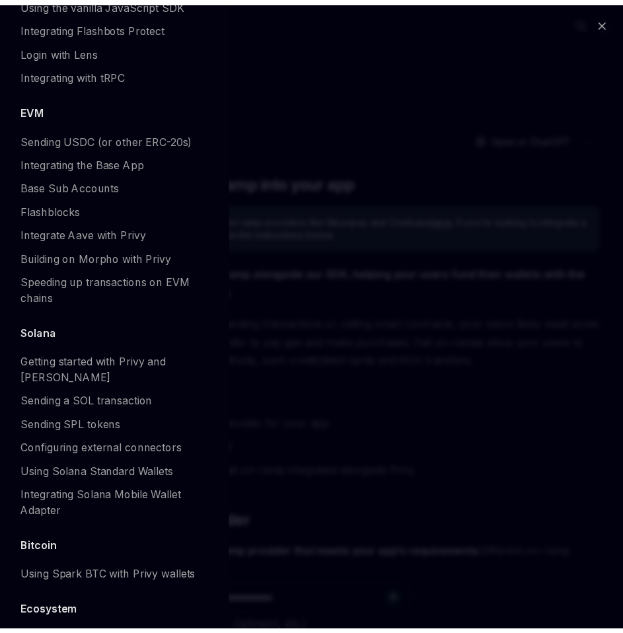
scroll to position [1792, 0]
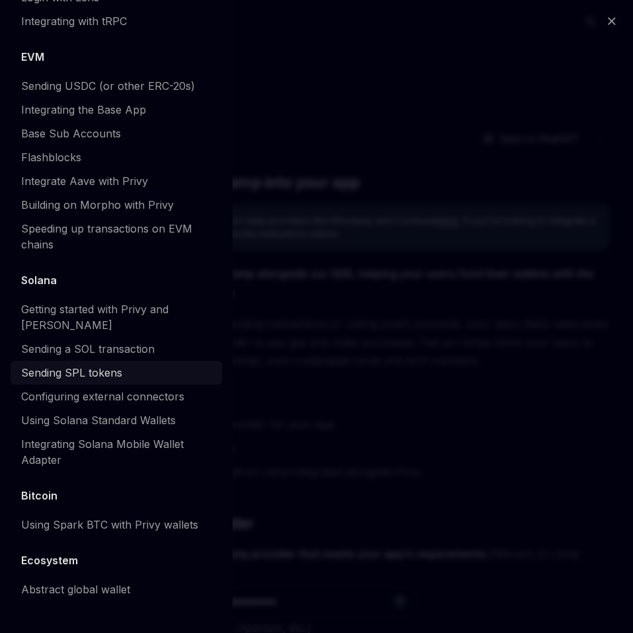
click at [94, 383] on link "Sending SPL tokens" at bounding box center [116, 373] width 211 height 24
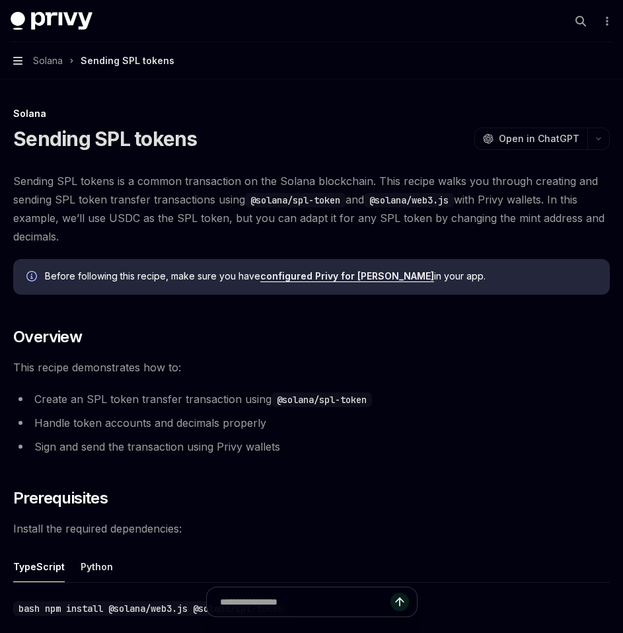
click at [20, 59] on icon "button" at bounding box center [17, 60] width 9 height 11
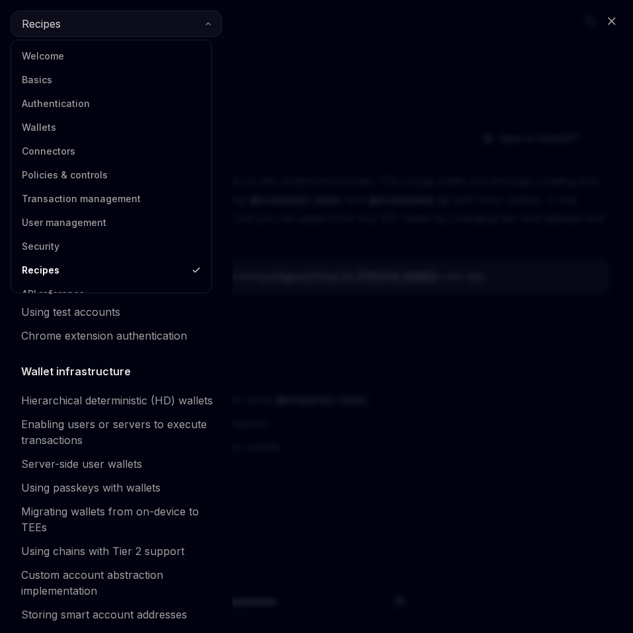
click at [155, 22] on button "Recipes" at bounding box center [116, 24] width 211 height 26
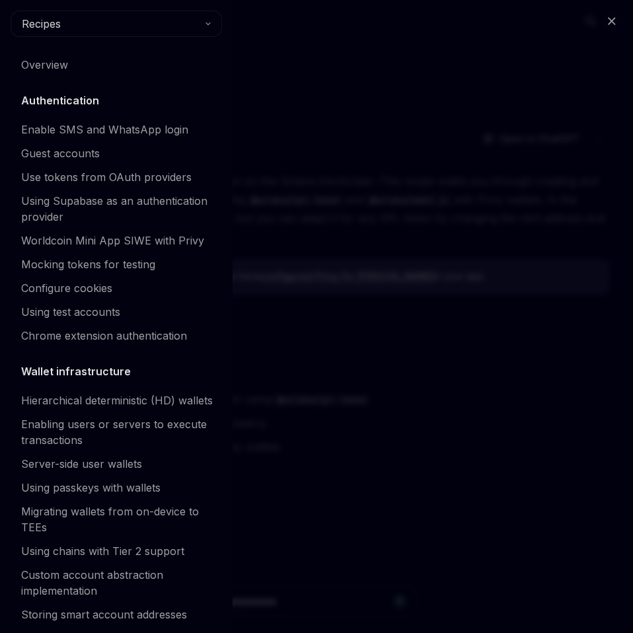
click at [235, 123] on div "Close navigation Recipes Overview Authentication Enable SMS and WhatsApp login …" at bounding box center [316, 316] width 633 height 633
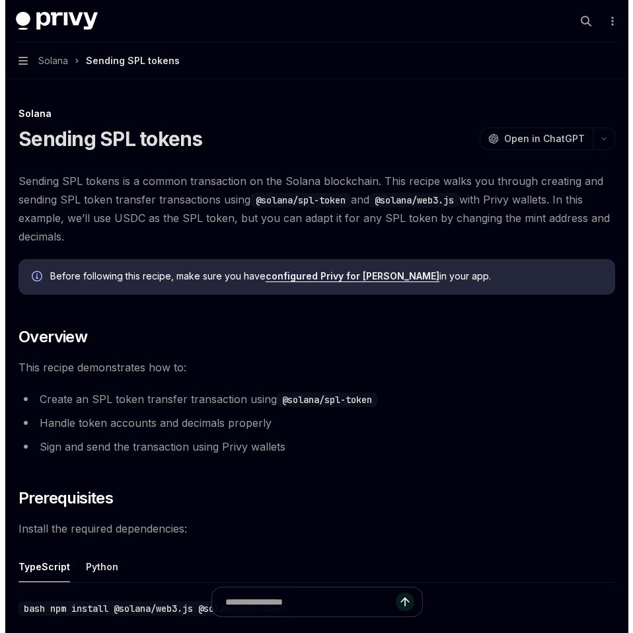
scroll to position [1, 0]
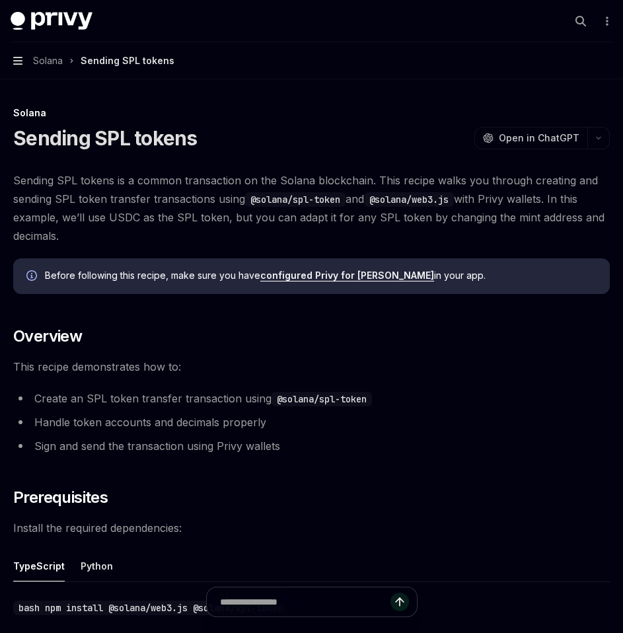
click at [16, 61] on icon "button" at bounding box center [17, 61] width 9 height 8
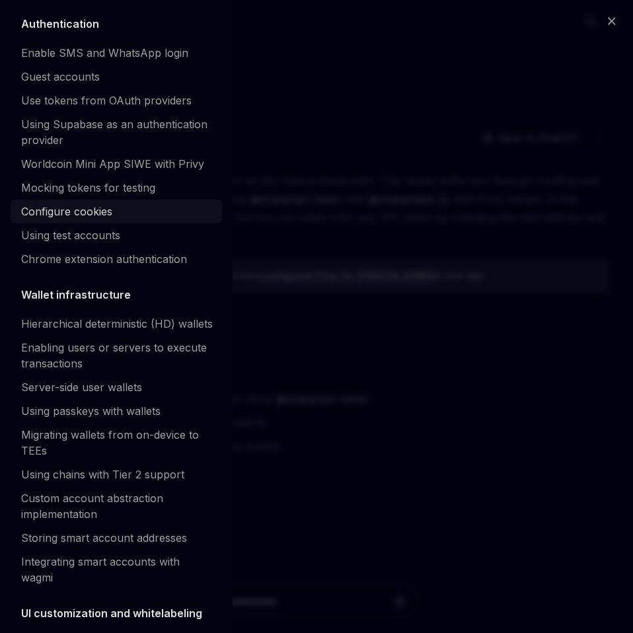
scroll to position [0, 0]
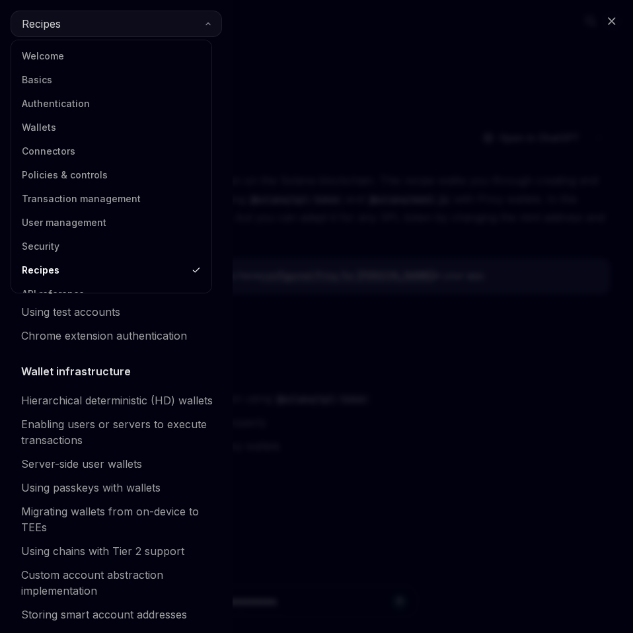
click at [145, 20] on button "Recipes" at bounding box center [116, 24] width 211 height 26
click at [118, 196] on link "Transaction management" at bounding box center [111, 199] width 192 height 24
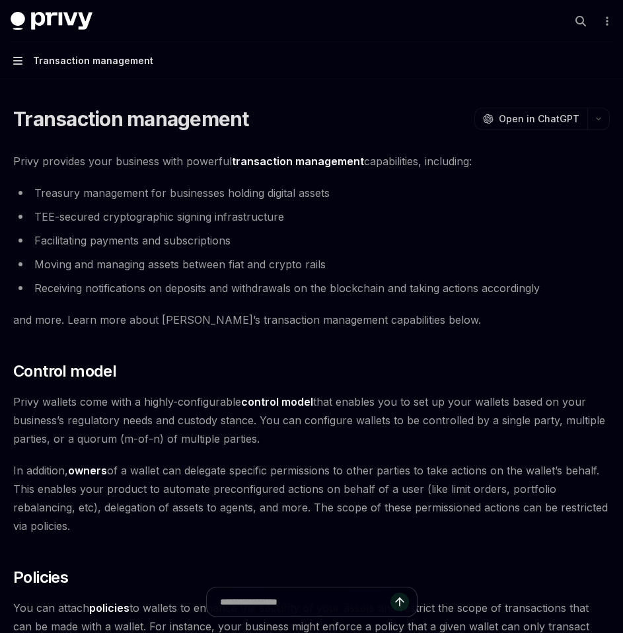
click at [22, 63] on icon "button" at bounding box center [17, 61] width 9 height 8
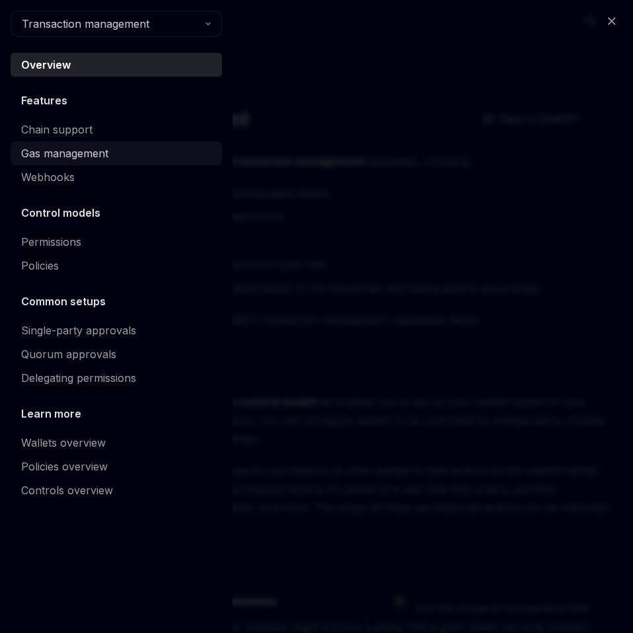
click at [83, 156] on div "Gas management" at bounding box center [64, 153] width 87 height 16
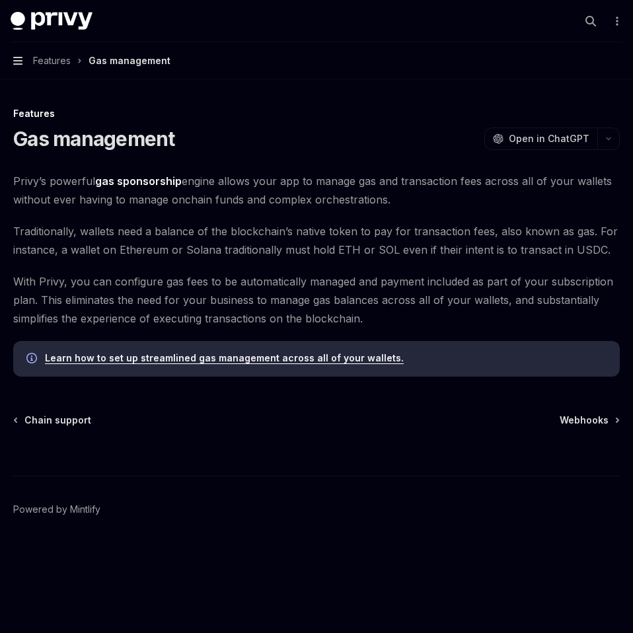
click at [16, 63] on icon "button" at bounding box center [17, 60] width 9 height 11
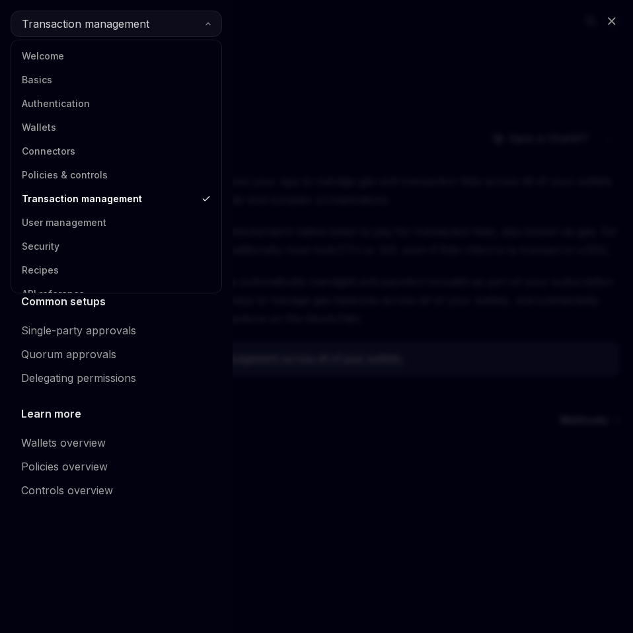
click at [75, 28] on span "Transaction management" at bounding box center [86, 24] width 128 height 16
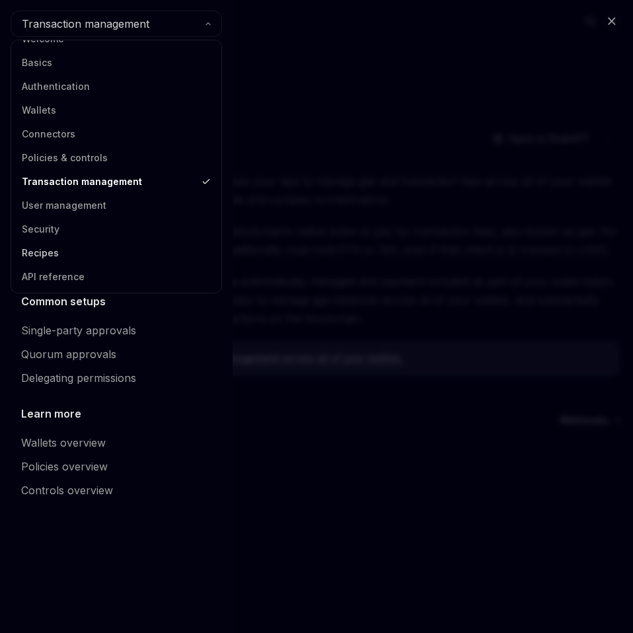
click at [52, 252] on link "Recipes" at bounding box center [116, 253] width 202 height 24
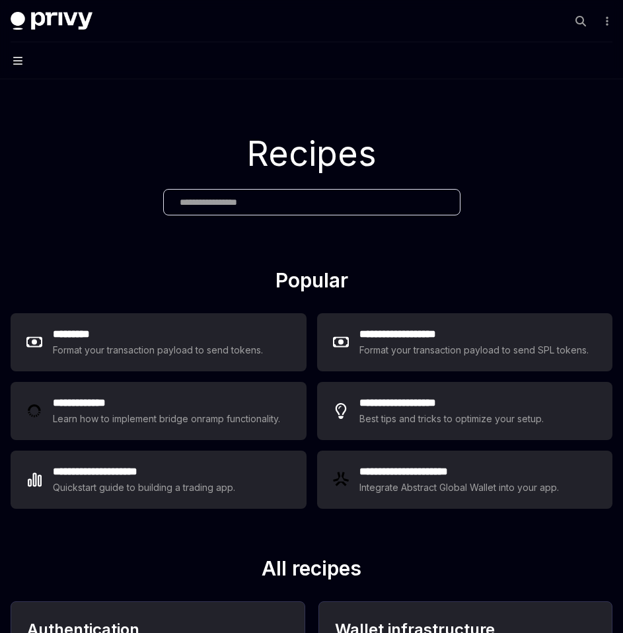
click at [22, 63] on icon "button" at bounding box center [17, 61] width 9 height 8
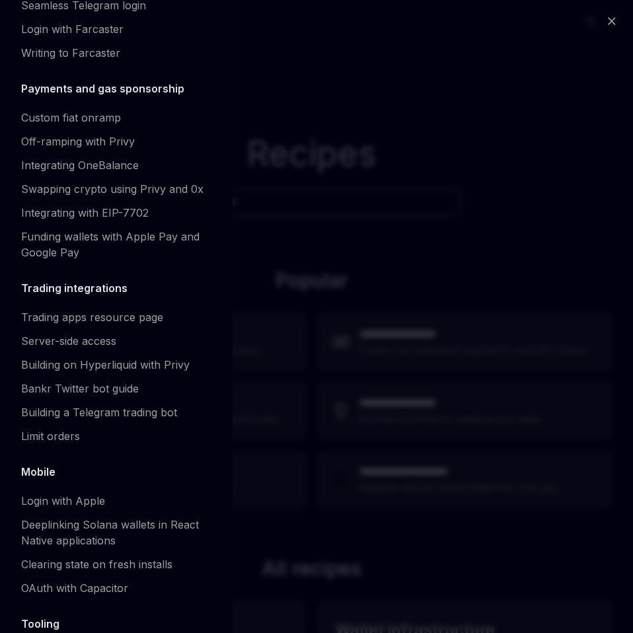
scroll to position [1060, 0]
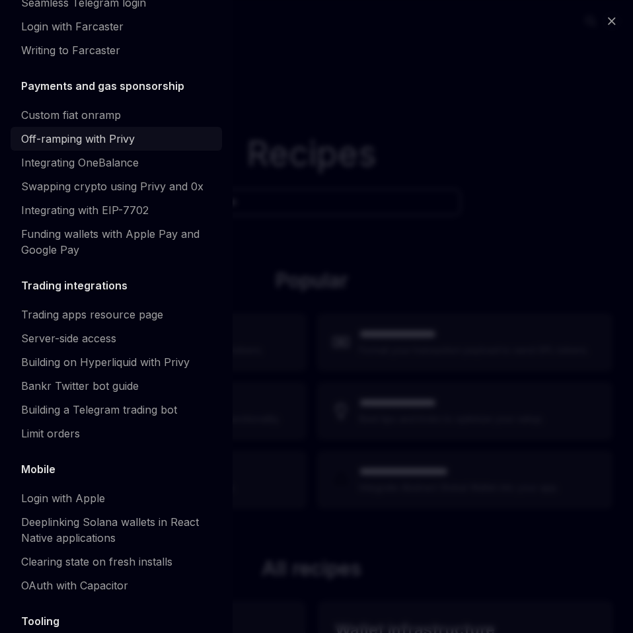
click at [85, 151] on link "Off-ramping with Privy" at bounding box center [116, 139] width 211 height 24
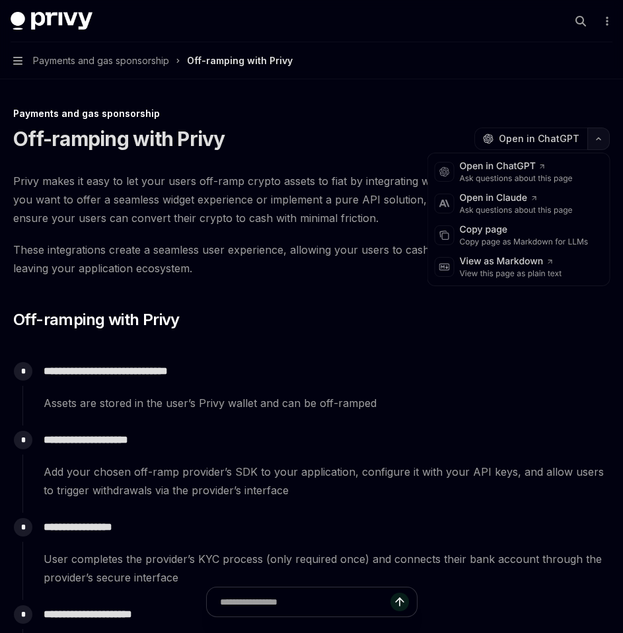
click at [606, 141] on button "button" at bounding box center [598, 139] width 22 height 22
click at [554, 230] on div "Copy page" at bounding box center [524, 229] width 129 height 13
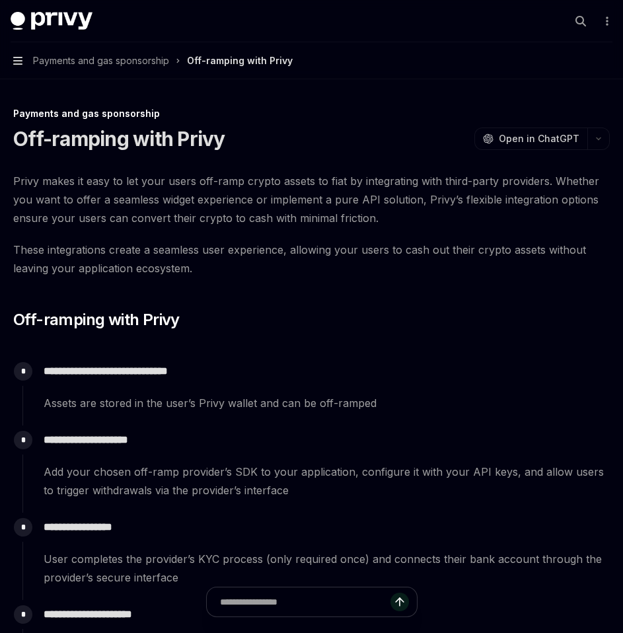
click at [13, 61] on icon "button" at bounding box center [17, 61] width 9 height 8
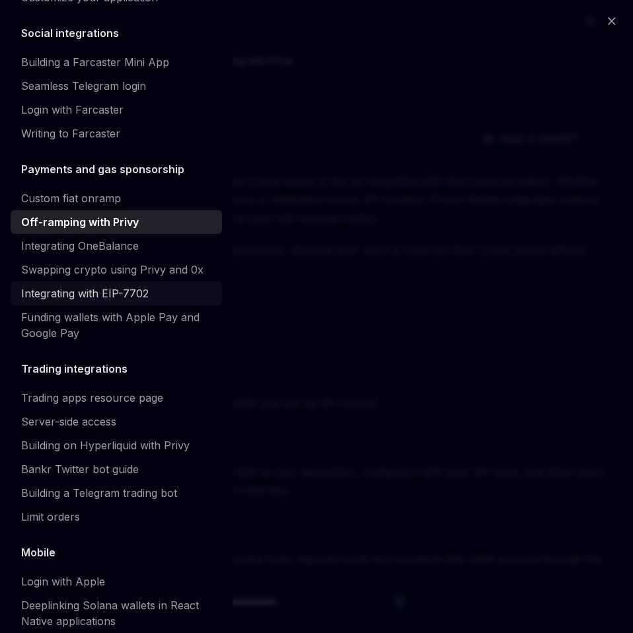
scroll to position [977, 0]
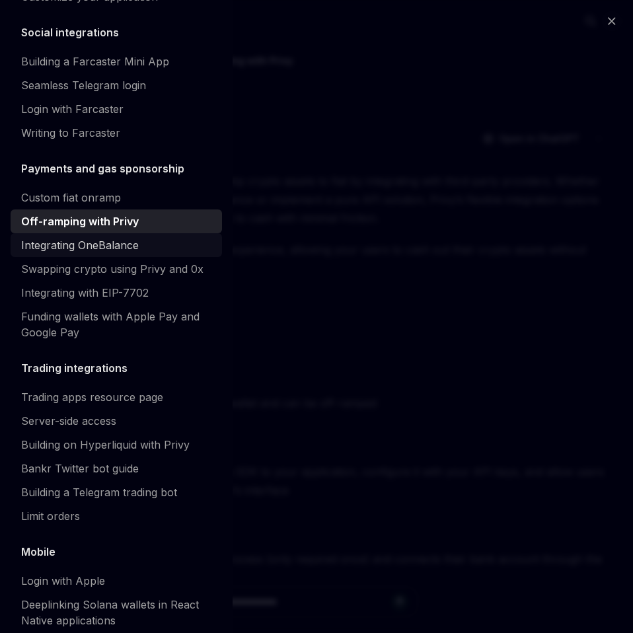
click at [78, 253] on div "Integrating OneBalance" at bounding box center [80, 245] width 118 height 16
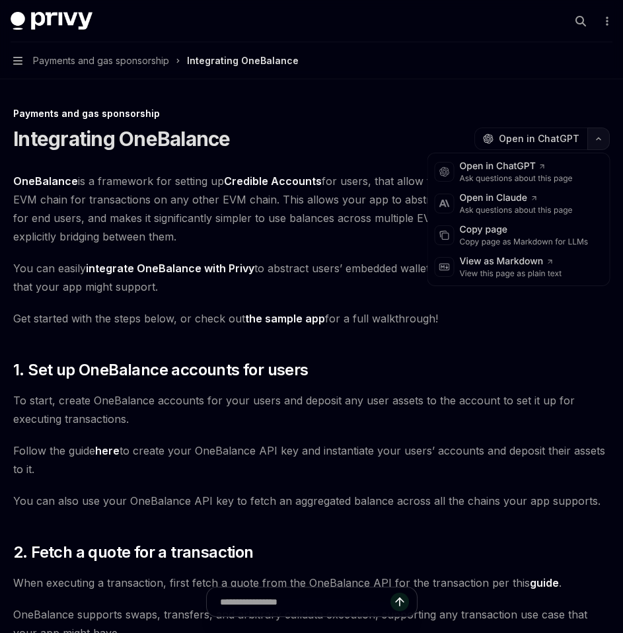
click at [588, 142] on button "button" at bounding box center [598, 139] width 22 height 22
click at [550, 239] on div "Copy page as Markdown for LLMs" at bounding box center [524, 242] width 129 height 11
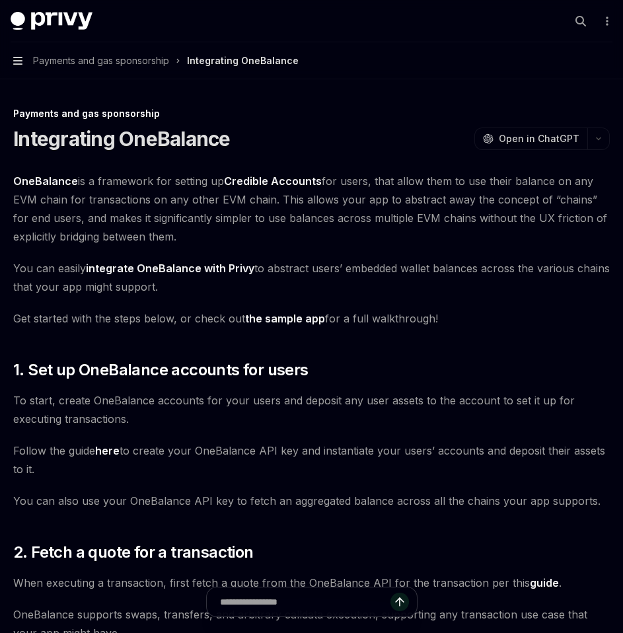
click at [22, 65] on icon "button" at bounding box center [17, 60] width 9 height 11
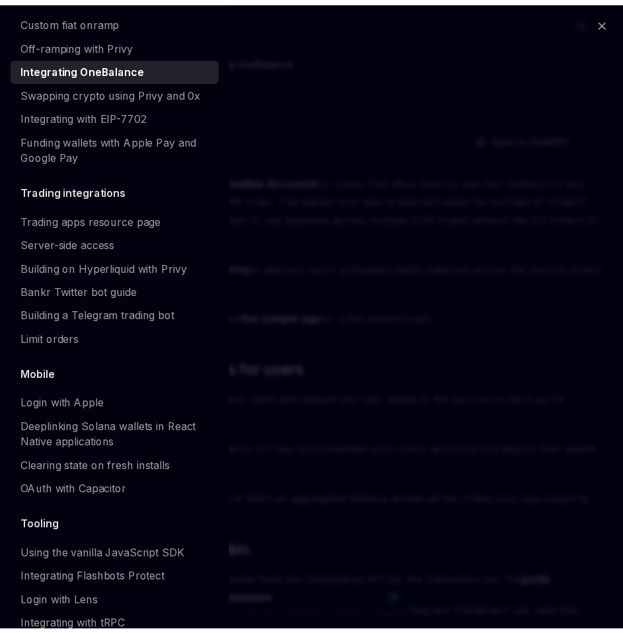
scroll to position [1123, 0]
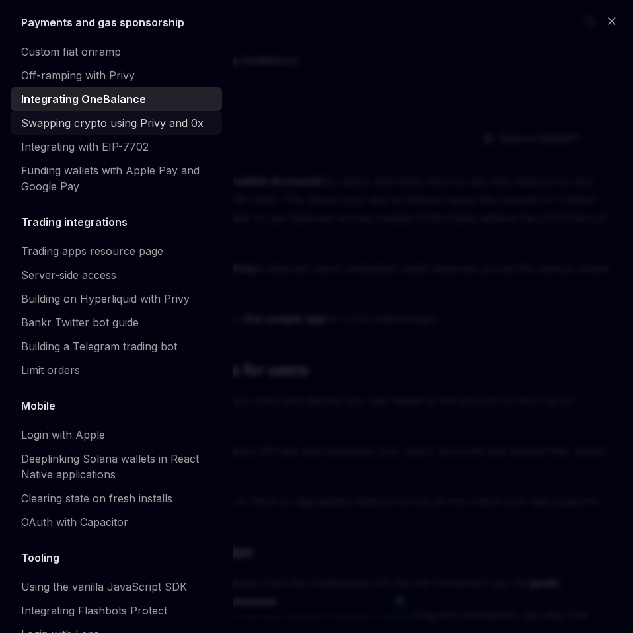
click at [96, 131] on div "Swapping crypto using Privy and 0x" at bounding box center [112, 123] width 182 height 16
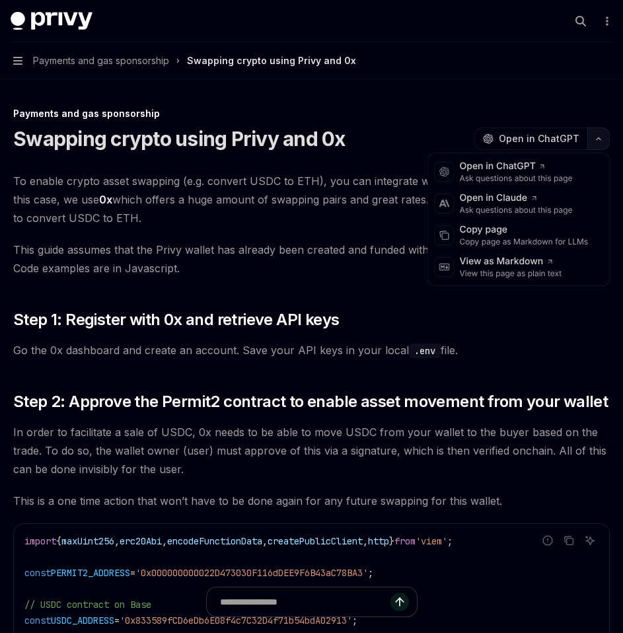
click at [599, 135] on button "button" at bounding box center [598, 139] width 22 height 22
click at [554, 230] on div "Copy page" at bounding box center [524, 229] width 129 height 13
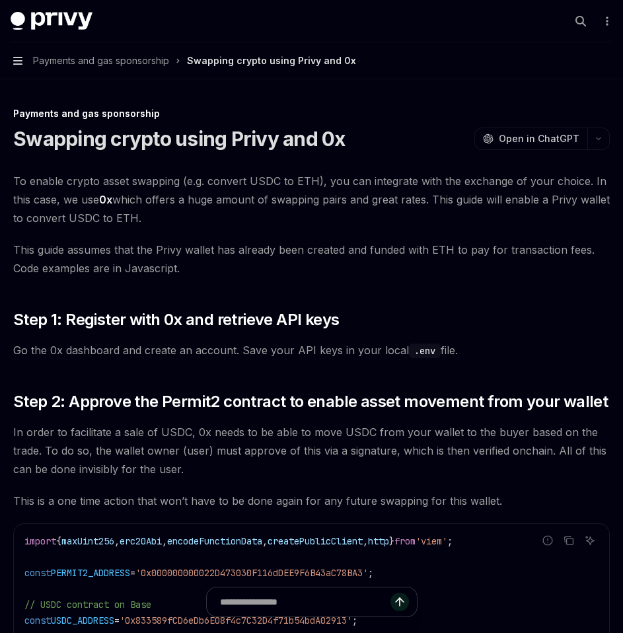
click at [15, 65] on icon "button" at bounding box center [17, 60] width 9 height 11
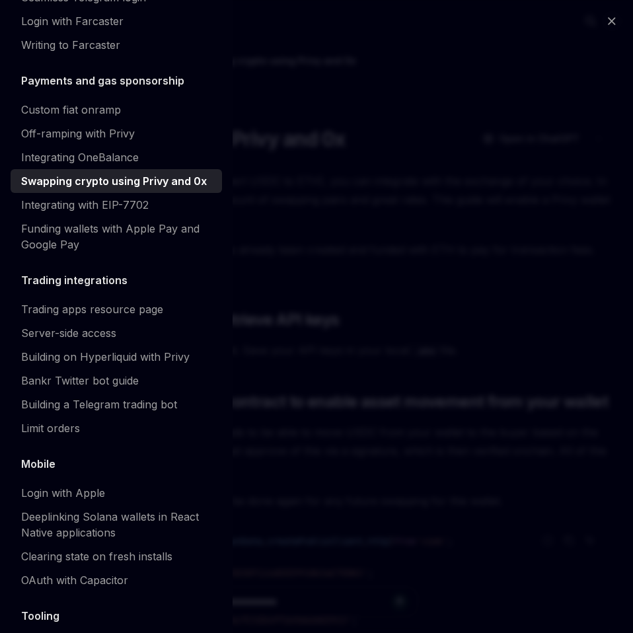
scroll to position [1067, 0]
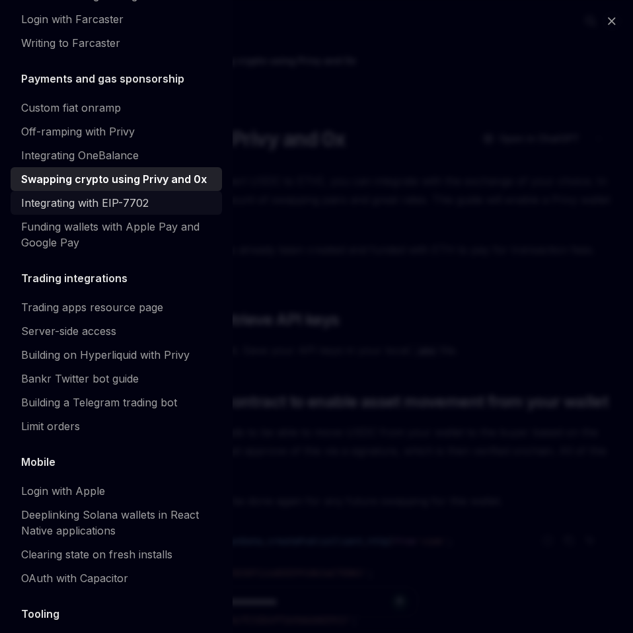
click at [65, 211] on div "Integrating with EIP-7702" at bounding box center [85, 203] width 128 height 16
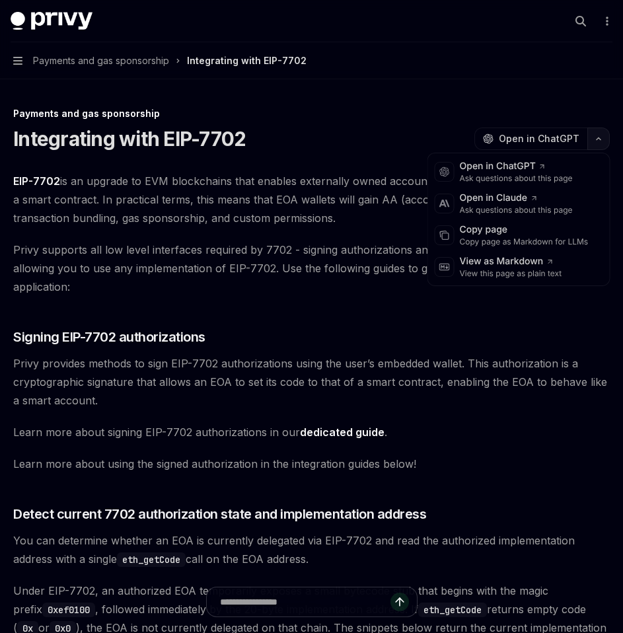
click at [592, 142] on button "button" at bounding box center [598, 139] width 22 height 22
click at [554, 234] on div "Copy page" at bounding box center [524, 229] width 129 height 13
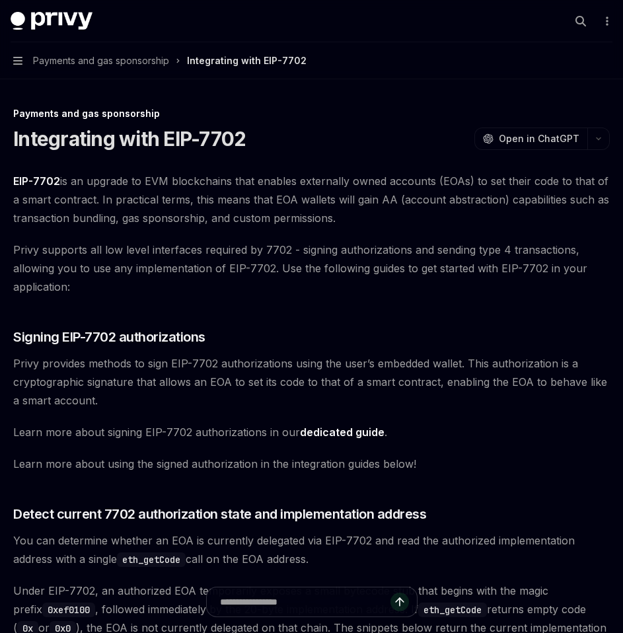
click at [25, 63] on button "Navigation Payments and gas sponsorship Integrating with EIP-7702" at bounding box center [311, 60] width 623 height 37
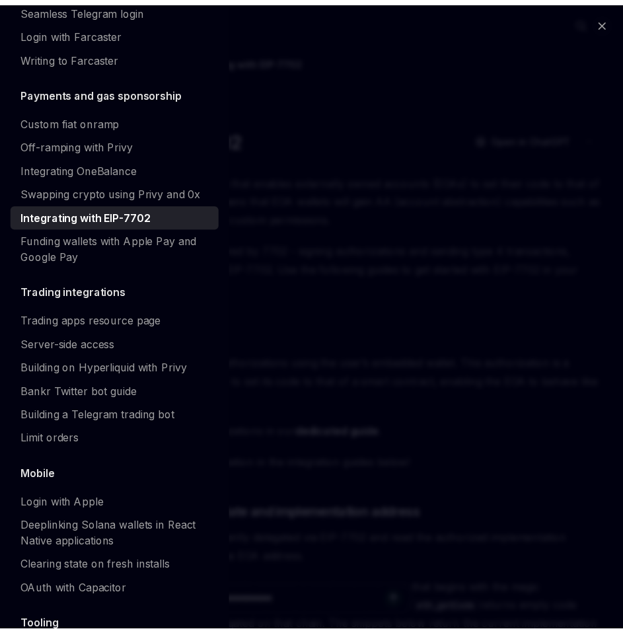
scroll to position [1056, 0]
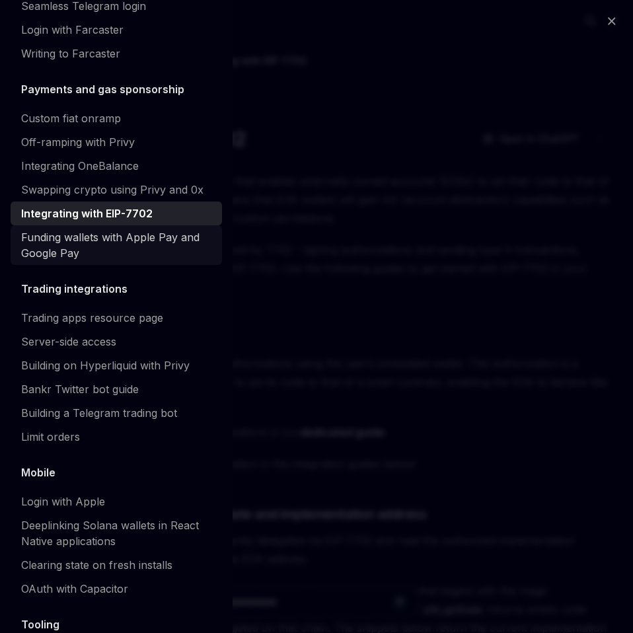
click at [70, 261] on div "Funding wallets with Apple Pay and Google Pay" at bounding box center [117, 245] width 193 height 32
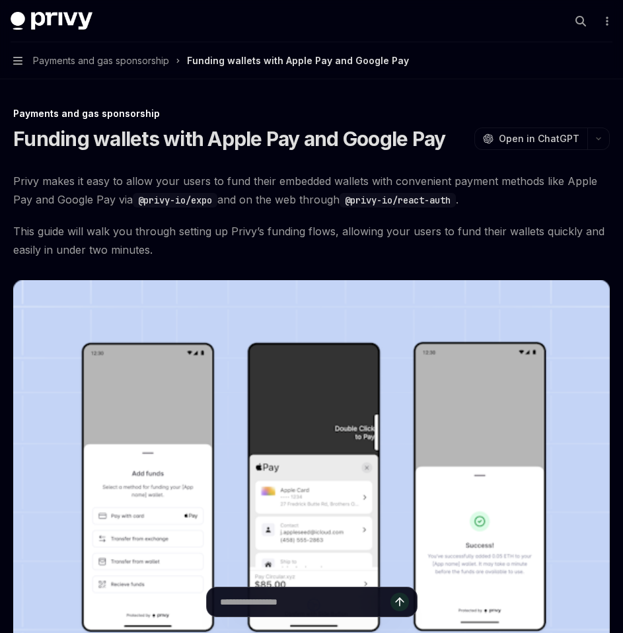
click at [11, 64] on button "Navigation Payments and gas sponsorship Funding wallets with Apple Pay and Goog…" at bounding box center [311, 60] width 623 height 37
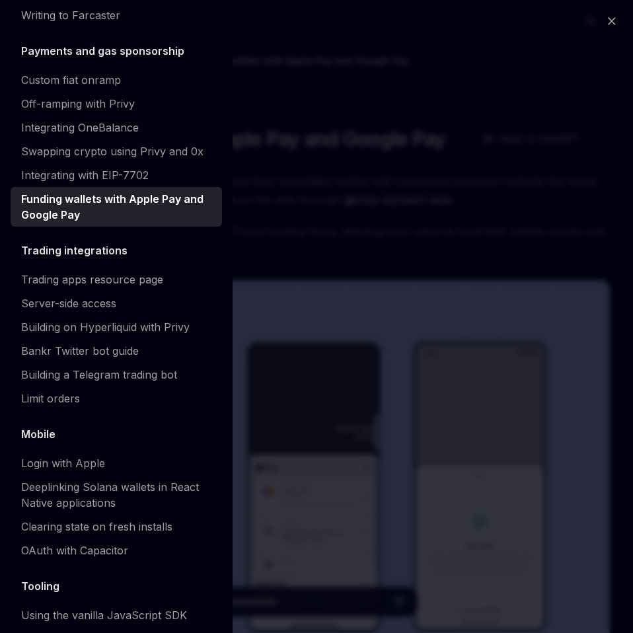
scroll to position [1130, 0]
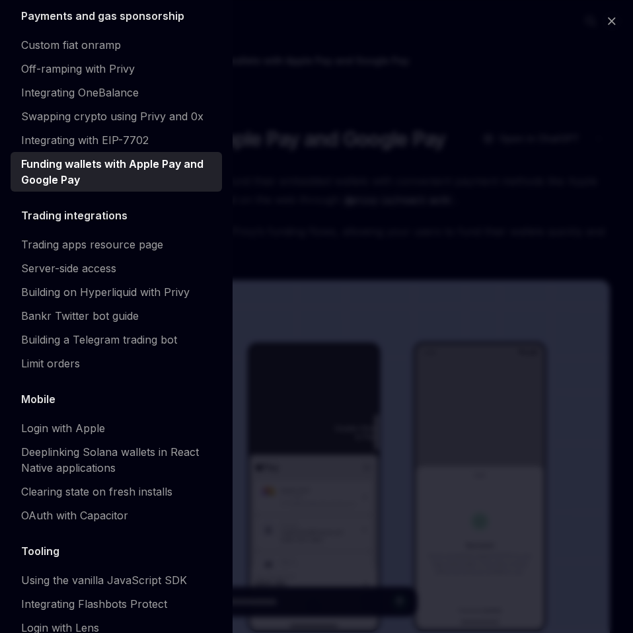
click at [325, 275] on div "Close navigation Recipes Overview Authentication Enable SMS and WhatsApp login …" at bounding box center [316, 316] width 633 height 633
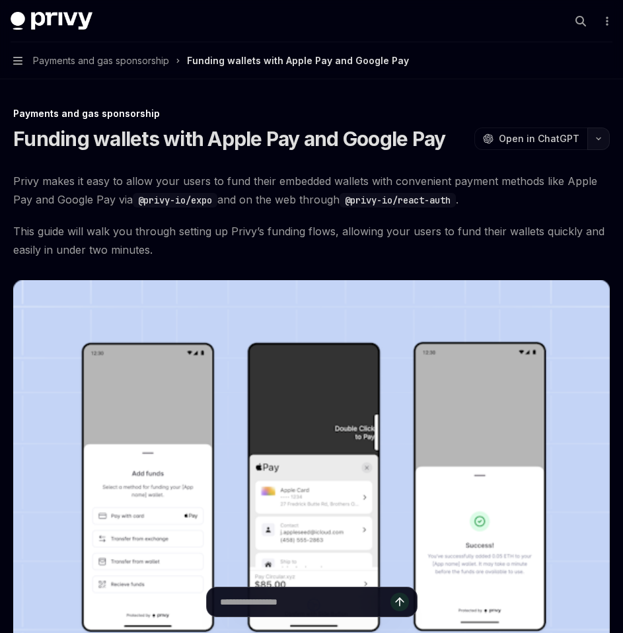
click at [597, 140] on icon "button" at bounding box center [599, 138] width 16 height 5
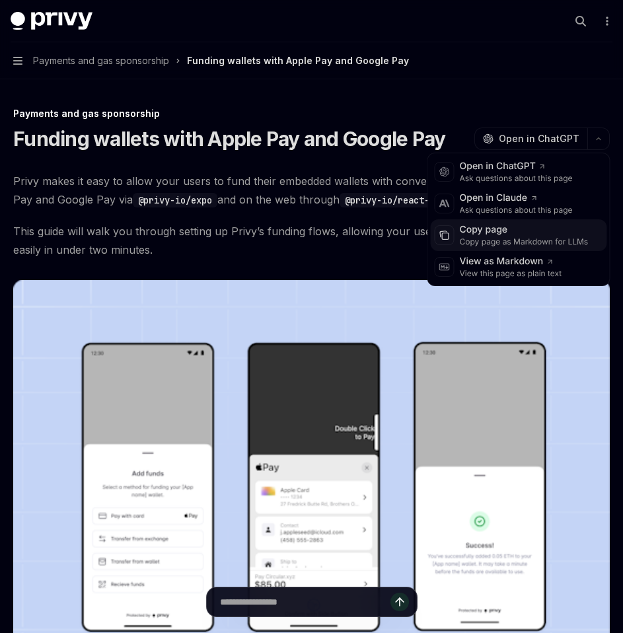
click at [552, 231] on div "Copy page" at bounding box center [524, 229] width 129 height 13
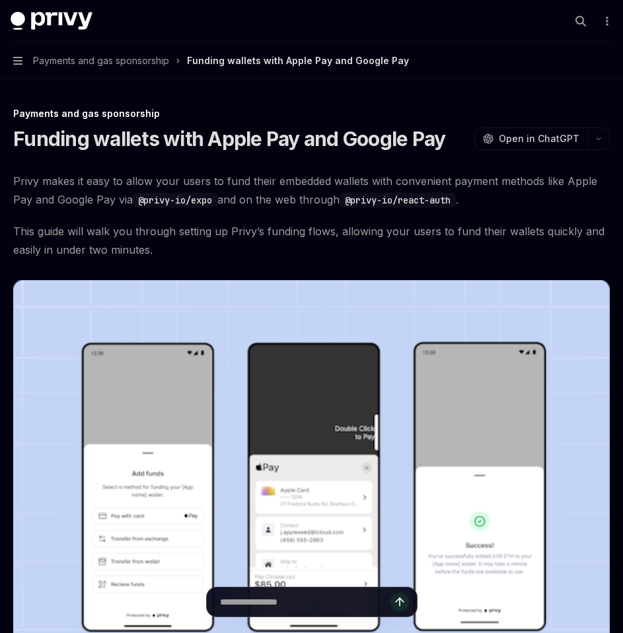
click at [24, 66] on button "Navigation Payments and gas sponsorship Funding wallets with Apple Pay and Goog…" at bounding box center [311, 60] width 623 height 37
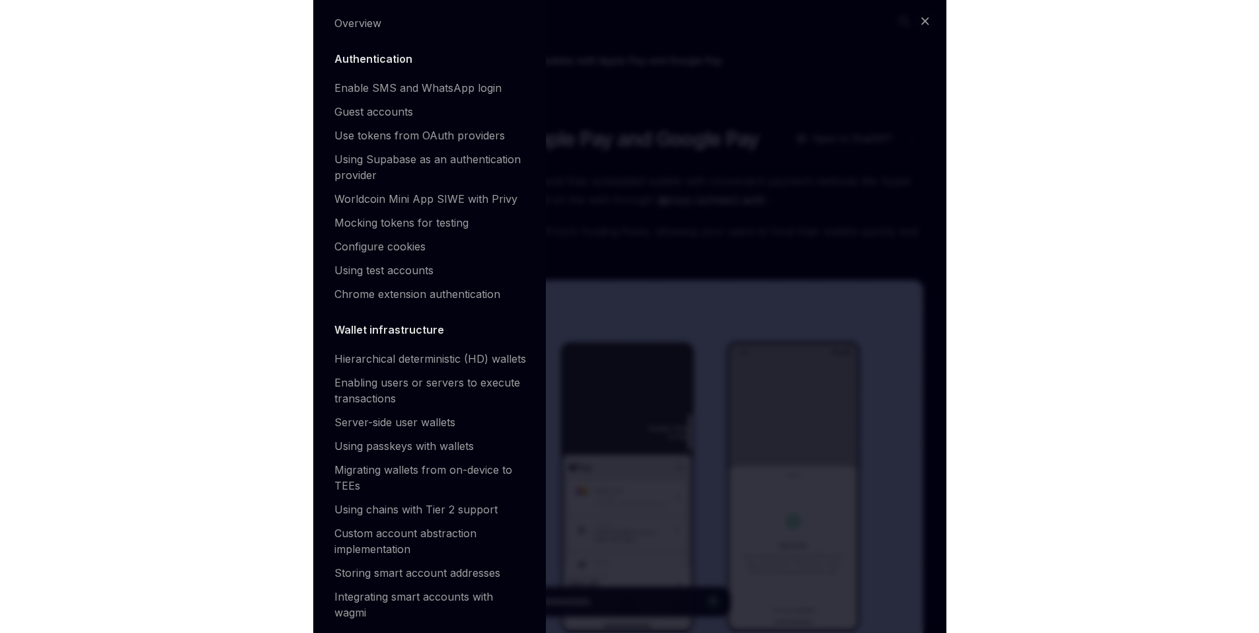
scroll to position [0, 0]
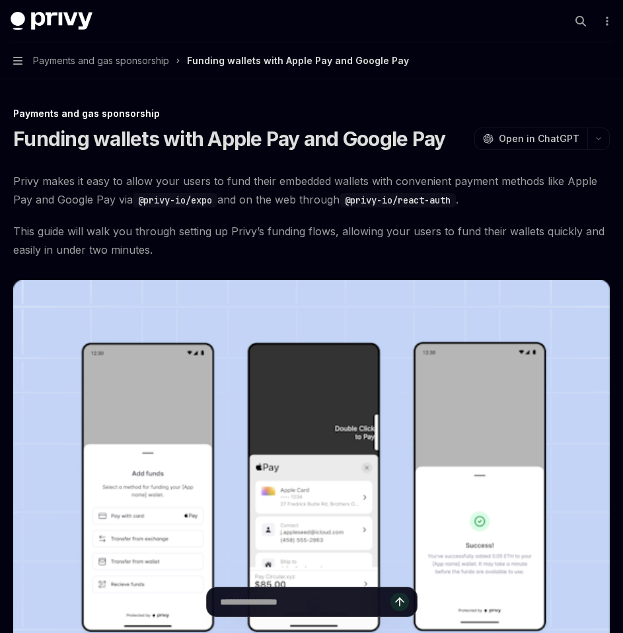
type textarea "*"
